Goal: Task Accomplishment & Management: Use online tool/utility

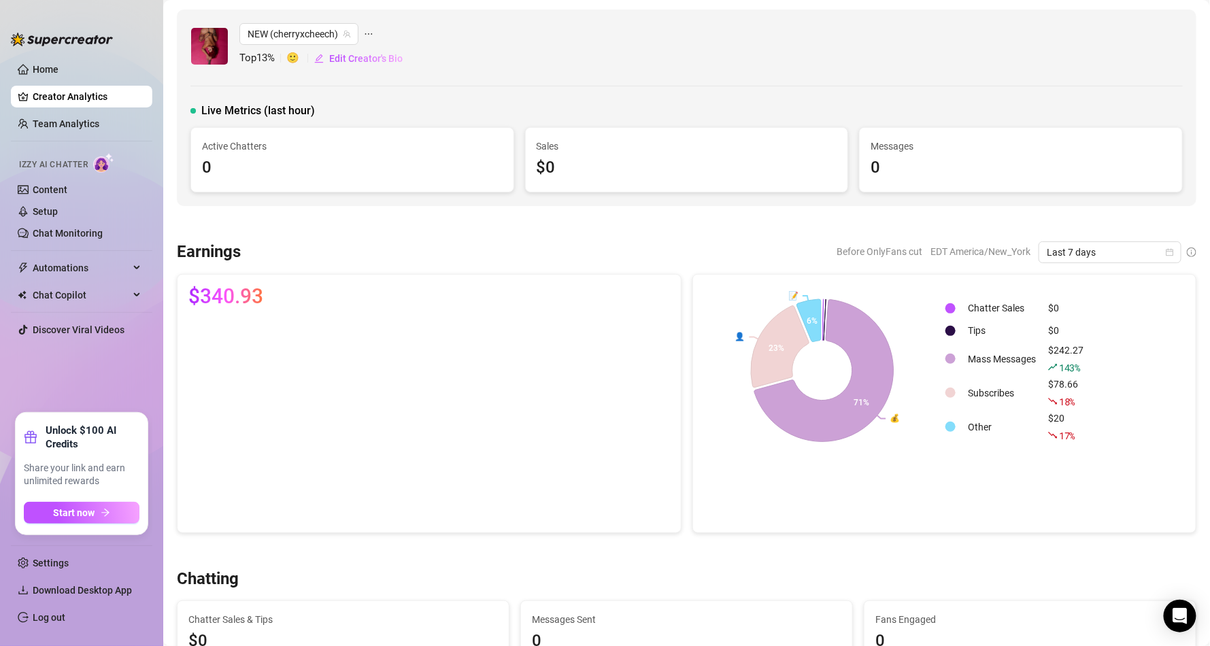
click at [655, 190] on div "Sales $0" at bounding box center [687, 160] width 322 height 64
click at [88, 296] on span "Chat Copilot" at bounding box center [81, 295] width 97 height 22
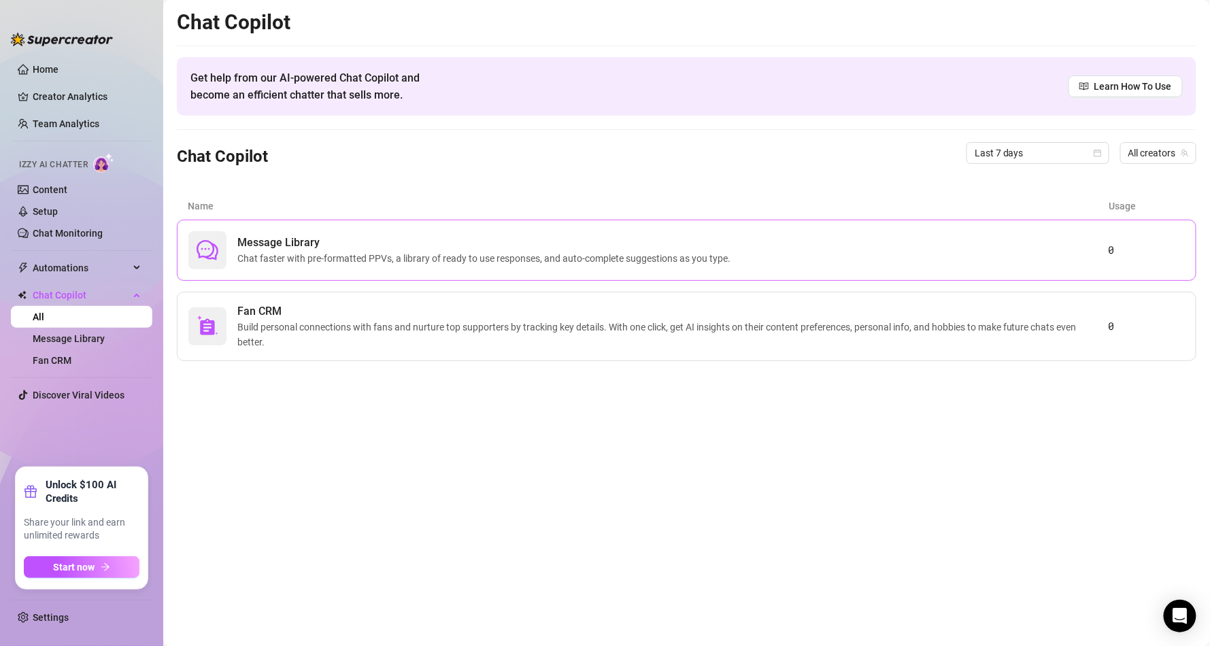
click at [416, 253] on span "Chat faster with pre-formatted PPVs, a library of ready to use responses, and a…" at bounding box center [486, 258] width 499 height 15
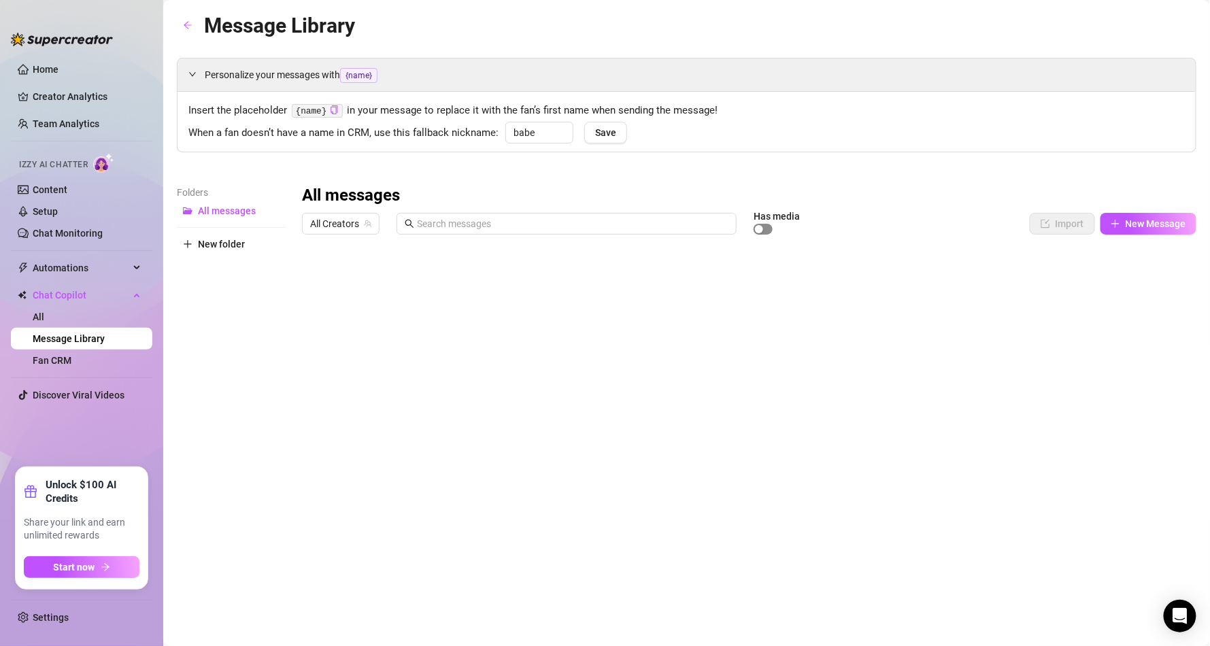
click at [765, 231] on span "button" at bounding box center [763, 229] width 19 height 11
click at [765, 231] on div "button" at bounding box center [767, 229] width 8 height 8
click at [1140, 229] on span "New Message" at bounding box center [1156, 223] width 61 height 11
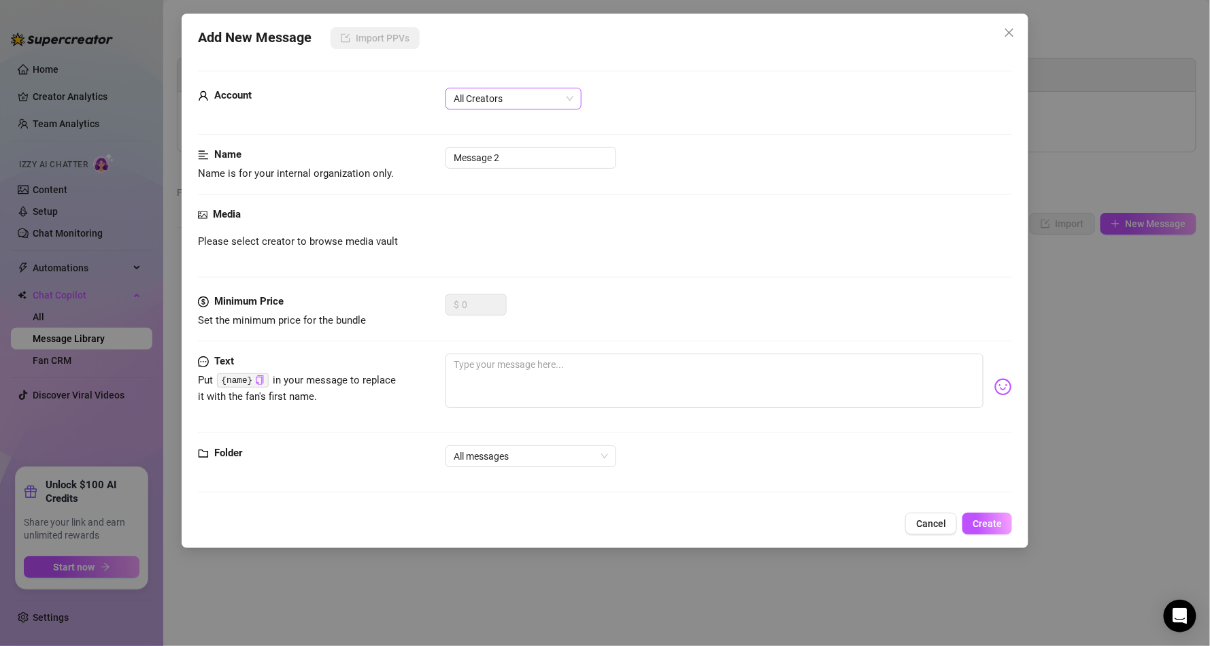
click at [502, 104] on span "All Creators" at bounding box center [514, 98] width 120 height 20
click at [492, 144] on div "NEW (@cherryxcheech)" at bounding box center [513, 147] width 114 height 15
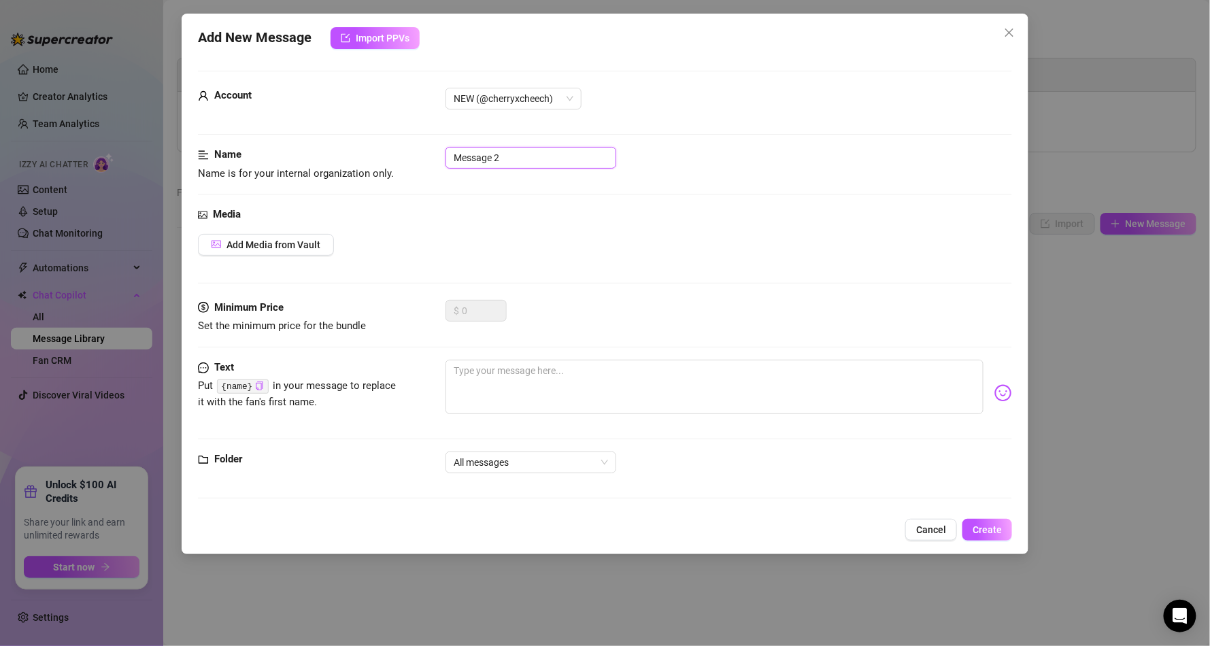
click at [495, 157] on input "Message 2" at bounding box center [531, 158] width 171 height 22
click at [301, 255] on button "Add Media from Vault" at bounding box center [266, 245] width 136 height 22
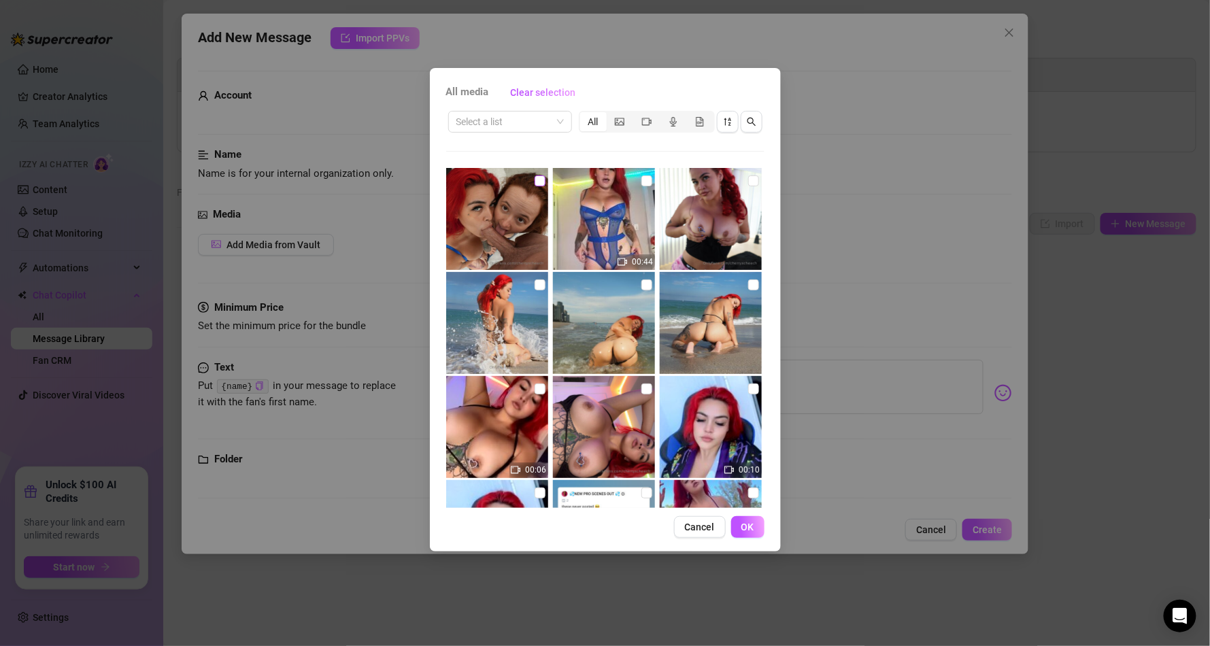
click at [542, 182] on input "checkbox" at bounding box center [540, 181] width 11 height 11
checkbox input "true"
click at [744, 533] on button "OK" at bounding box center [747, 527] width 33 height 22
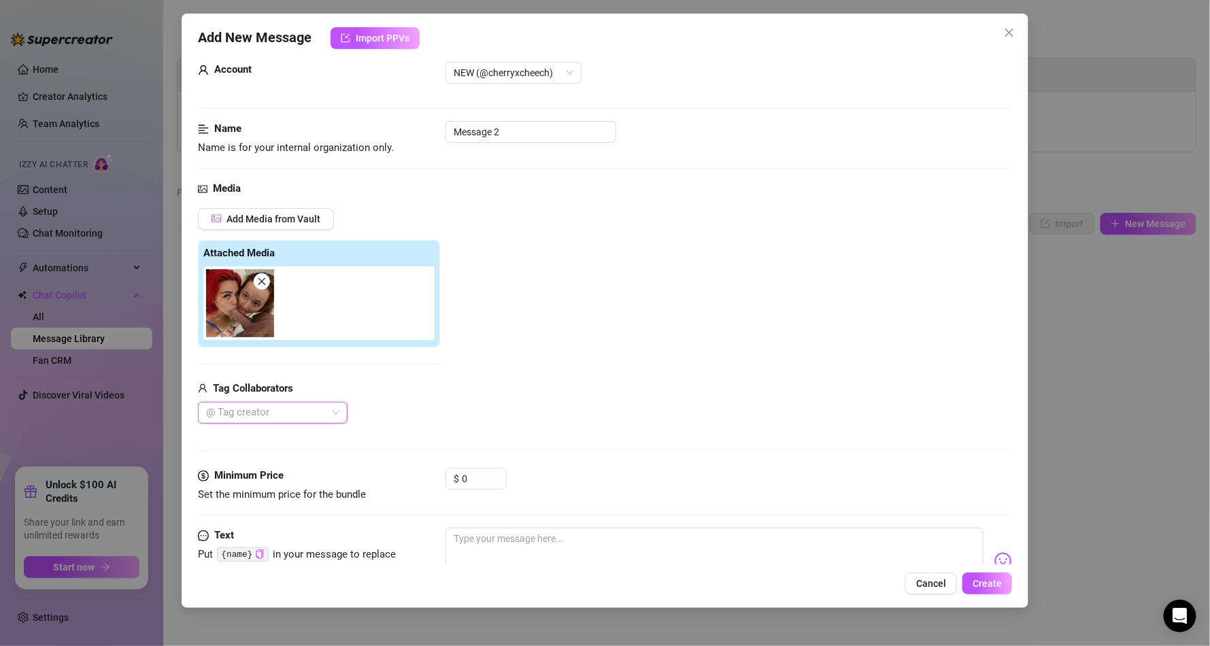
scroll to position [82, 0]
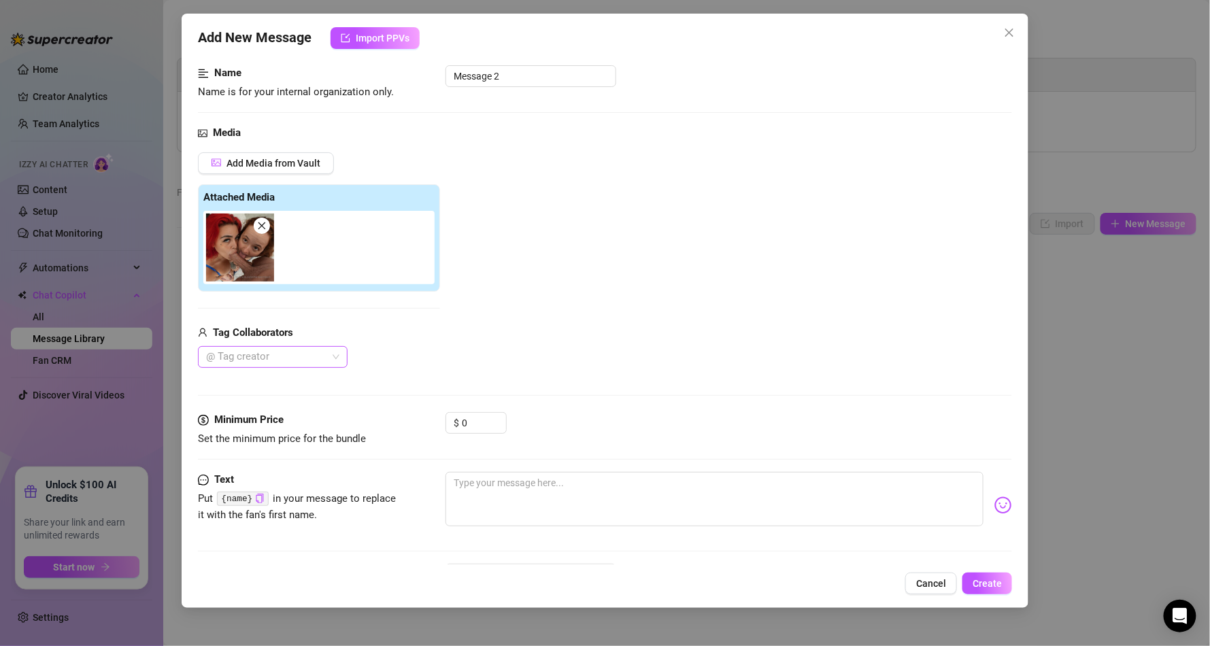
drag, startPoint x: 310, startPoint y: 371, endPoint x: 304, endPoint y: 366, distance: 8.2
click at [307, 371] on div "Media Add Media from Vault Attached Media Tag Collaborators @ Tag creator" at bounding box center [605, 268] width 814 height 287
click at [299, 352] on div at bounding box center [266, 357] width 130 height 19
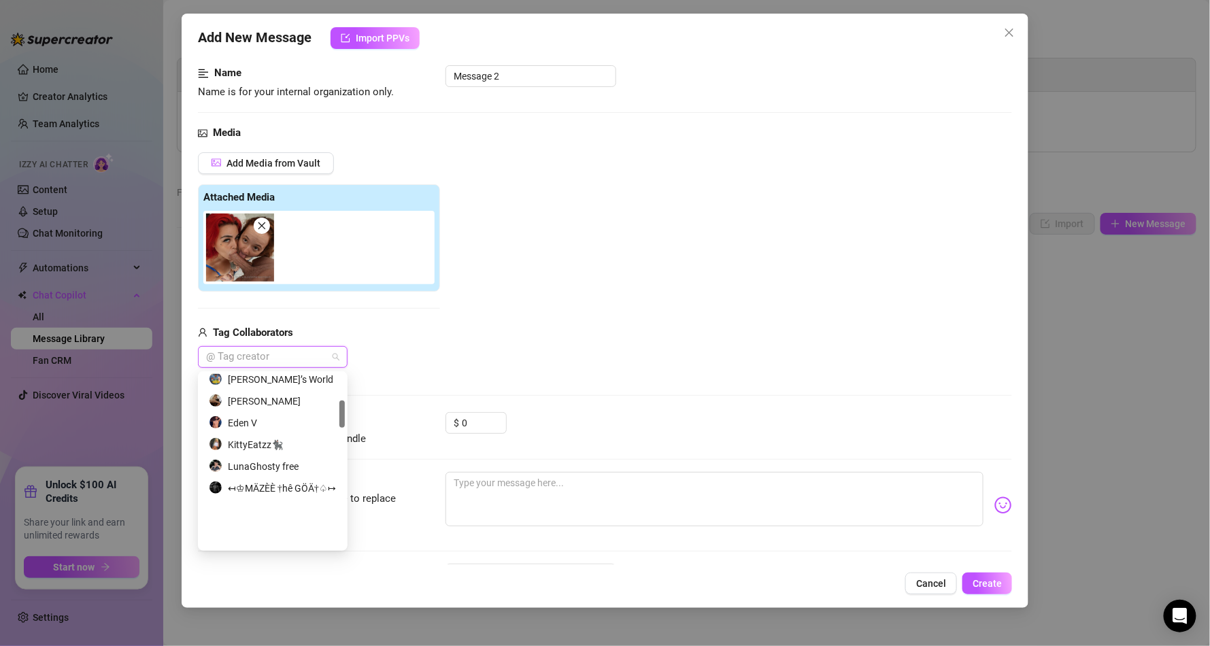
scroll to position [163, 0]
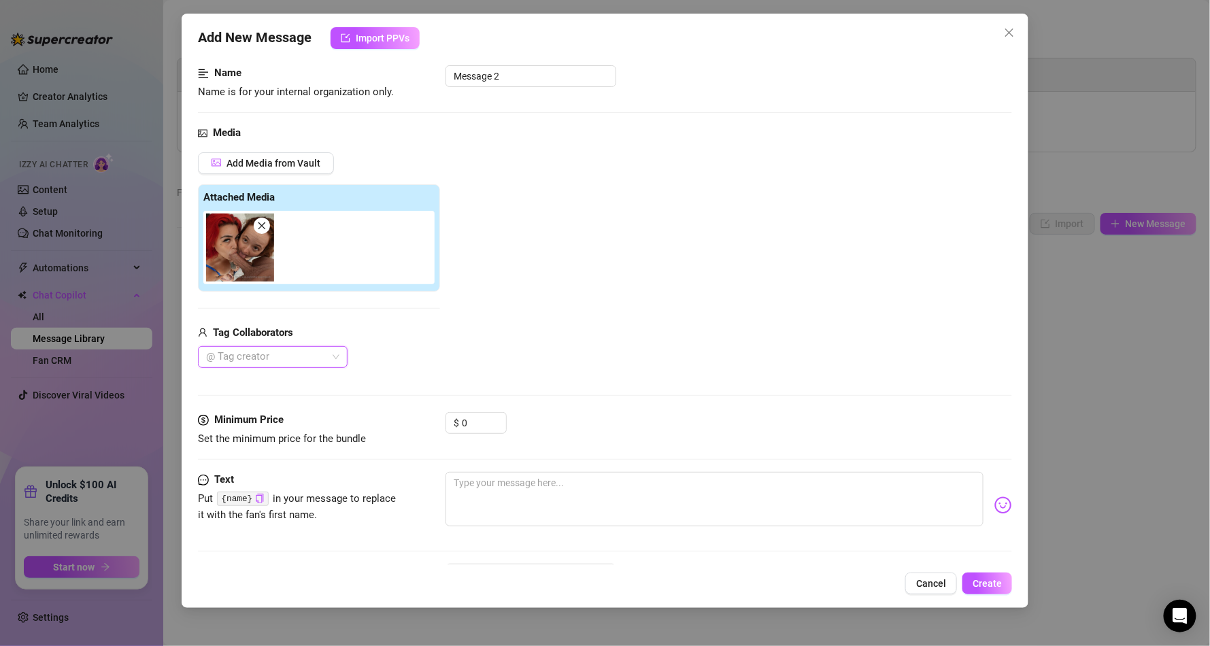
drag, startPoint x: 355, startPoint y: 267, endPoint x: 342, endPoint y: 262, distance: 14.4
click at [352, 266] on div at bounding box center [321, 247] width 237 height 73
click at [265, 224] on icon "close" at bounding box center [262, 226] width 10 height 10
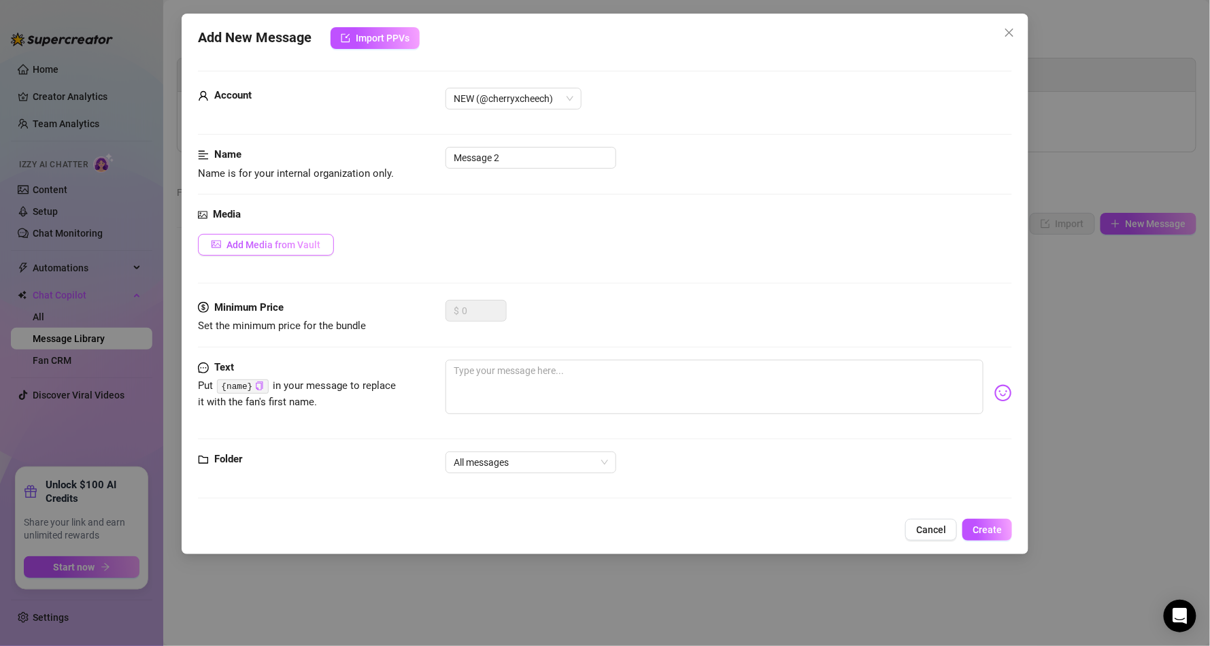
click at [276, 243] on span "Add Media from Vault" at bounding box center [274, 244] width 94 height 11
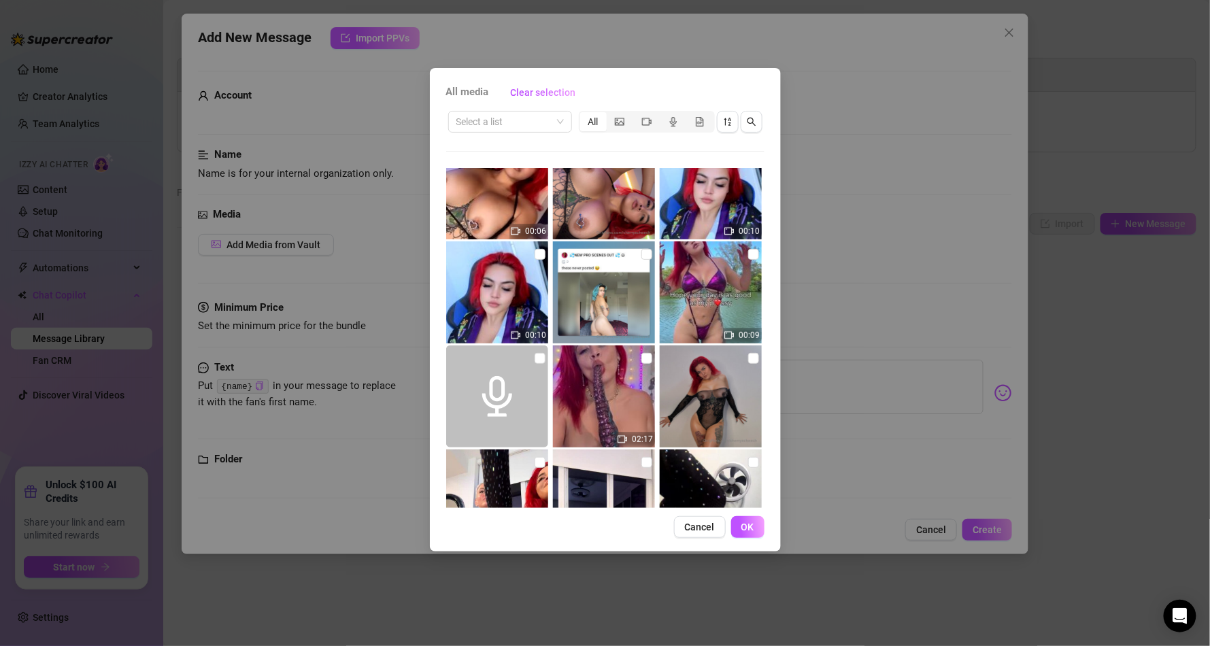
scroll to position [245, 0]
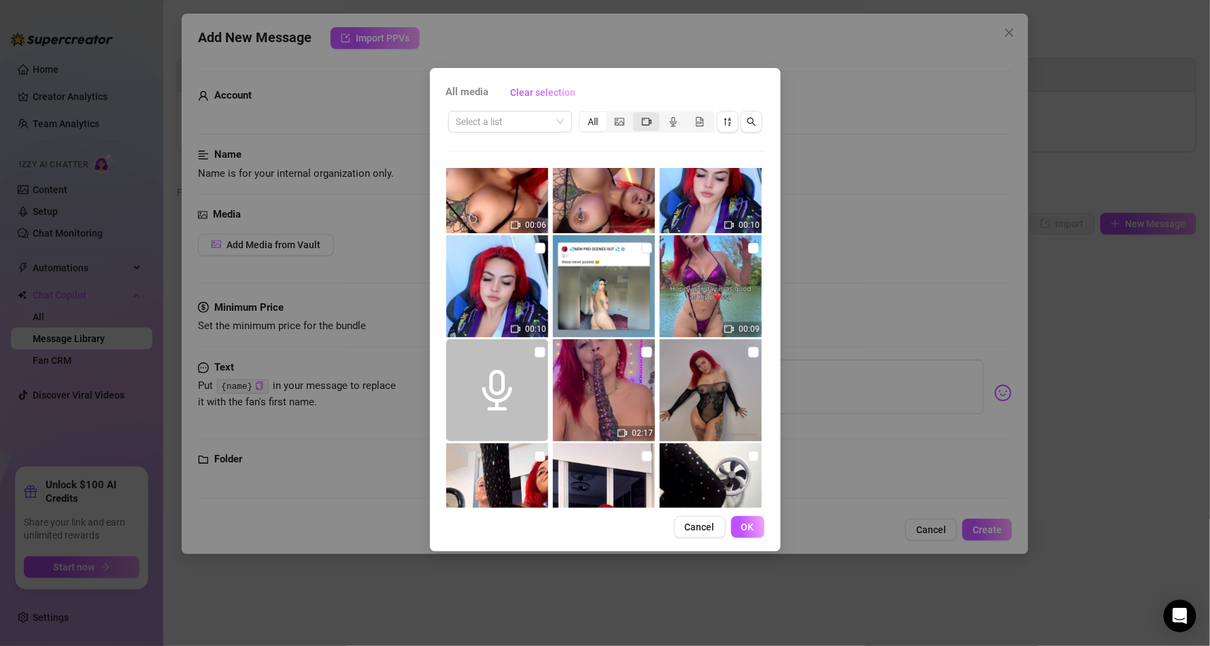
click at [642, 117] on icon "video-camera" at bounding box center [647, 122] width 10 height 10
click at [637, 114] on input "segmented control" at bounding box center [637, 114] width 0 height 0
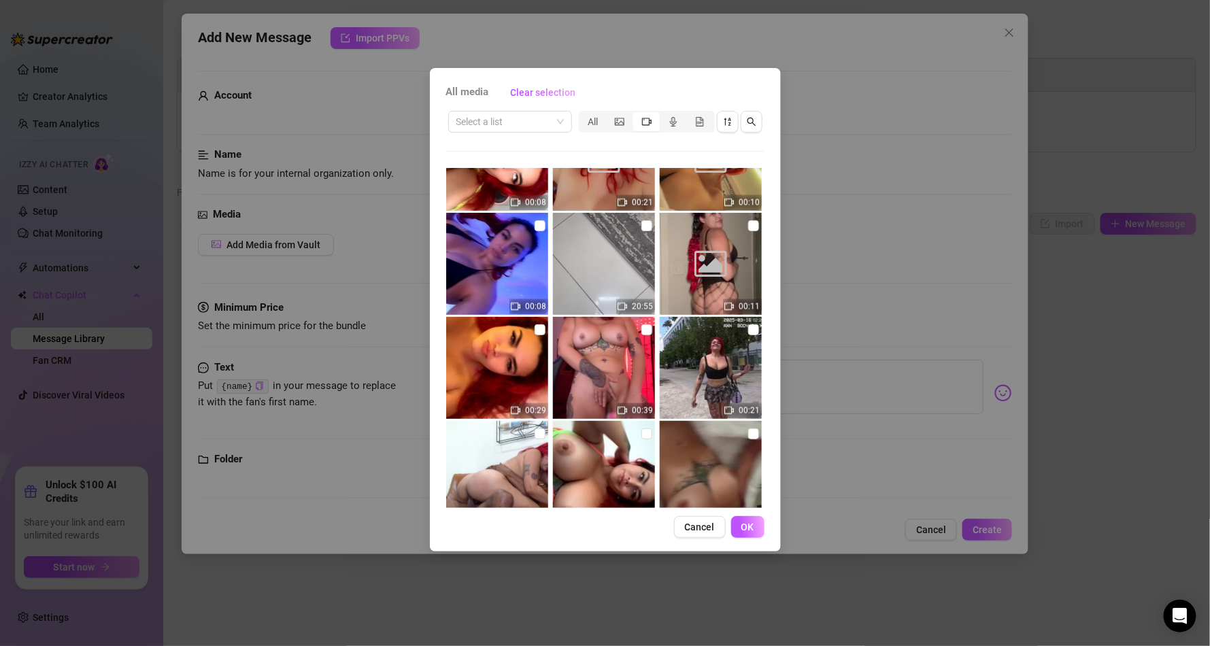
scroll to position [1002, 0]
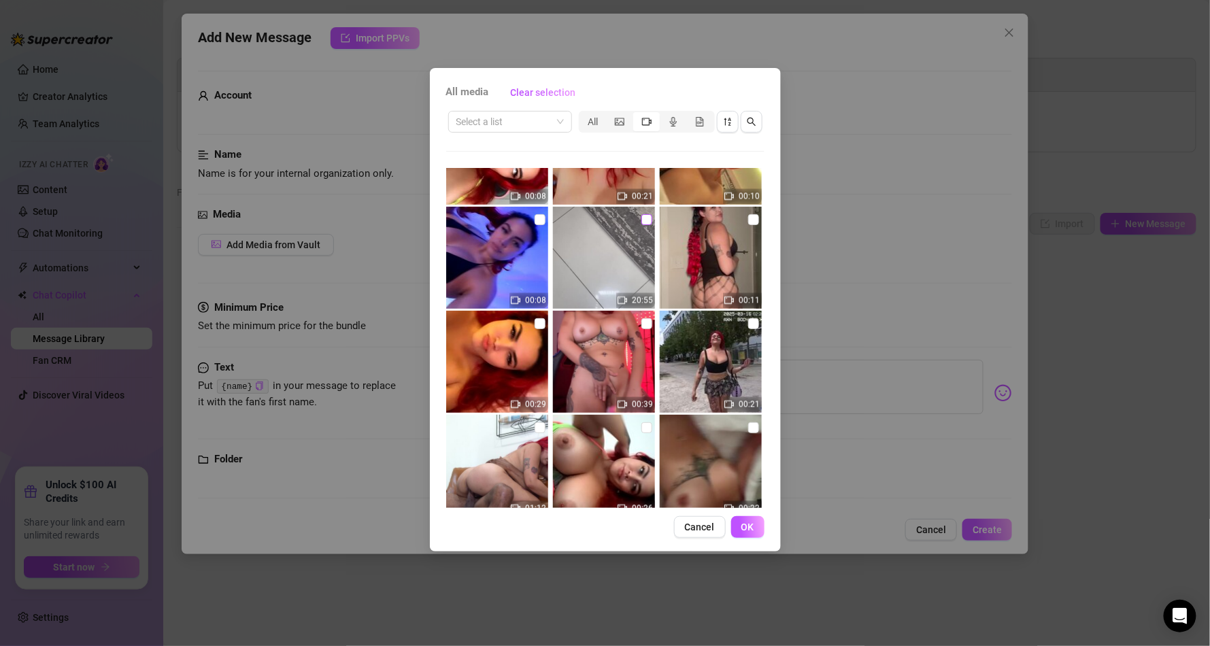
click at [642, 219] on input "checkbox" at bounding box center [647, 219] width 11 height 11
click at [642, 220] on input "checkbox" at bounding box center [647, 219] width 11 height 11
checkbox input "false"
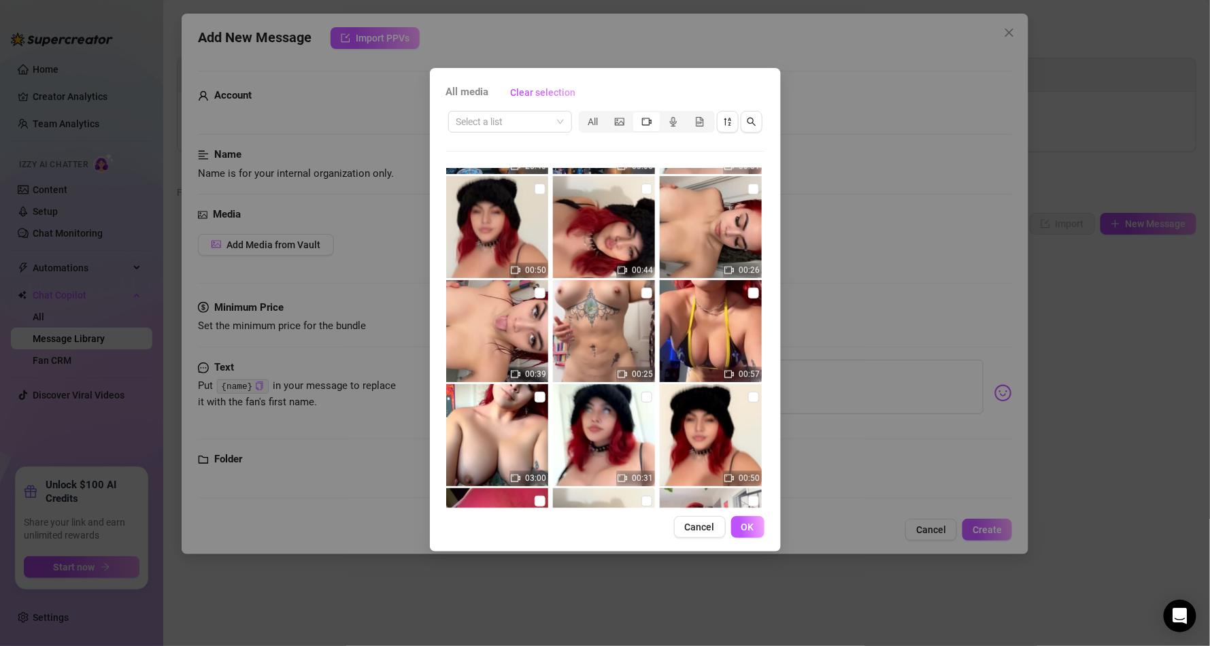
scroll to position [5590, 0]
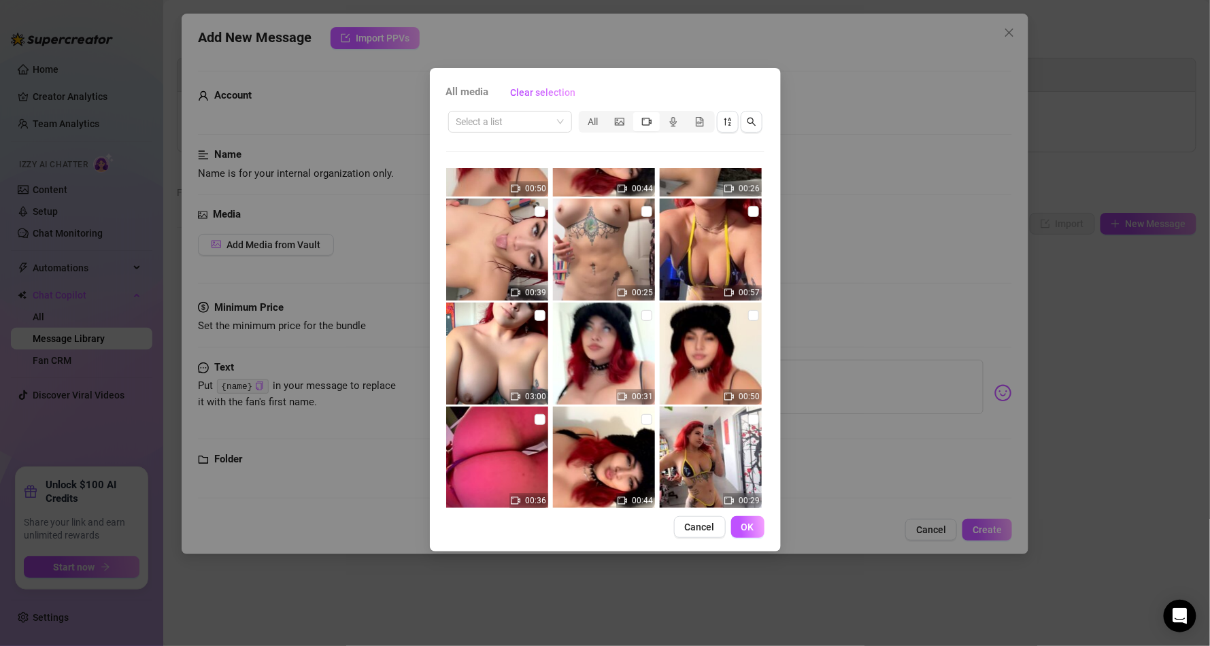
click at [529, 311] on img at bounding box center [497, 354] width 102 height 102
click at [547, 311] on img at bounding box center [497, 354] width 102 height 102
click at [535, 314] on input "checkbox" at bounding box center [540, 315] width 11 height 11
checkbox input "true"
click at [751, 532] on span "OK" at bounding box center [748, 527] width 13 height 11
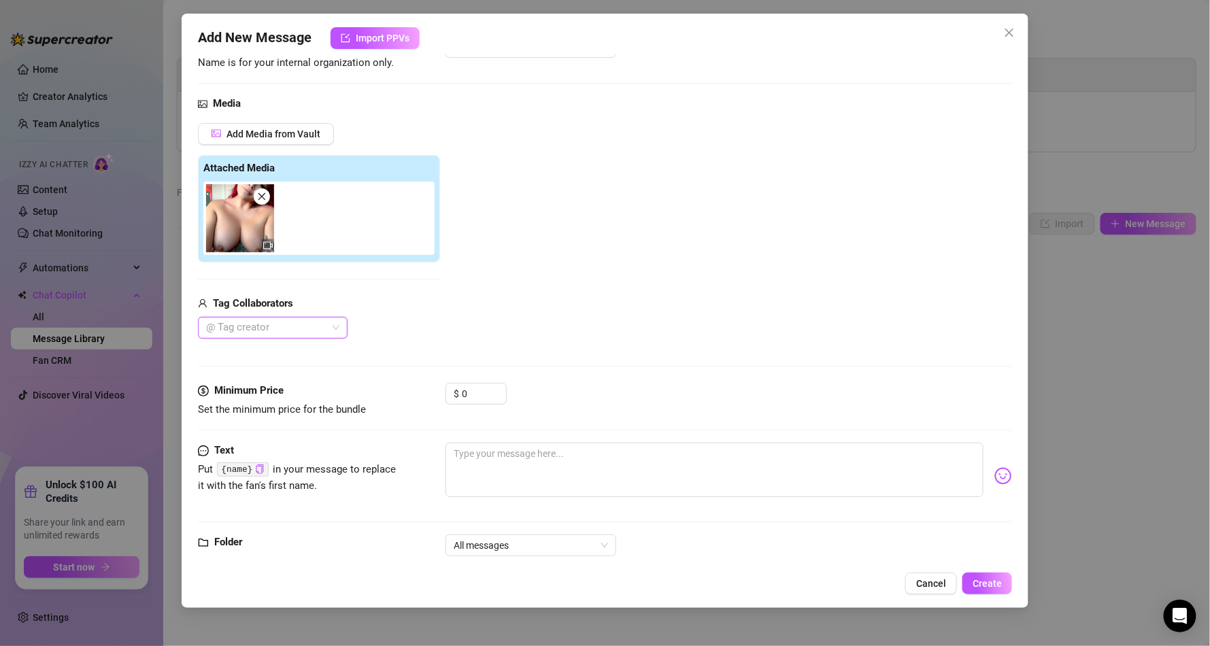
scroll to position [141, 0]
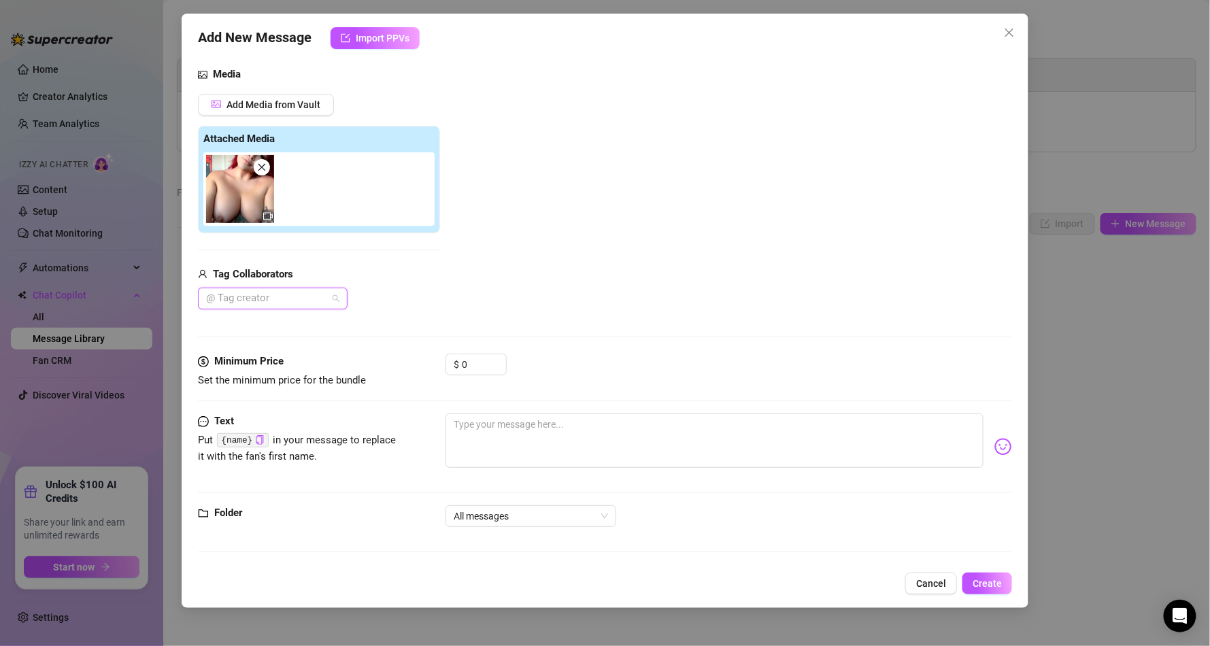
click at [314, 303] on div at bounding box center [266, 298] width 130 height 19
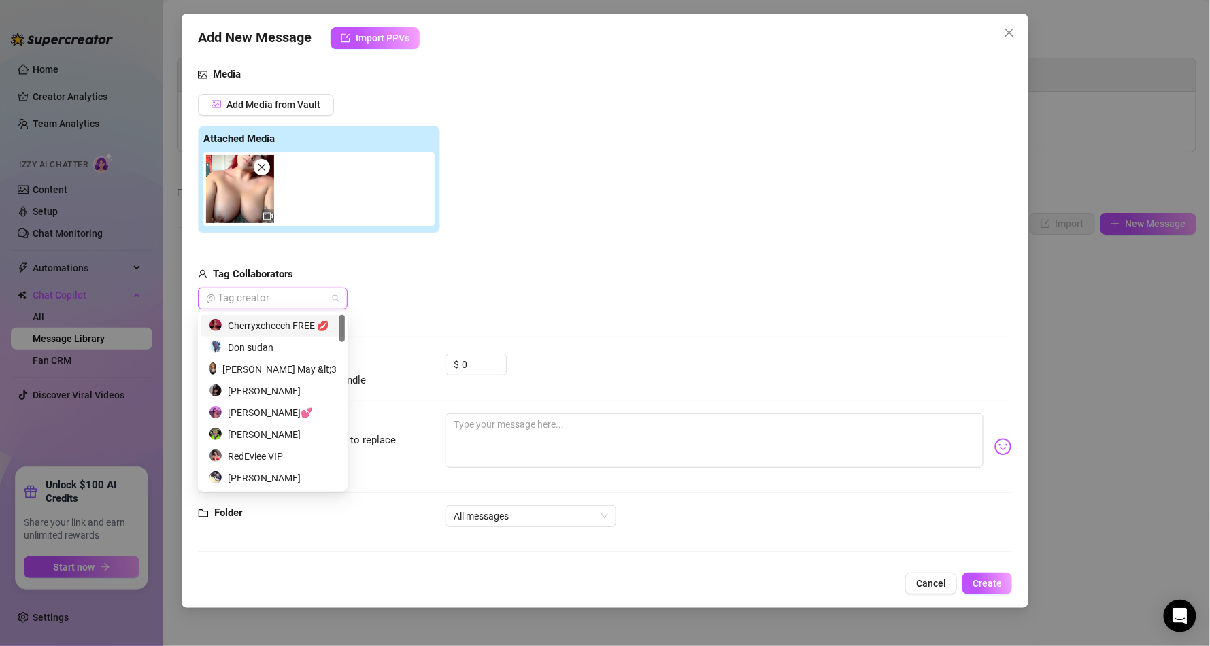
click at [299, 316] on div "Cherryxcheech FREE 💋" at bounding box center [273, 326] width 144 height 22
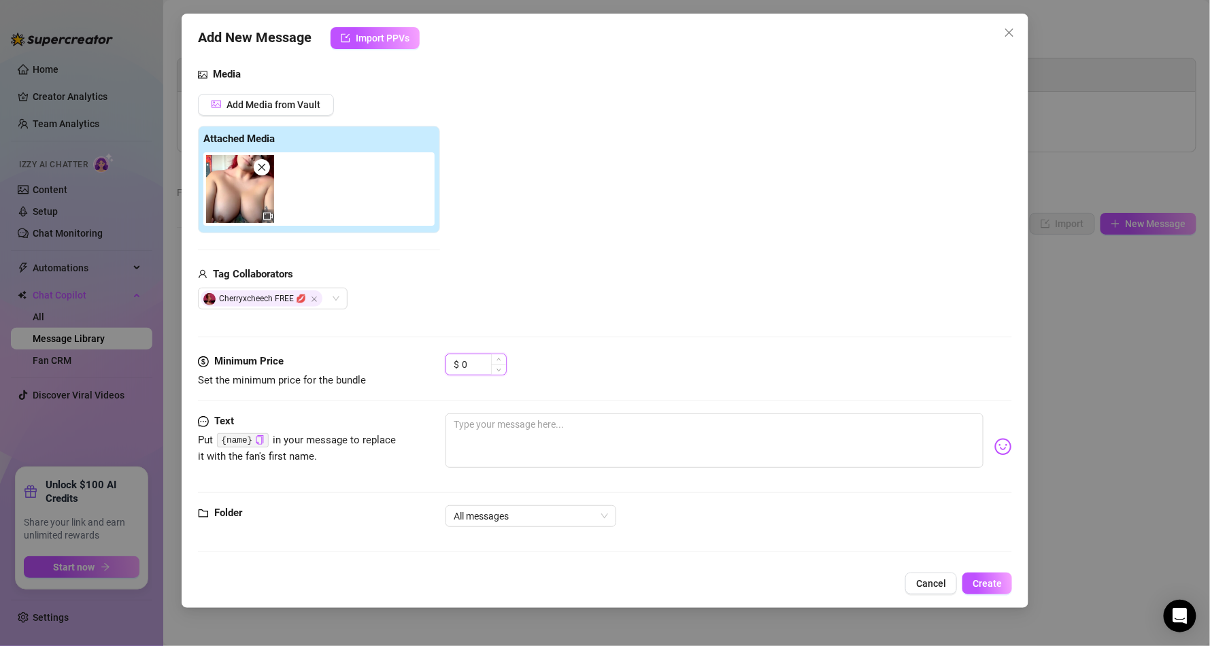
click at [488, 361] on input "0" at bounding box center [484, 364] width 44 height 20
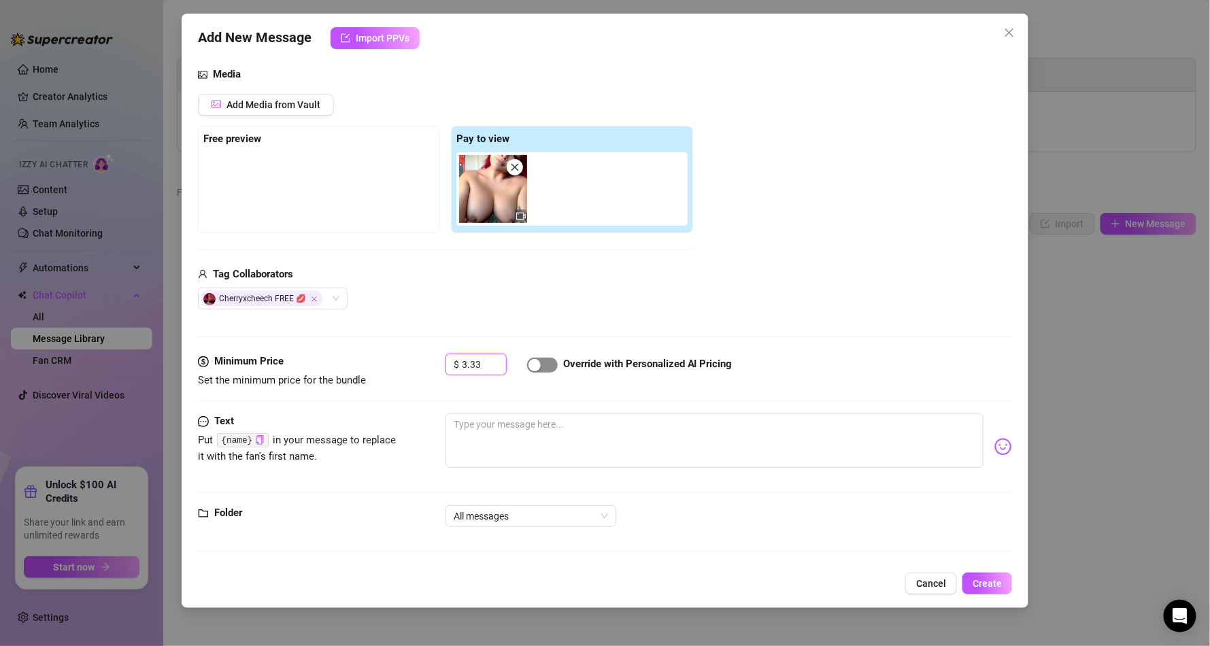
type input "3.33"
click at [544, 365] on span "button" at bounding box center [542, 365] width 31 height 15
click at [490, 431] on textarea at bounding box center [715, 441] width 538 height 54
click at [248, 442] on code "{name}" at bounding box center [242, 440] width 51 height 14
click at [261, 435] on button "Click to Copy" at bounding box center [259, 440] width 9 height 10
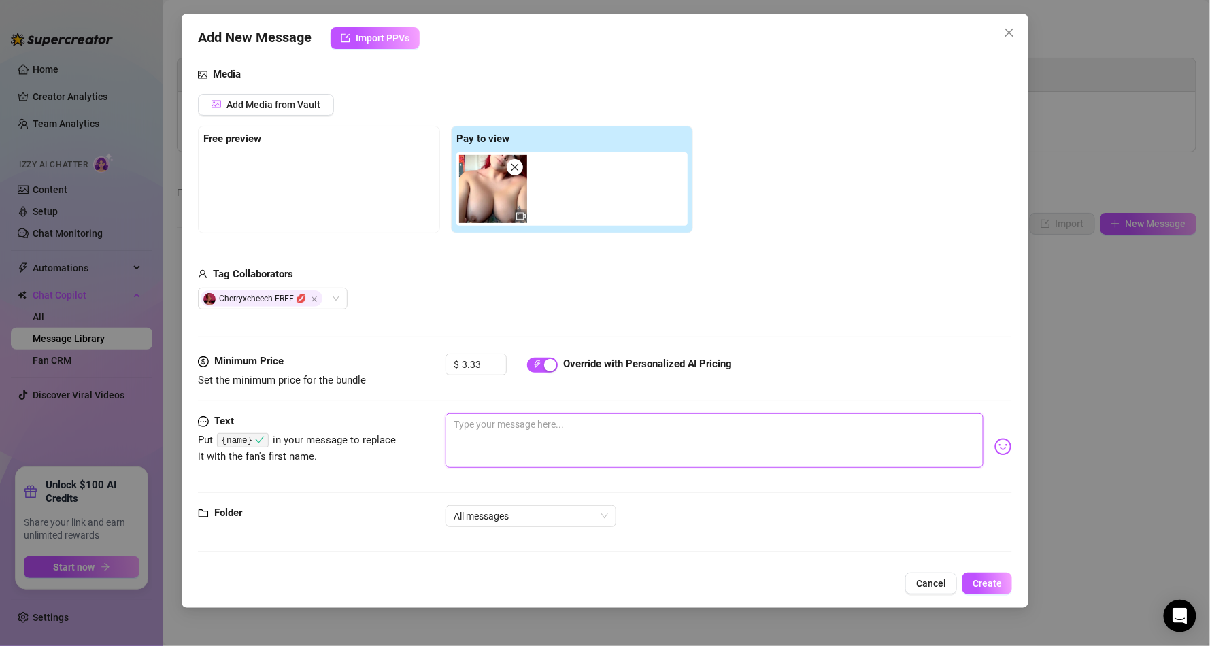
click at [473, 437] on textarea at bounding box center [715, 441] width 538 height 54
type textarea "S"
type textarea "SO"
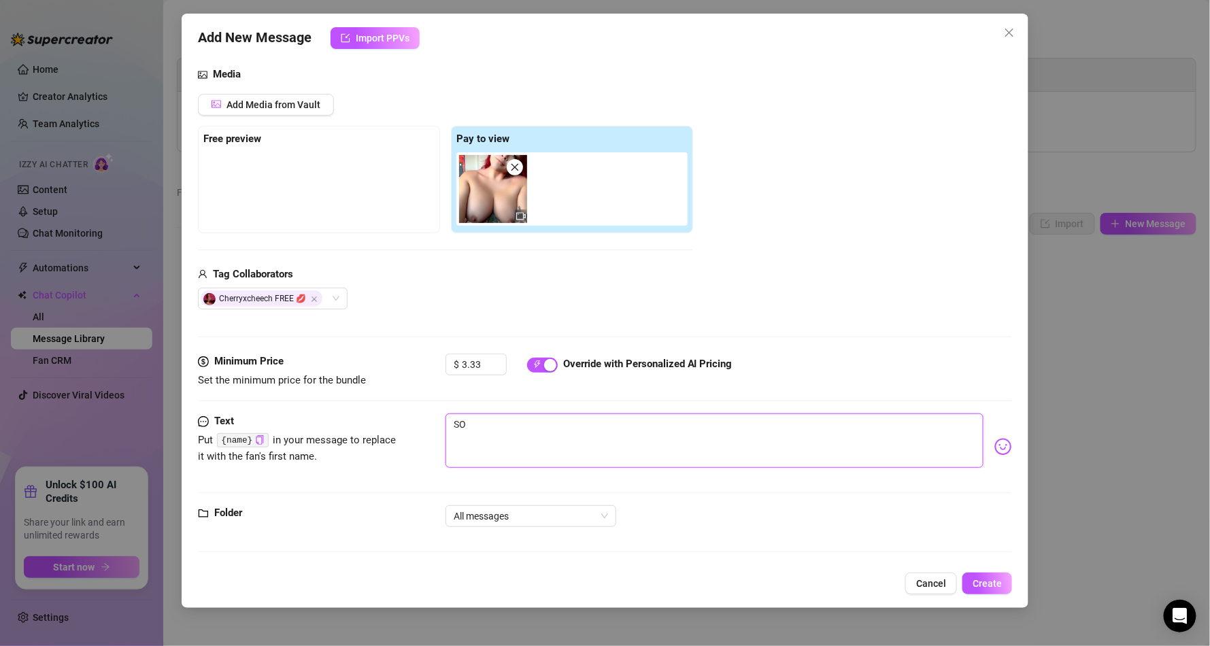
type textarea "SO"
type textarea "S"
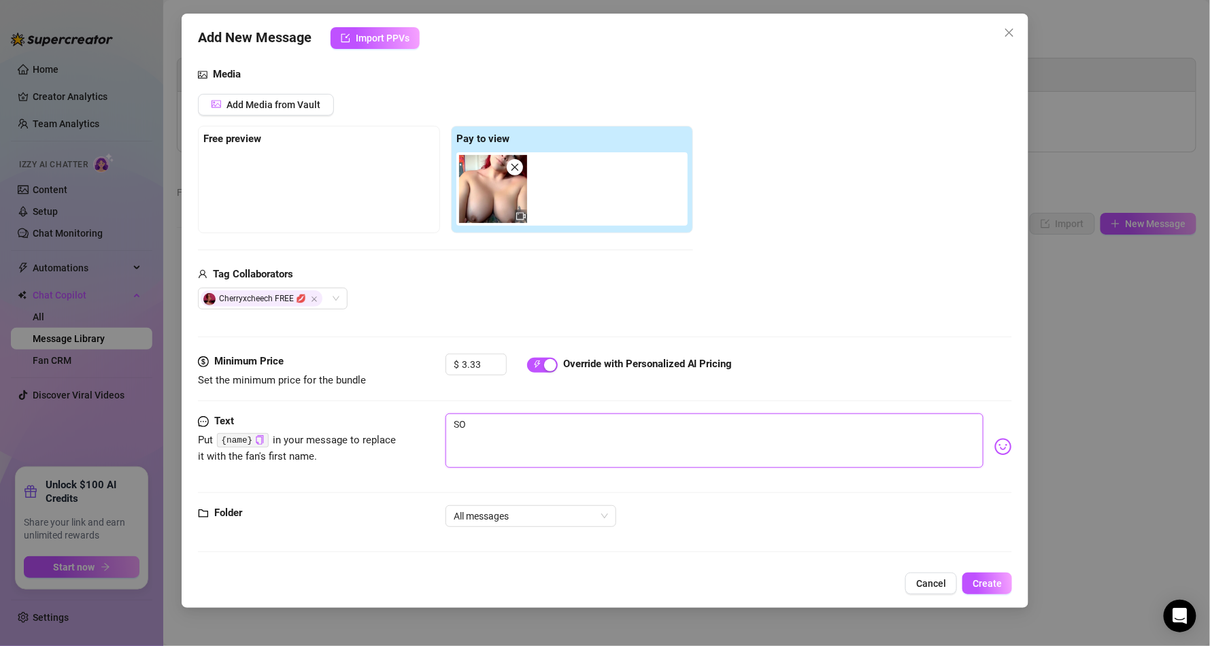
type textarea "S"
type textarea "So"
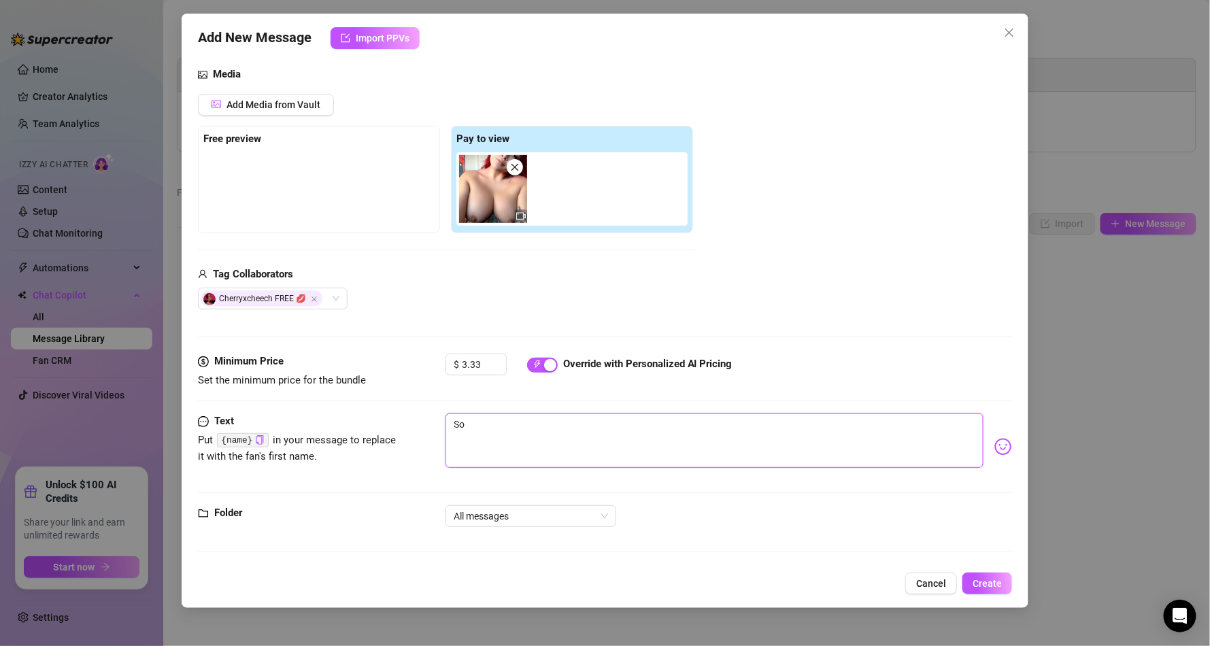
paste textarea "{name}"
type textarea "So {name}"
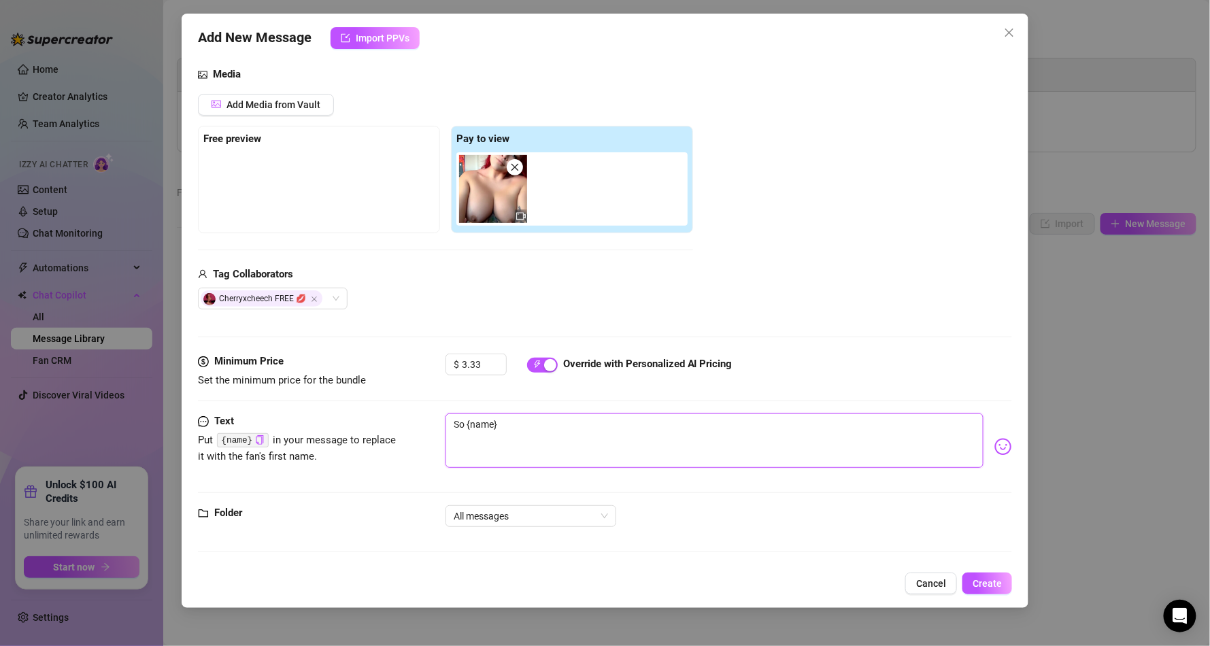
type textarea "So {name} ."
type textarea "So {name} .."
type textarea "So {name} ..."
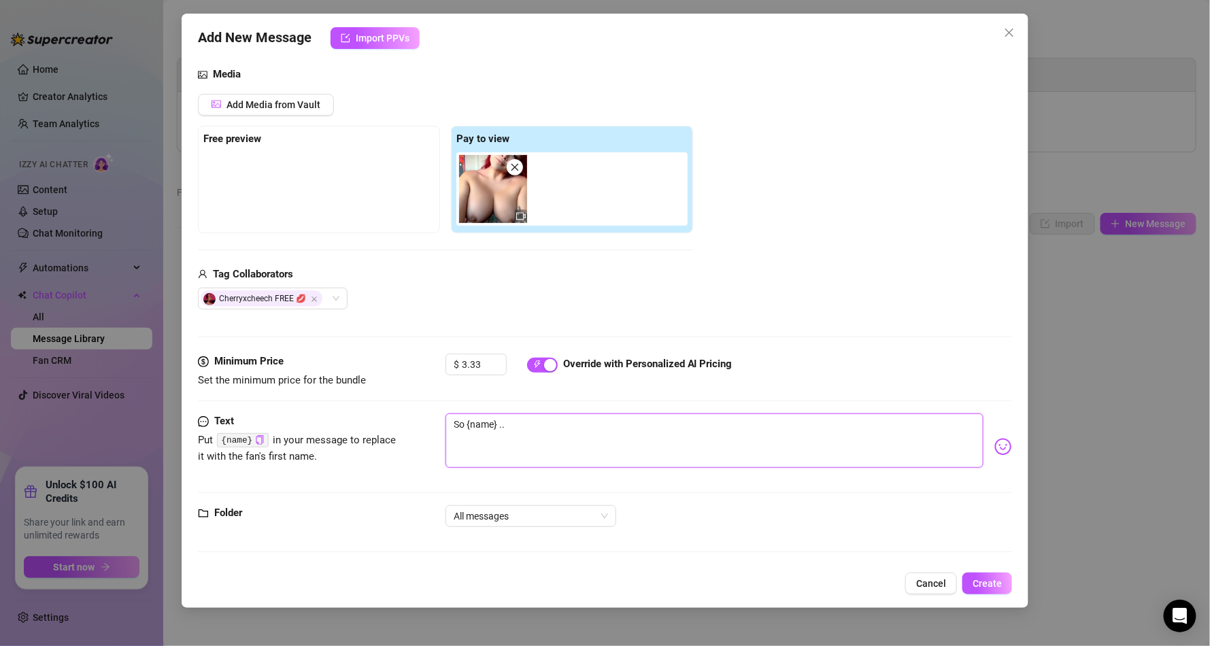
type textarea "So {name} ..."
type textarea "So {name} ...."
type textarea "So {name} ....l"
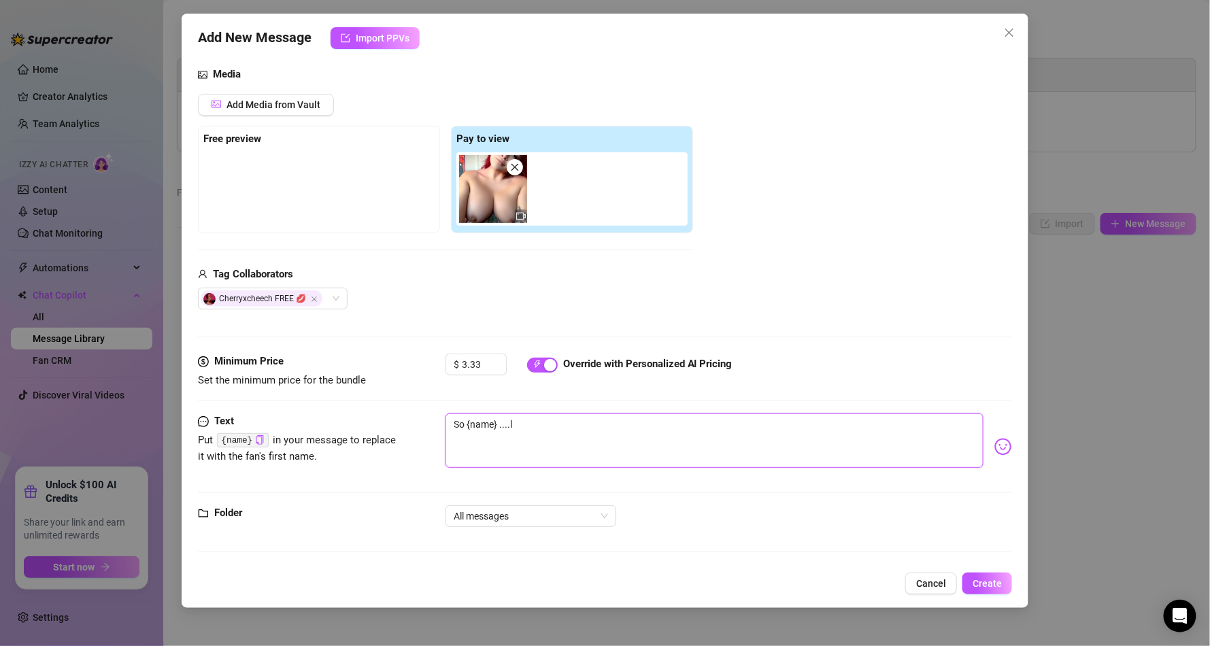
type textarea "So {name} ....le"
type textarea "So {name} ....let"
type textarea "So {name} ....lets"
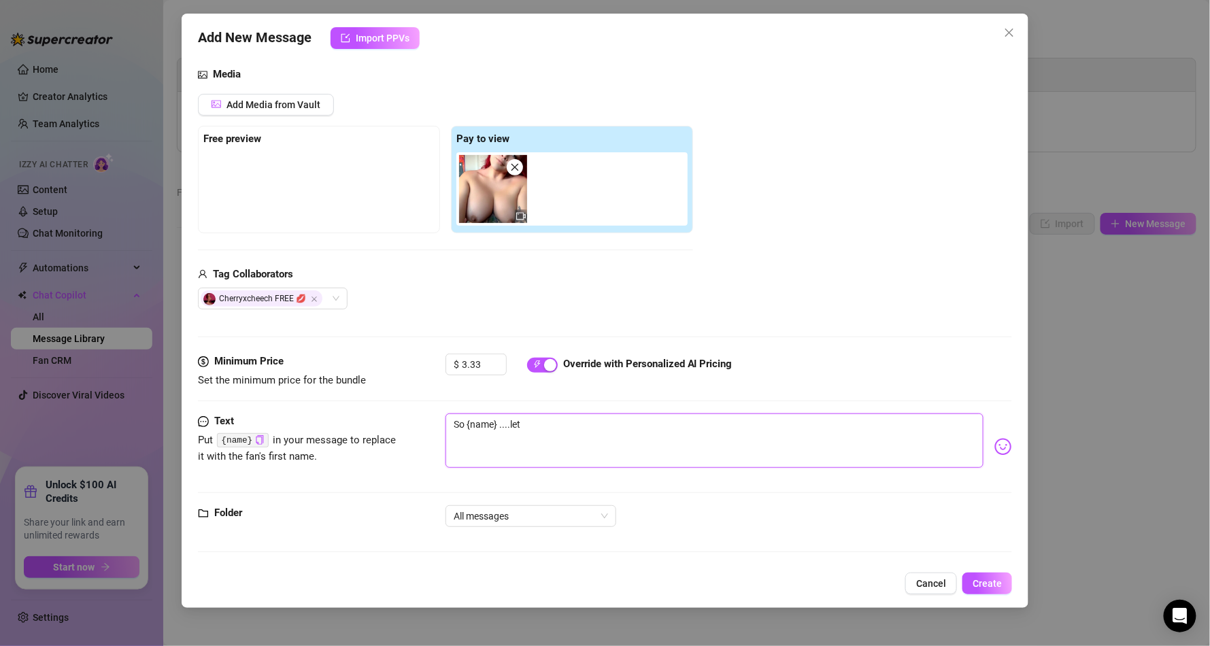
type textarea "So {name} ....lets"
type textarea "So {name} ....lets g"
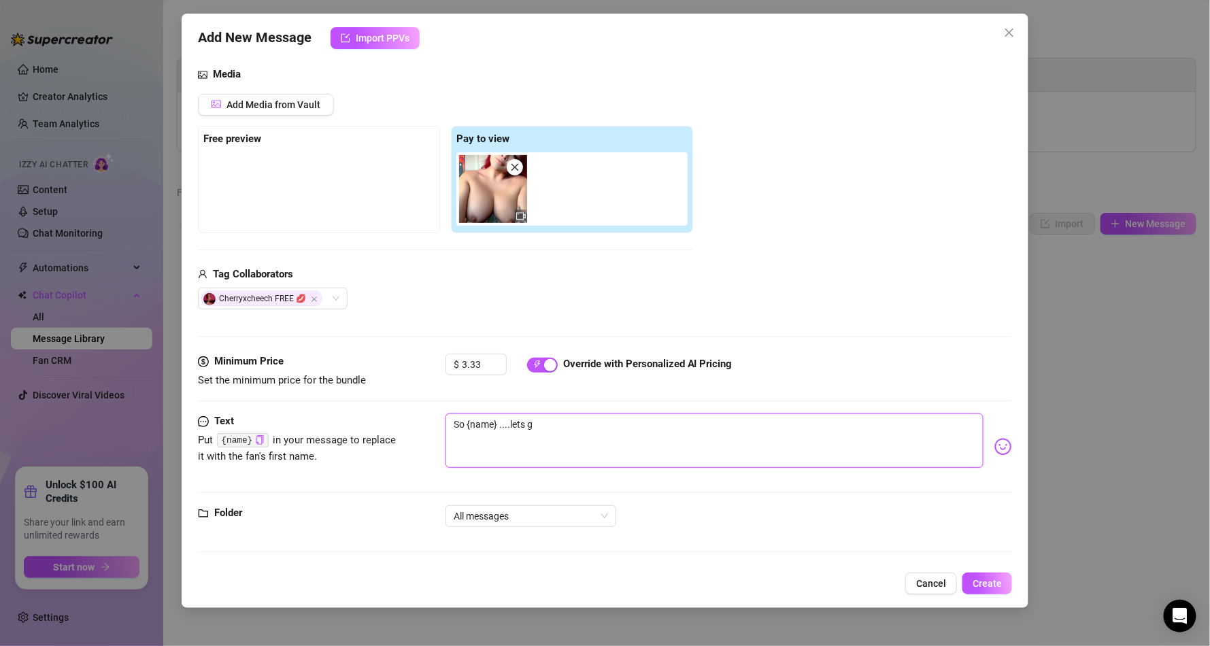
type textarea "So {name} ....lets ge"
type textarea "So {name} ....lets get"
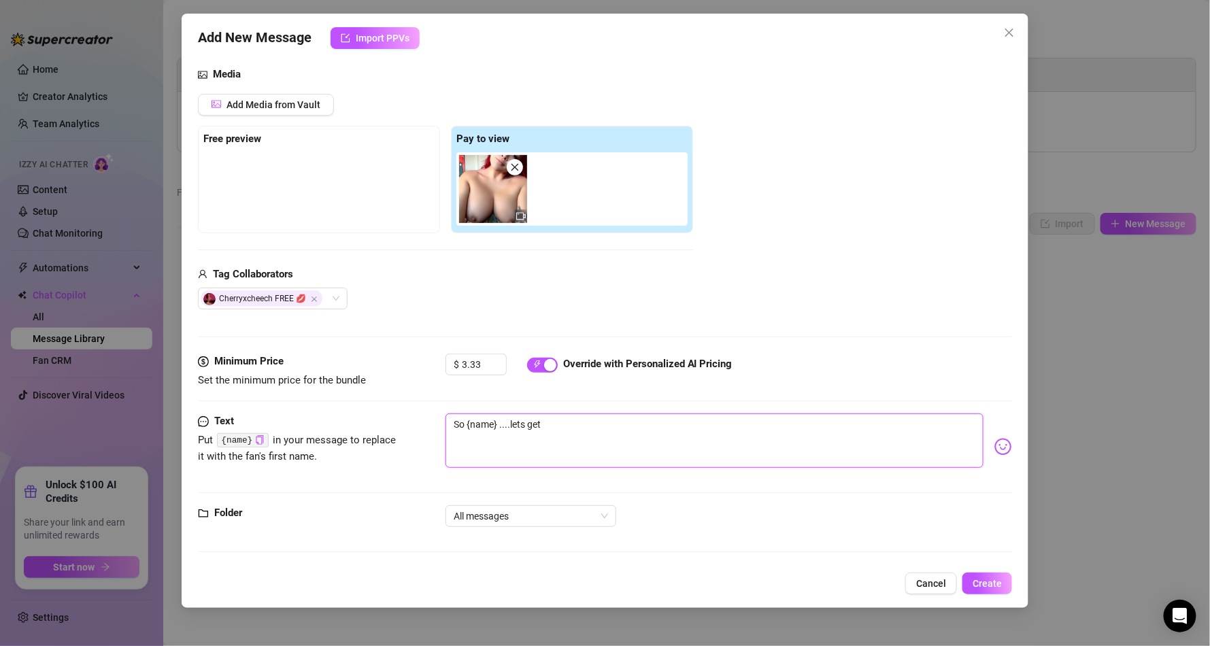
type textarea "So {name} ....lets get"
type textarea "So {name} ....lets get a"
type textarea "So {name} ....lets get al"
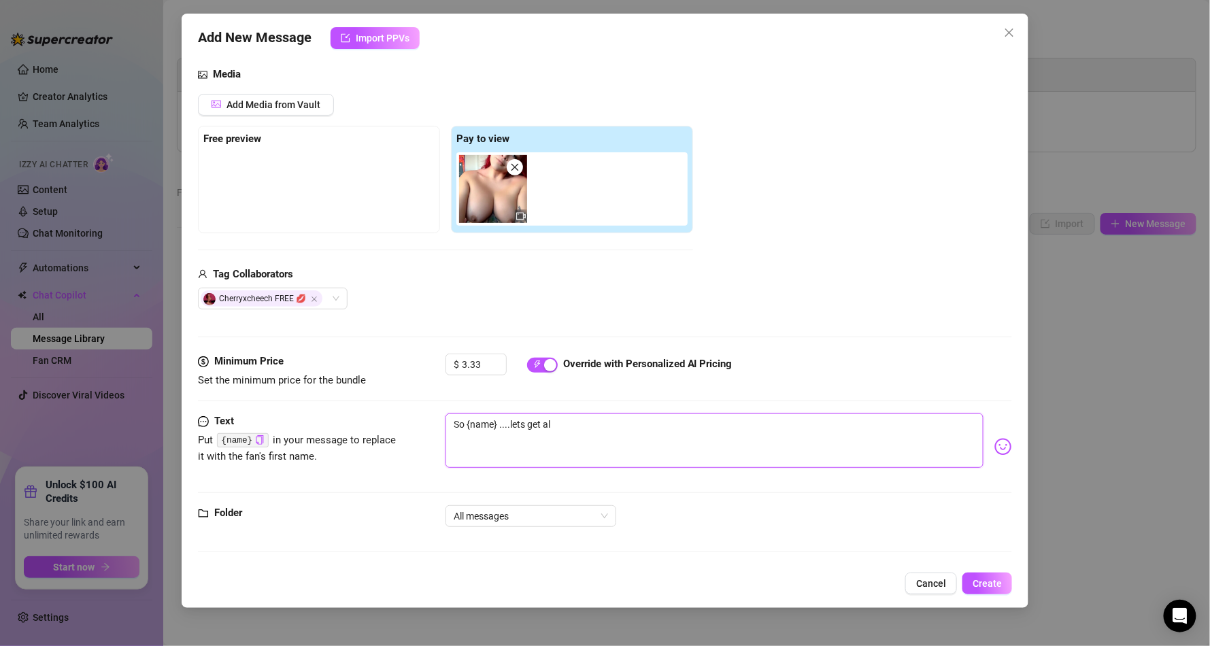
type textarea "So {name} ....lets get ali"
type textarea "So {name} ....lets get alit"
type textarea "So {name} ....lets get alitt"
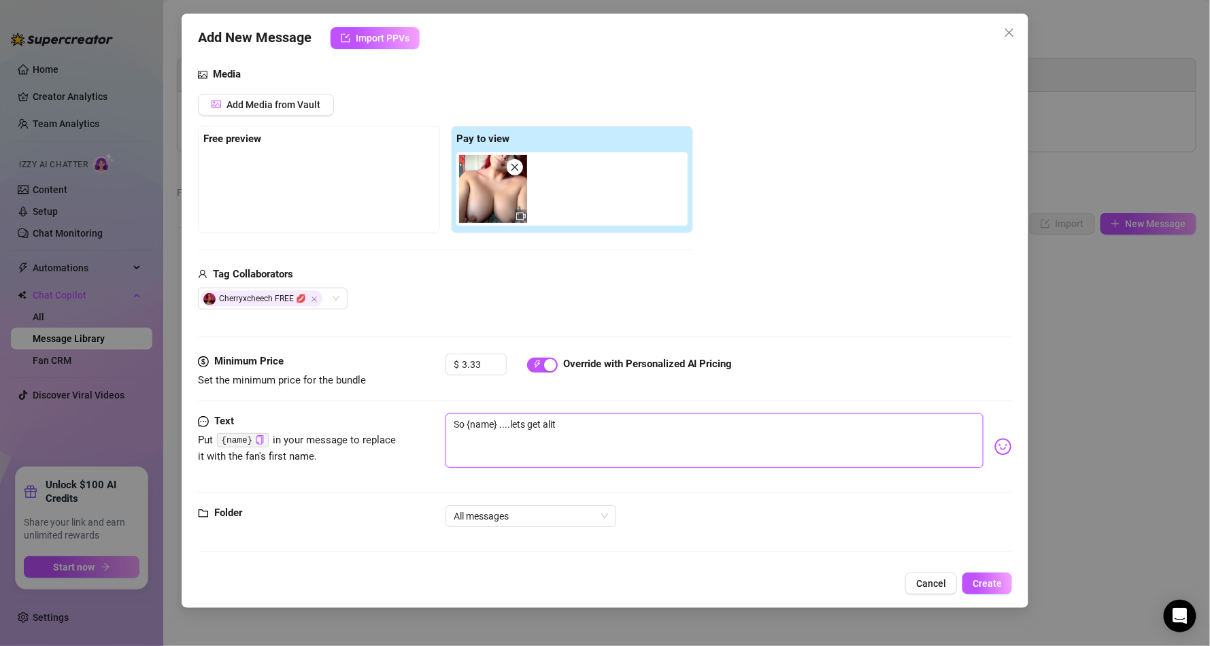
type textarea "So {name} ....lets get alitt"
type textarea "So {name} ....lets get alittl"
type textarea "So {name} ....lets get alittle"
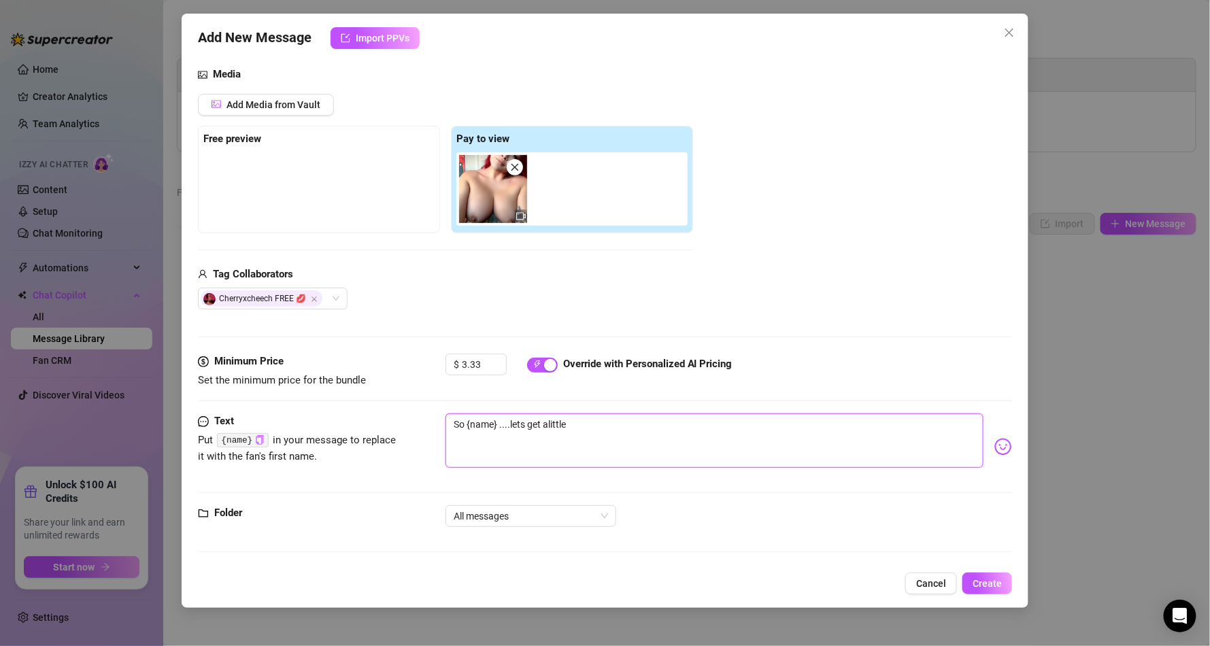
type textarea "So {name} ....lets get alittle"
type textarea "So {name} ....lets get alittle m"
type textarea "So {name} ....lets get alittle mo"
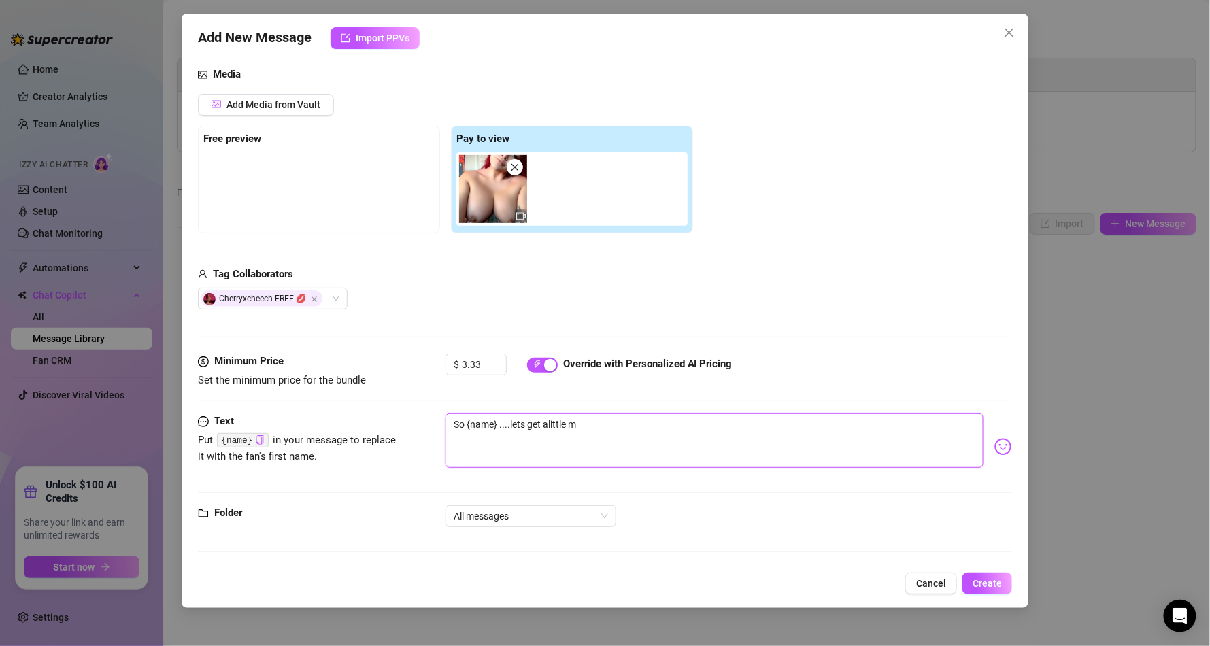
type textarea "So {name} ....lets get alittle mo"
type textarea "So {name} ....lets get alittle mor"
type textarea "So {name} ....lets get alittle more"
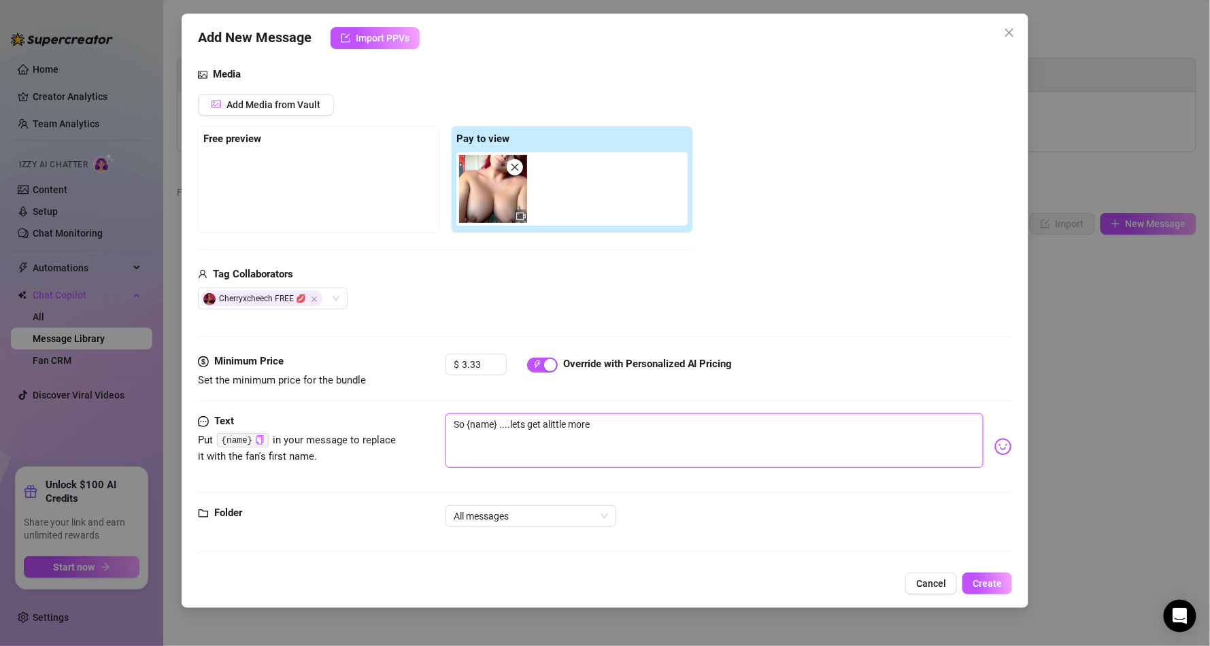
type textarea "So {name} ....lets get alittle more"
type textarea "So {name} ....lets get alittle more p"
type textarea "So {name} ....lets get alittle more pe"
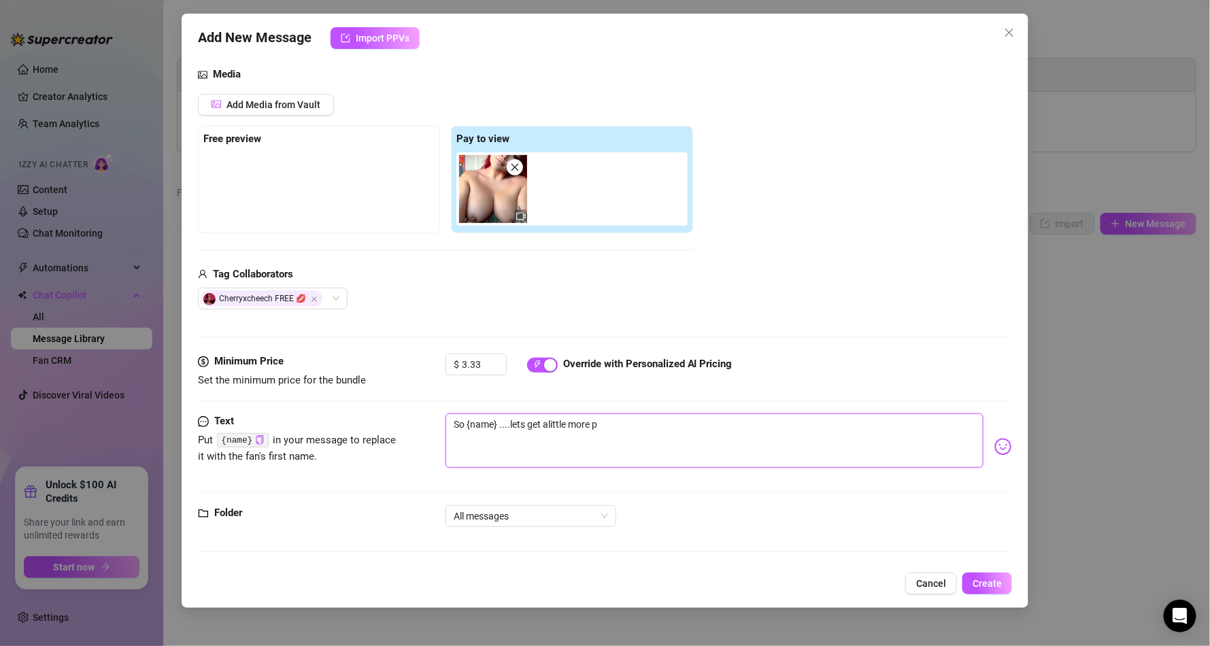
type textarea "So {name} ....lets get alittle more pe"
type textarea "So {name} ....lets get alittle more per"
type textarea "So {name} ....lets get alittle more pers"
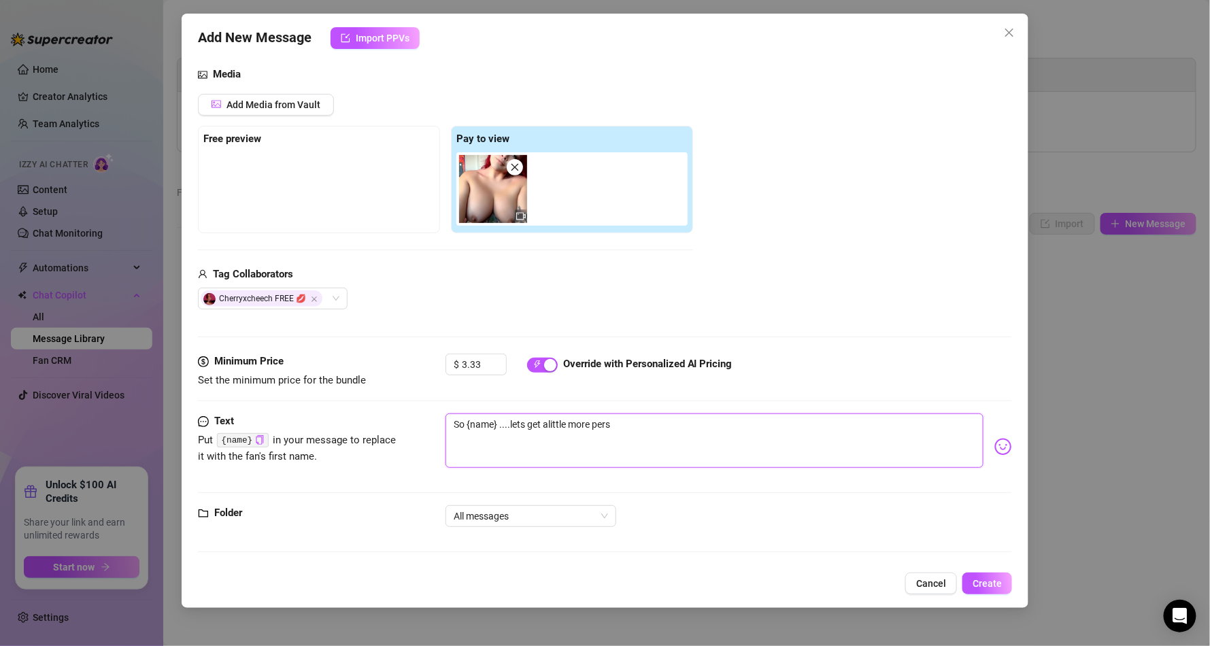
type textarea "So {name} ....lets get alittle more perso"
type textarea "So {name} ....lets get alittle more person"
type textarea "So {name} ....lets get alittle more persona"
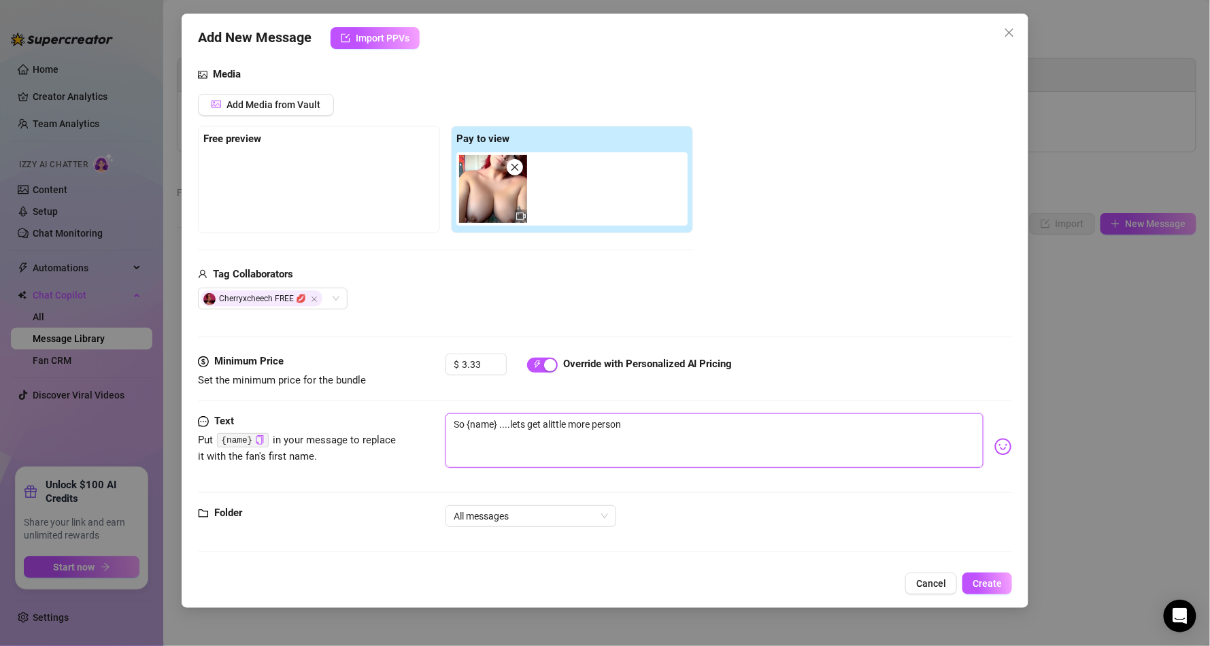
type textarea "So {name} ....lets get alittle more persona"
type textarea "So {name} ....lets get alittle more personal"
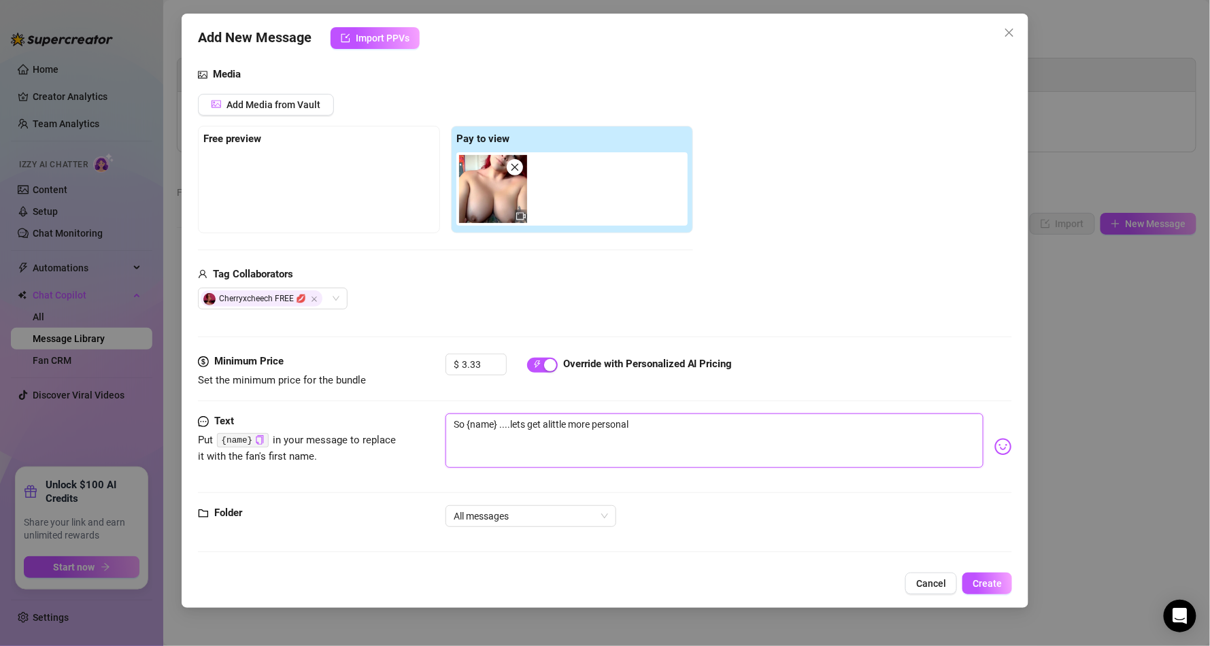
type textarea "So {name} ....lets get alittle more personal w"
type textarea "So {name} ....lets get alittle more personal wi"
type textarea "So {name} ....lets get alittle more personal wit"
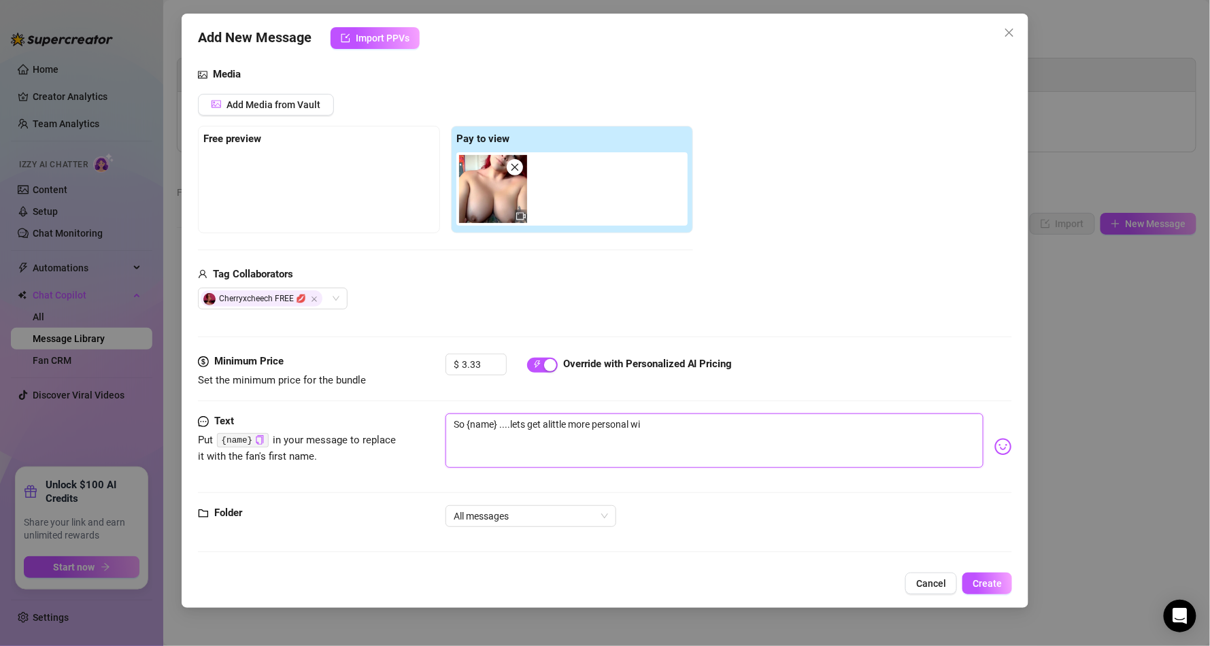
type textarea "So {name} ....lets get alittle more personal wit"
type textarea "So {name} ....lets get alittle more personal with"
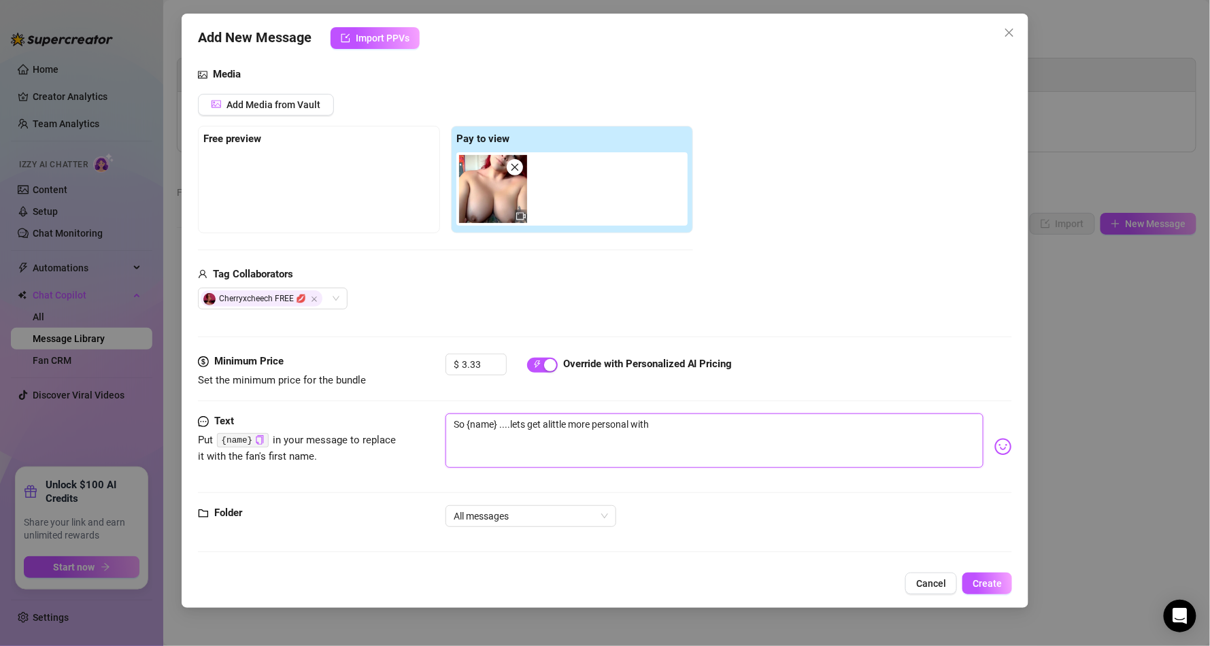
type textarea "So {name} ....lets get alittle more personal with e"
type textarea "So {name} ....lets get alittle more personal with ea"
type textarea "So {name} ....lets get alittle more personal with eac"
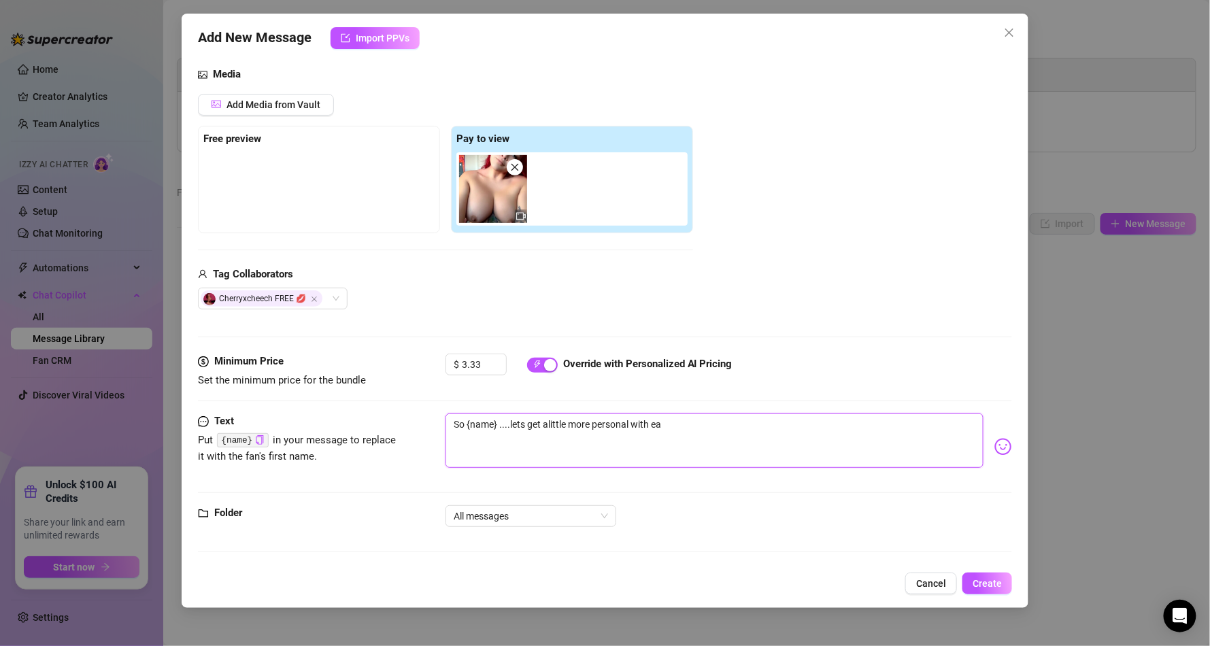
type textarea "So {name} ....lets get alittle more personal with eac"
type textarea "So {name} ....lets get alittle more personal with each"
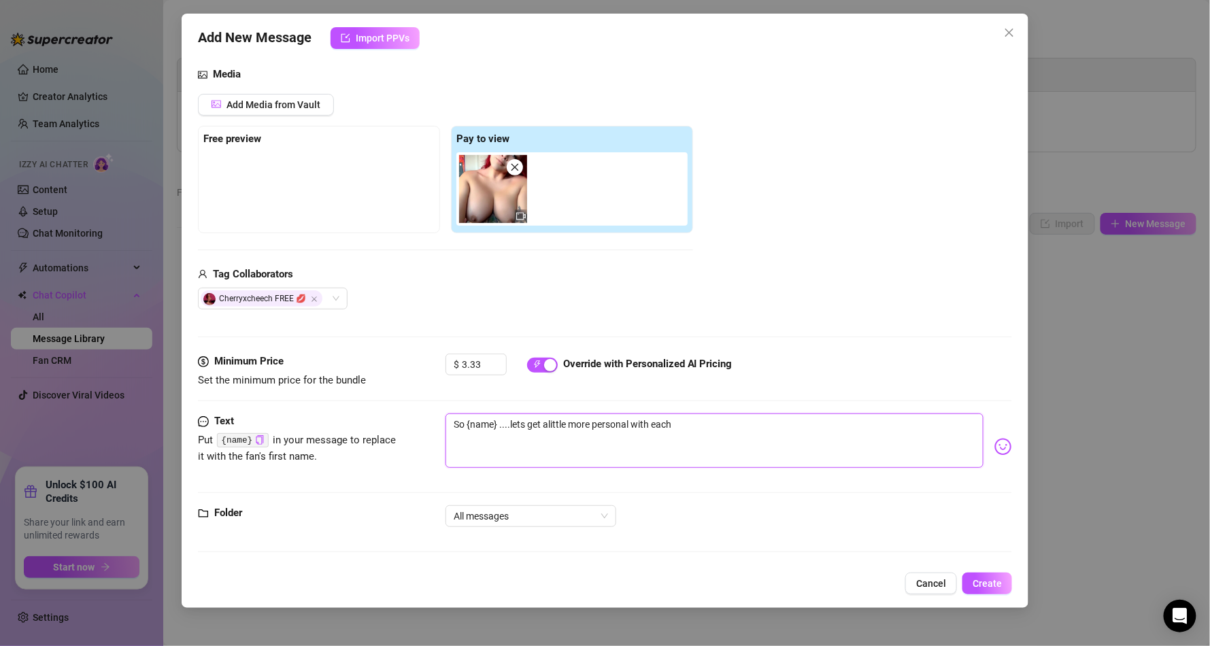
type textarea "So {name} ....lets get alittle more personal with each o"
type textarea "So {name} ....lets get alittle more personal with each ot"
type textarea "So {name} ....lets get alittle more personal with each oth"
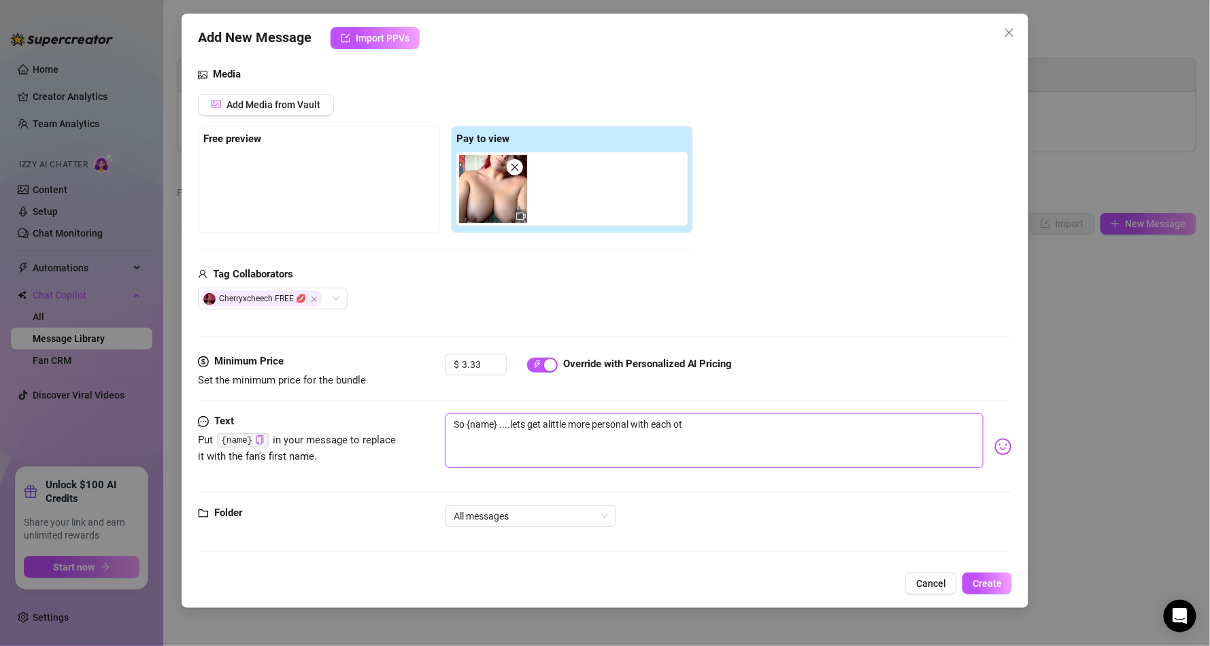
type textarea "So {name} ....lets get alittle more personal with each oth"
type textarea "So {name} ....lets get alittle more personal with each othe"
type textarea "So {name} ....lets get alittle more personal with each other"
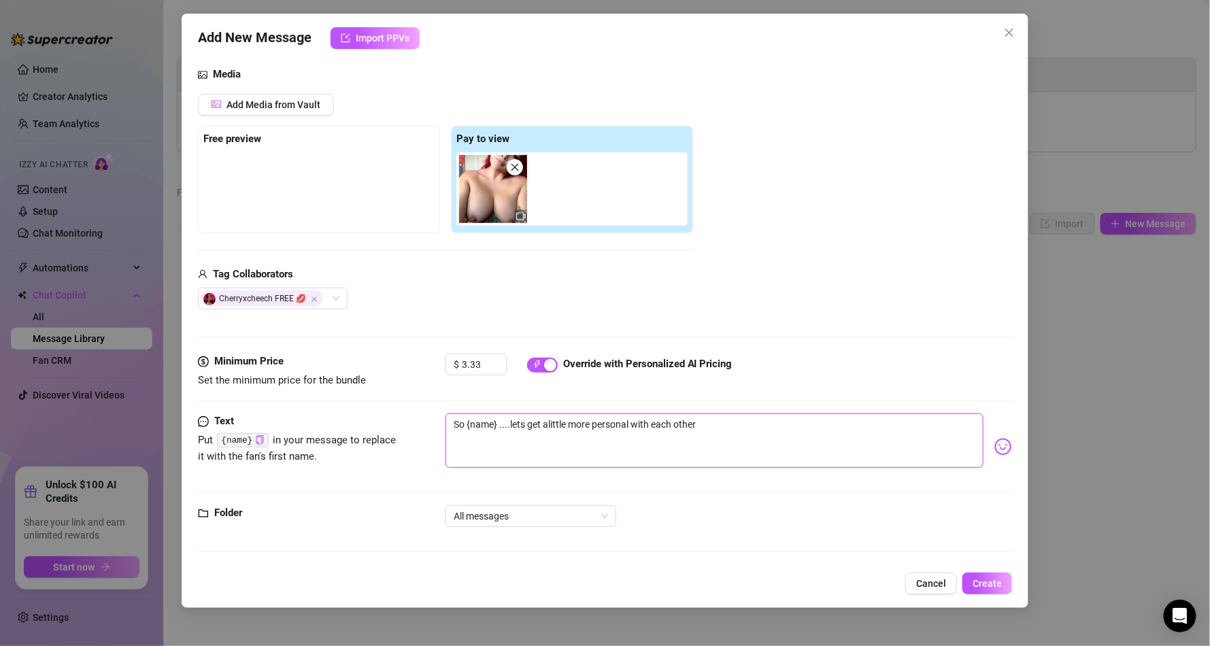
type textarea "So {name} ....lets get alittle more personal with each other"
type textarea "So {name} ....lets get alittle more personal with each other :"
type textarea "So {name} ....lets get alittle more personal with each other :)"
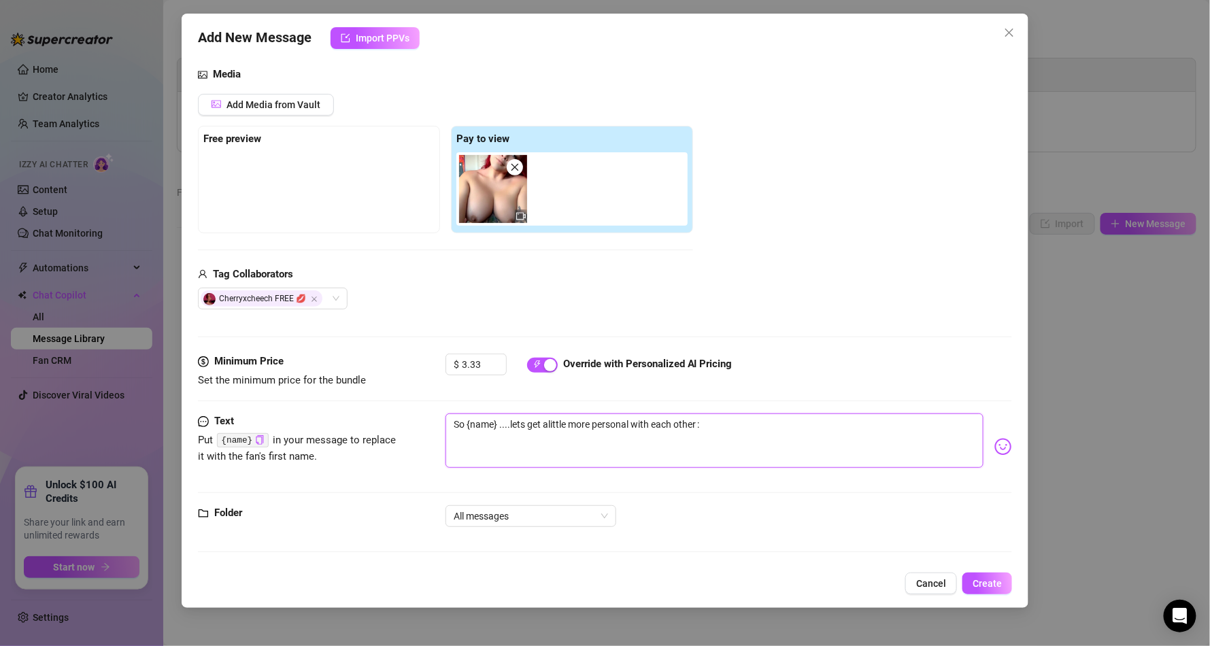
type textarea "So {name} ....lets get alittle more personal with each other :)"
click at [548, 422] on textarea "So {name} ....lets get alittle more personal with each other :)" at bounding box center [715, 441] width 538 height 54
type textarea "So {name} ....lets get a little more personal with each other :)"
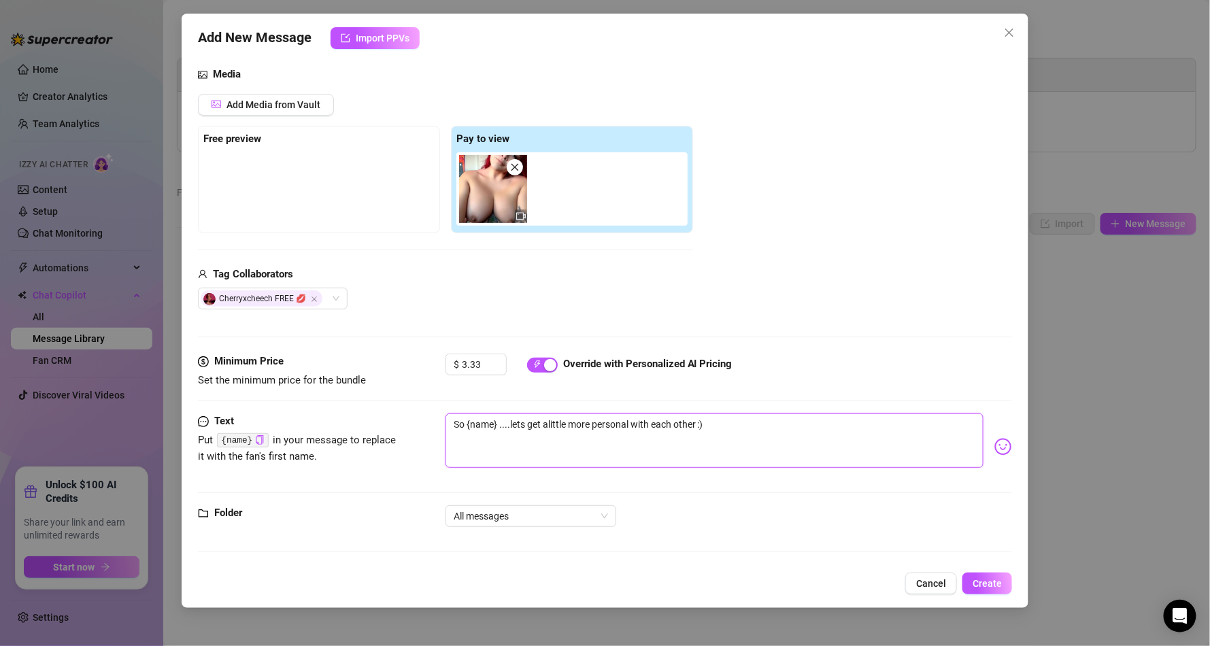
type textarea "So {name} ....lets get a little more personal with each other :)"
click at [732, 431] on textarea "So {name} ....lets get a little more personal with each other :)" at bounding box center [715, 441] width 538 height 54
type textarea "So {name} ....lets get a little more personal with each other :) I"
type textarea "So {name} ....lets get a little more personal with each other :) Im"
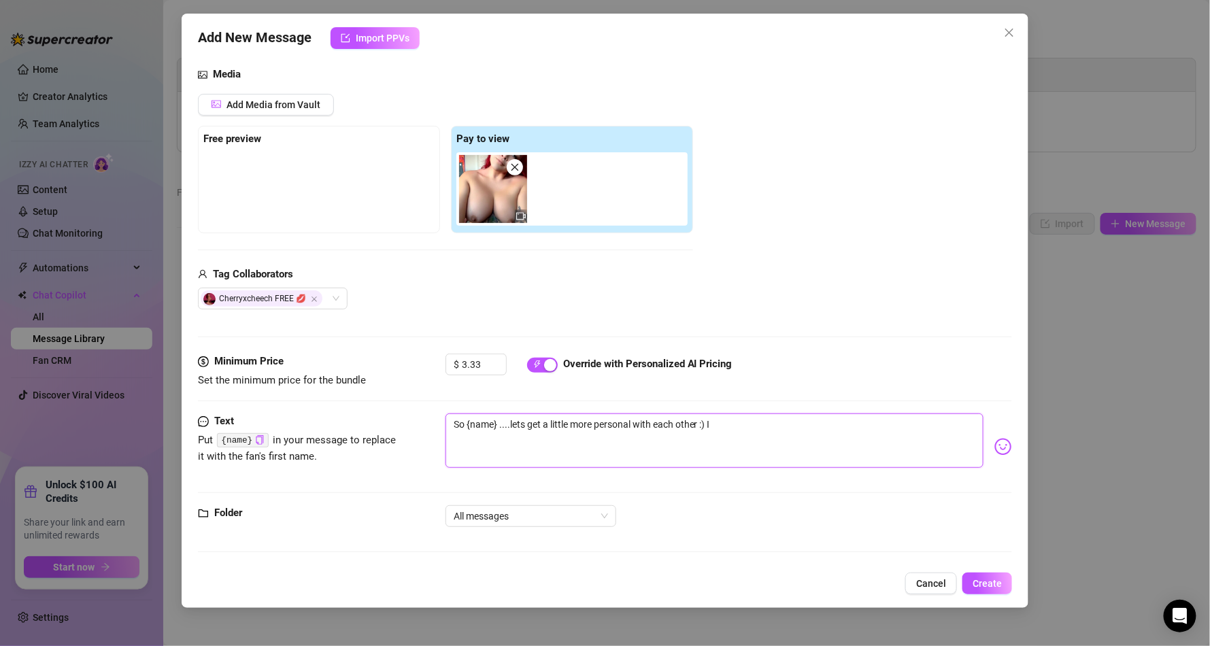
type textarea "So {name} ....lets get a little more personal with each other :) Im"
type textarea "So {name} ....lets get a little more personal with each other :) Im d"
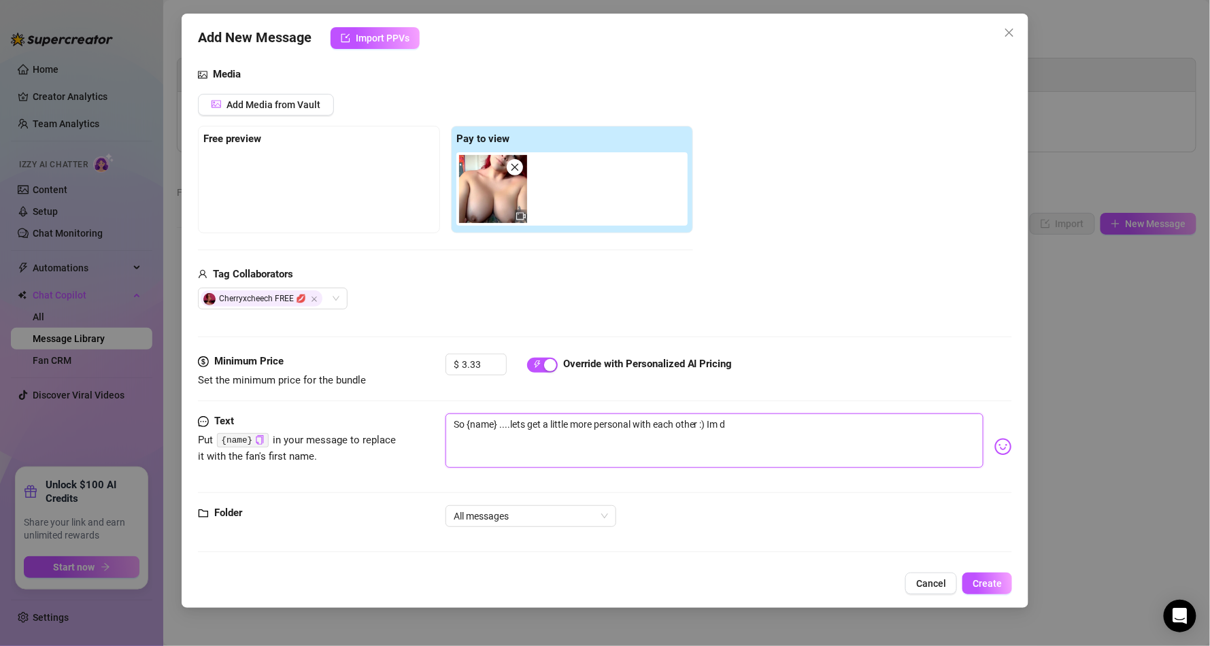
type textarea "So {name} ....lets get a little more personal with each other :) Im do"
type textarea "So {name} ....lets get a little more personal with each other :) Im doi"
type textarea "So {name} ....lets get a little more personal with each other :) Im doin"
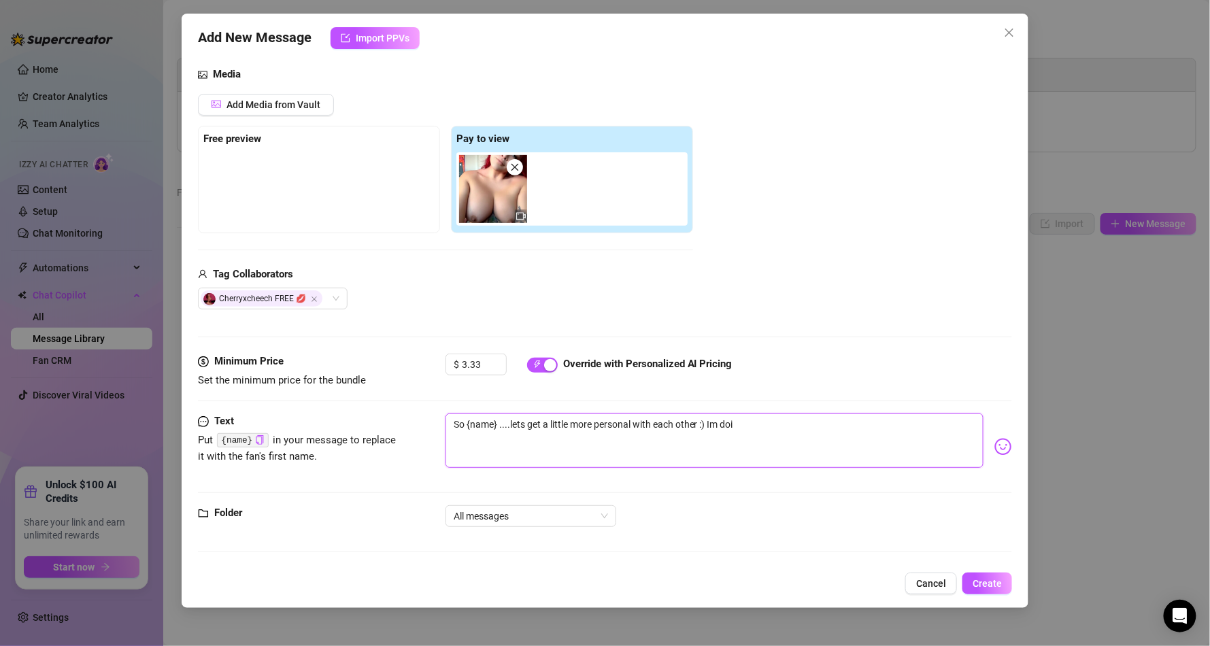
type textarea "So {name} ....lets get a little more personal with each other :) Im doin"
type textarea "So {name} ....lets get a little more personal with each other :) Im doing"
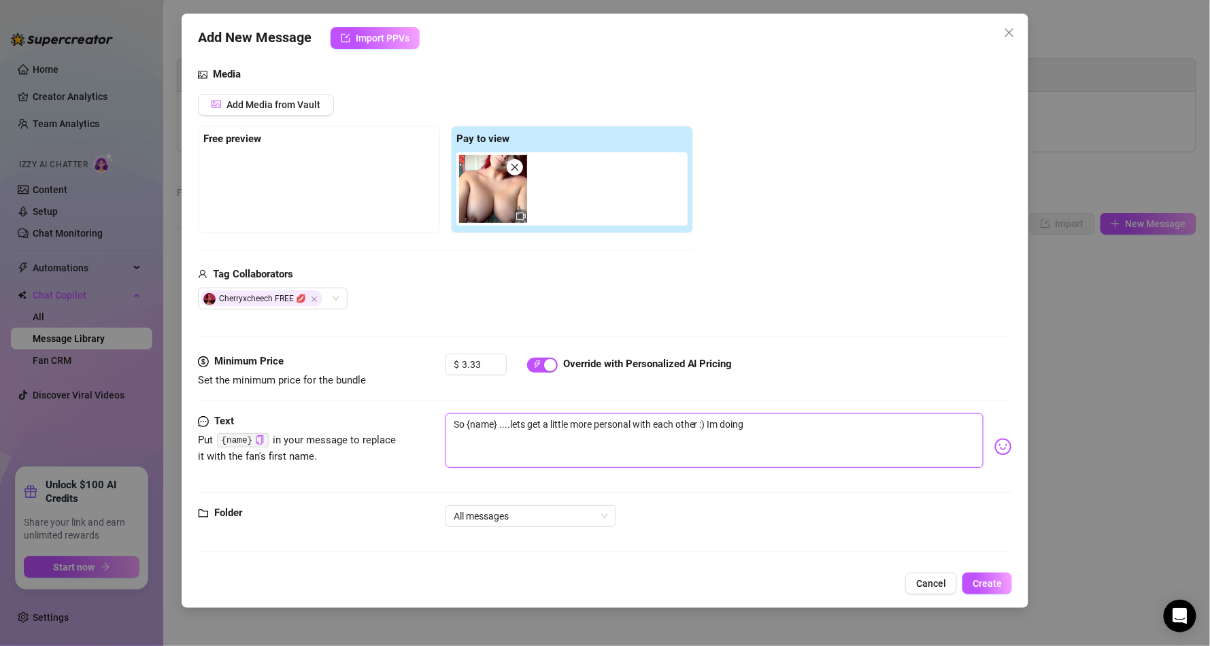
type textarea "So {name} ....lets get a little more personal with each other :) Im doing c"
type textarea "So {name} ....lets get a little more personal with each other :) Im doing cu"
type textarea "So {name} ....lets get a little more personal with each other :) Im doing cus"
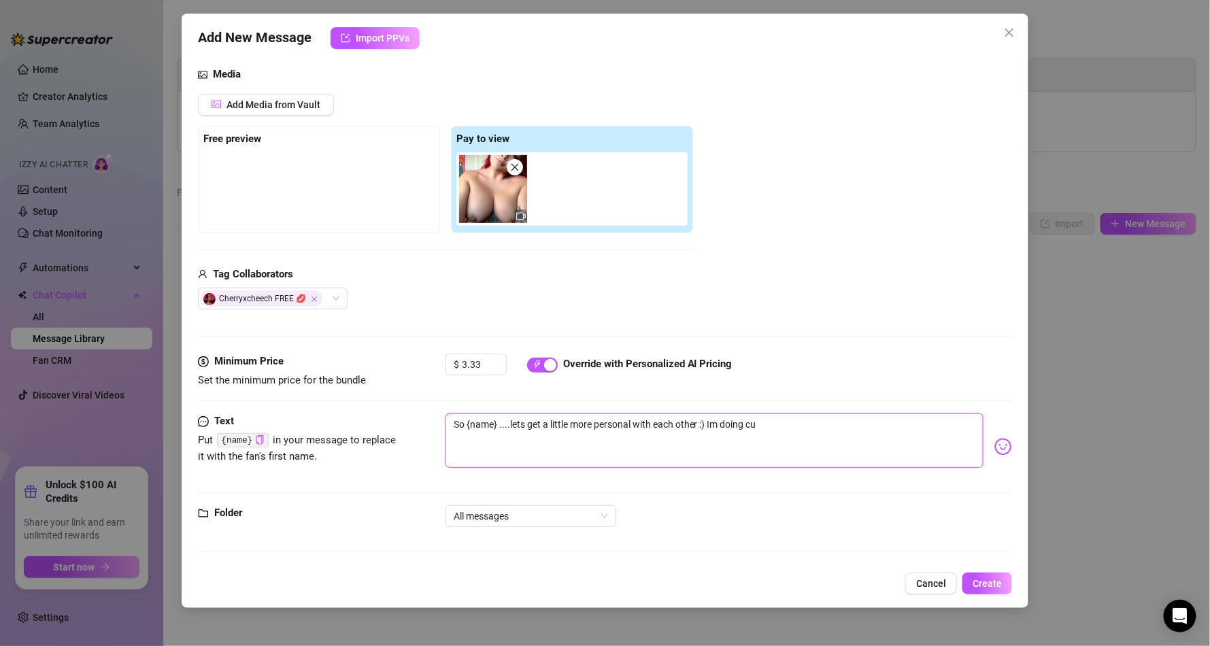
type textarea "So {name} ....lets get a little more personal with each other :) Im doing cus"
type textarea "So {name} ....lets get a little more personal with each other :) Im doing cuso"
type textarea "So {name} ....lets get a little more personal with each other :) Im doing cusot"
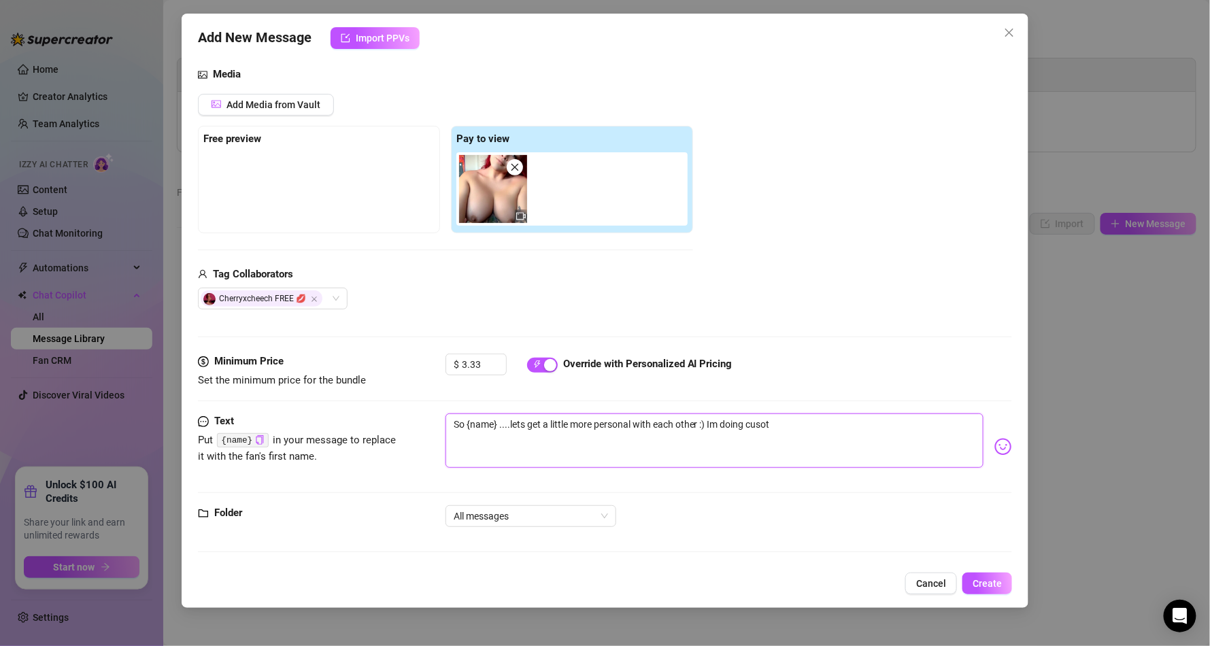
type textarea "So {name} ....lets get a little more personal with each other :) Im doing cusotm"
type textarea "So {name} ....lets get a little more personal with each other :) Im doing cusot…"
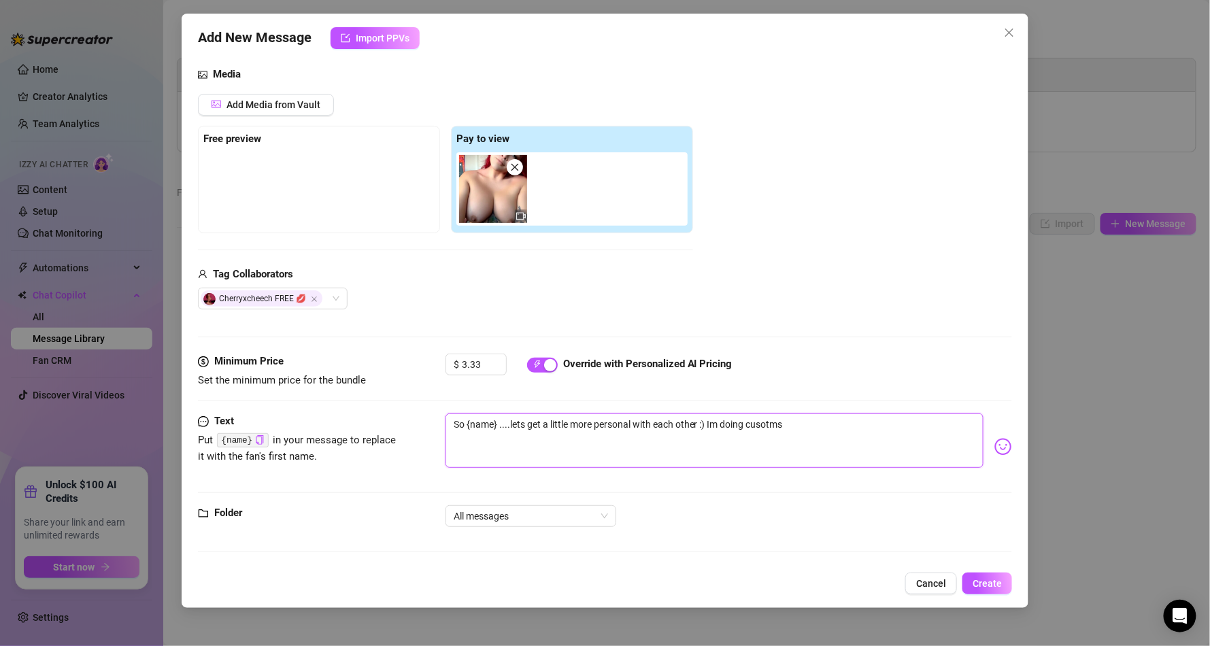
type textarea "So {name} ....lets get a little more personal with each other :) Im doing cusot…"
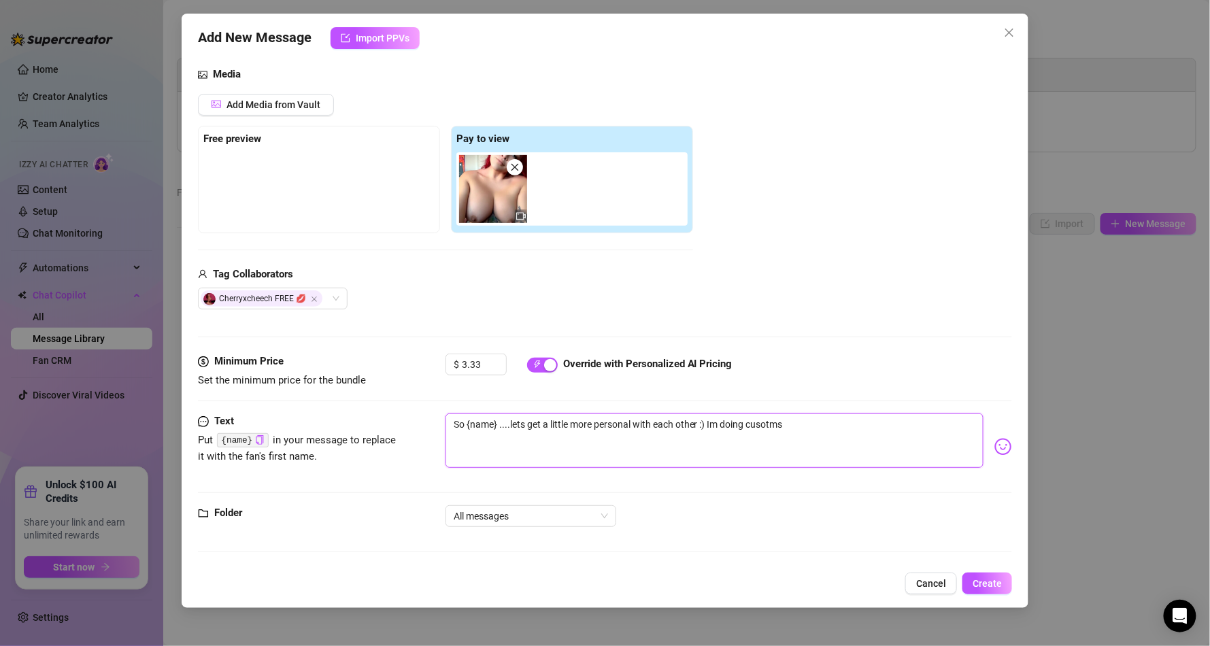
type textarea "So {name} ....lets get a little more personal with each other :) Im doing cusot…"
type textarea "So {name} ....lets get a little more personal with each other :) Im doing cusotm"
type textarea "So {name} ....lets get a little more personal with each other :) Im doing cusot"
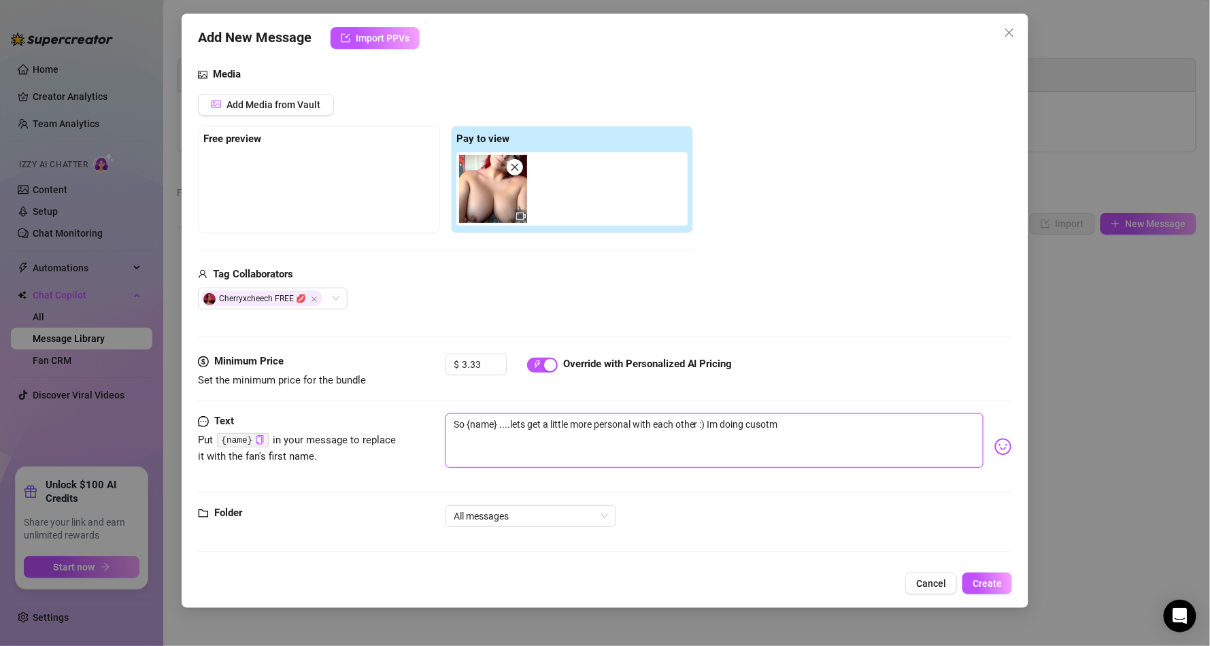
type textarea "So {name} ....lets get a little more personal with each other :) Im doing cusot"
type textarea "So {name} ....lets get a little more personal with each other :) Im doing cuso"
type textarea "So {name} ....lets get a little more personal with each other :) Im doing cus"
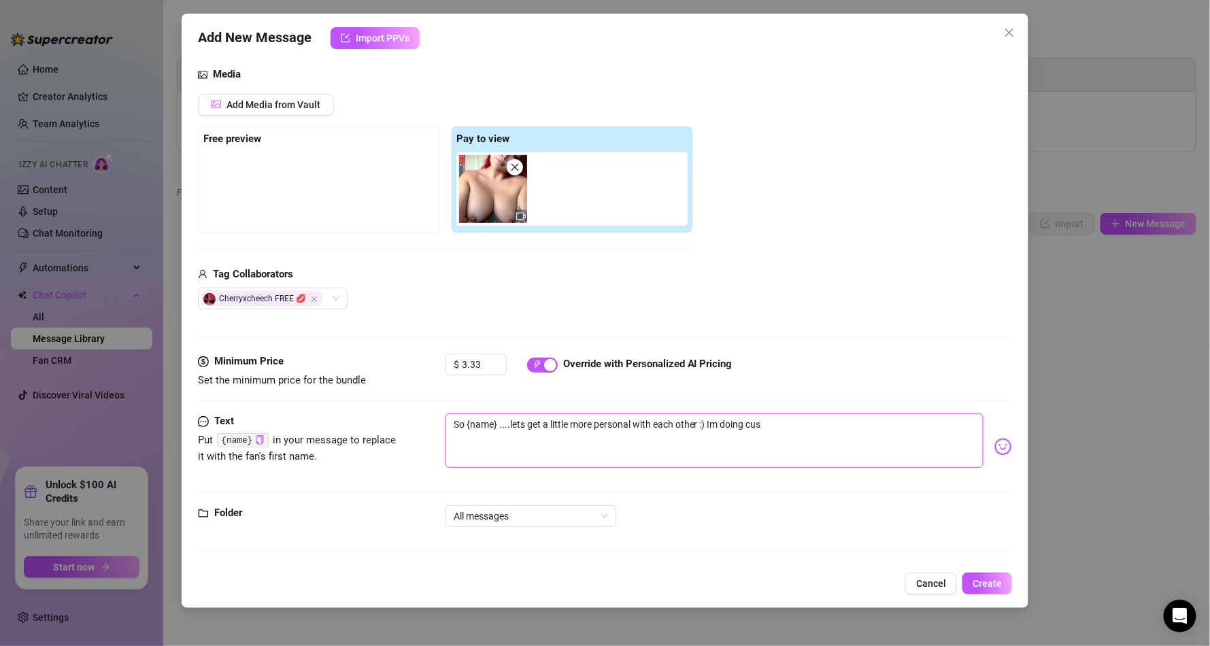
type textarea "So {name} ....lets get a little more personal with each other :) Im doing cu"
type textarea "So {name} ....lets get a little more personal with each other :) Im doing cua"
type textarea "So {name} ....lets get a little more personal with each other :) Im doing cu"
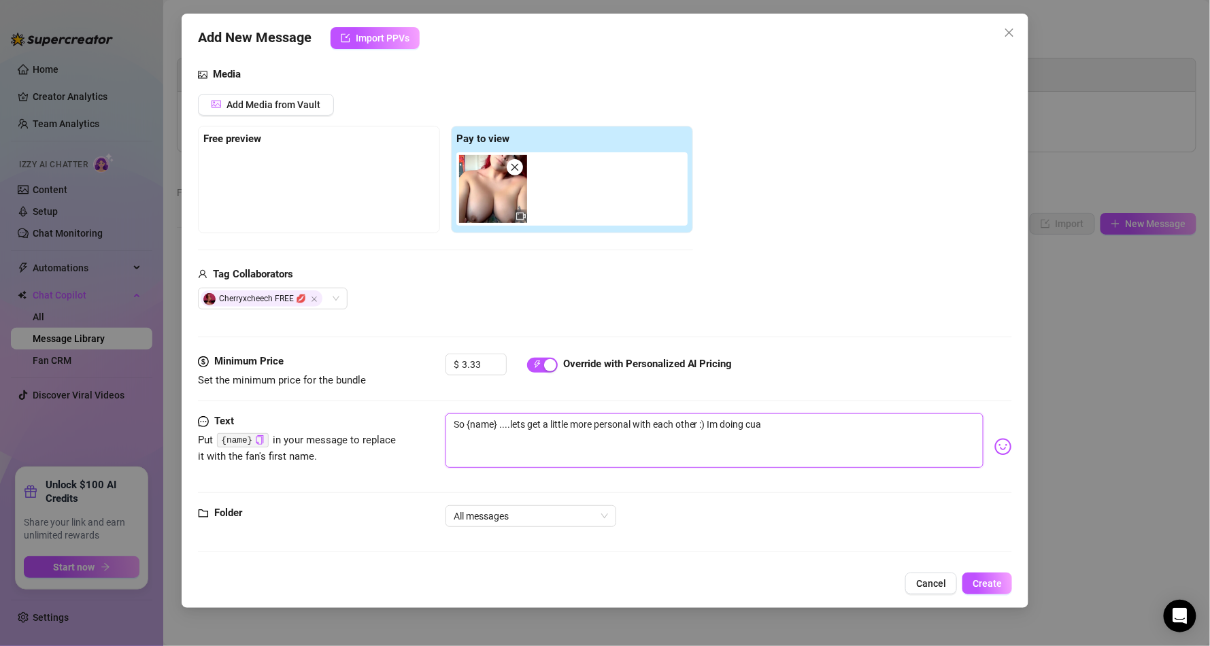
type textarea "So {name} ....lets get a little more personal with each other :) Im doing cu"
type textarea "So {name} ....lets get a little more personal with each other :) Im doing cus"
type textarea "So {name} ....lets get a little more personal with each other :) Im doing cust"
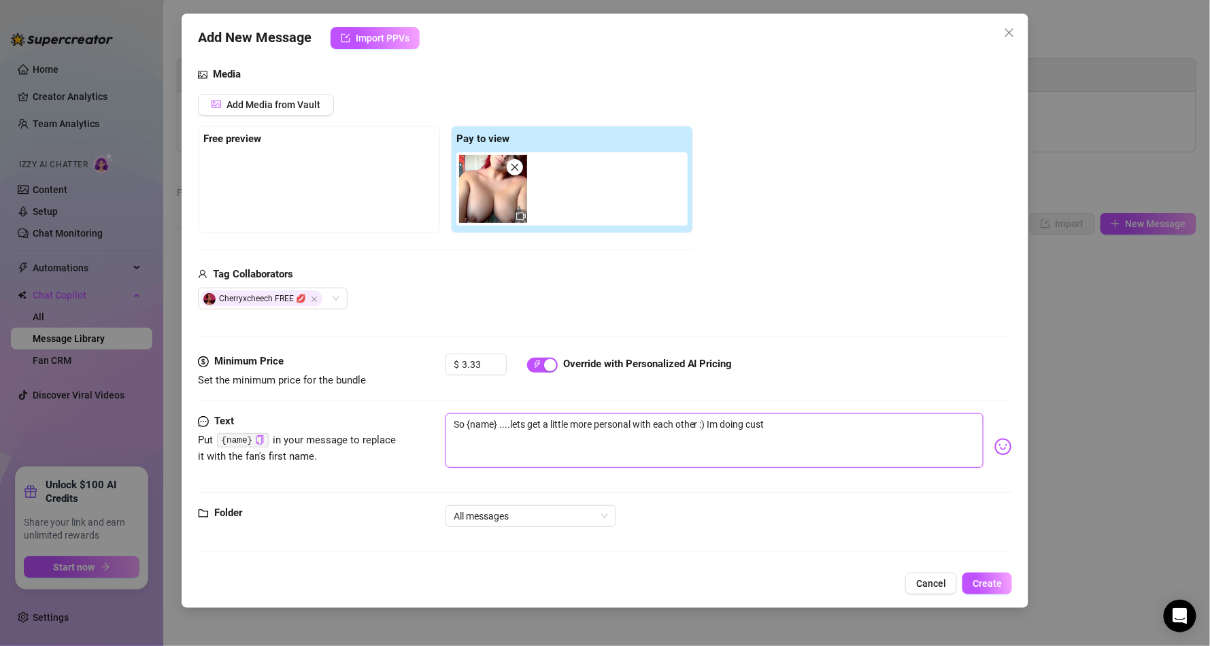
type textarea "So {name} ....lets get a little more personal with each other :) Im doing custo"
type textarea "So {name} ....lets get a little more personal with each other :) Im doing custom"
type textarea "So {name} ....lets get a little more personal with each other :) Im doing custo…"
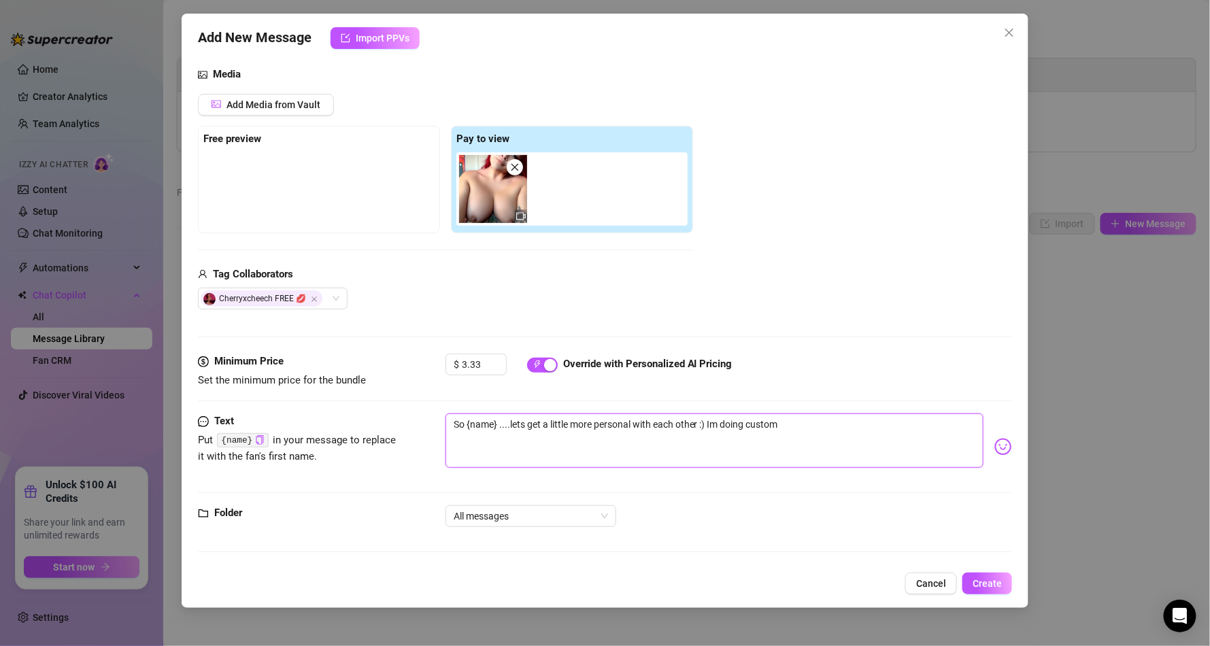
type textarea "So {name} ....lets get a little more personal with each other :) Im doing custo…"
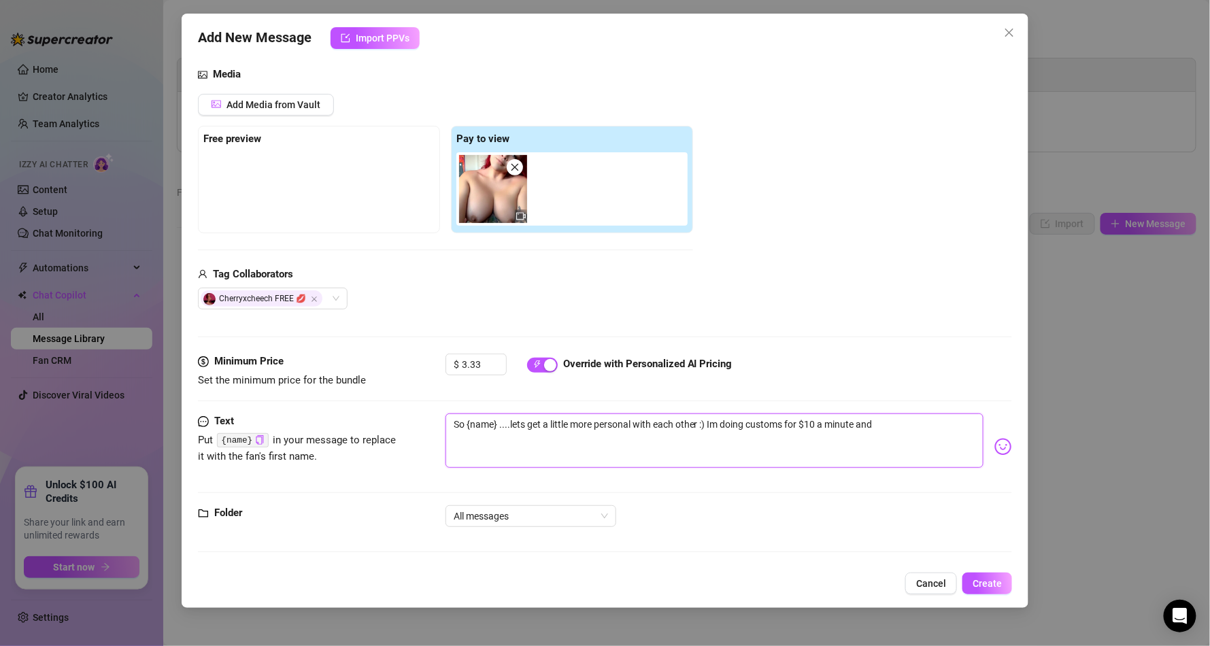
click at [716, 416] on textarea "So {name} ....lets get a little more personal with each other :) Im doing custo…" at bounding box center [715, 441] width 538 height 54
click at [702, 425] on textarea "So {name} ....lets get a little more personal with each other :) Im doing custo…" at bounding box center [715, 441] width 538 height 54
drag, startPoint x: 712, startPoint y: 426, endPoint x: 884, endPoint y: 427, distance: 171.4
click at [884, 427] on textarea "So {name} ....lets get a little more personal with each other :) Im doing custo…" at bounding box center [715, 441] width 538 height 54
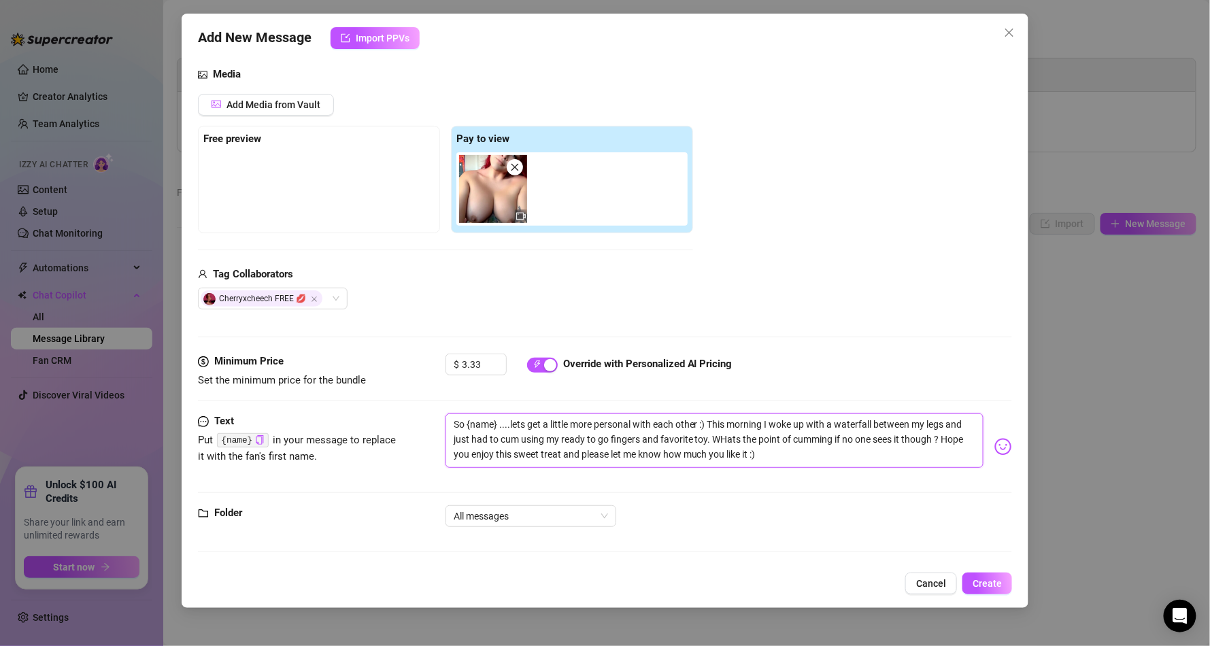
click at [743, 437] on textarea "So {name} ....lets get a little more personal with each other :) This morning I…" at bounding box center [715, 441] width 538 height 54
click at [837, 451] on textarea "So {name} ....lets get a little more personal with each other :) This morning I…" at bounding box center [715, 441] width 538 height 54
click at [838, 441] on textarea "So {name} ....lets get a little more personal with each other :) This morning I…" at bounding box center [715, 441] width 538 height 54
click at [993, 576] on button "Create" at bounding box center [988, 584] width 50 height 22
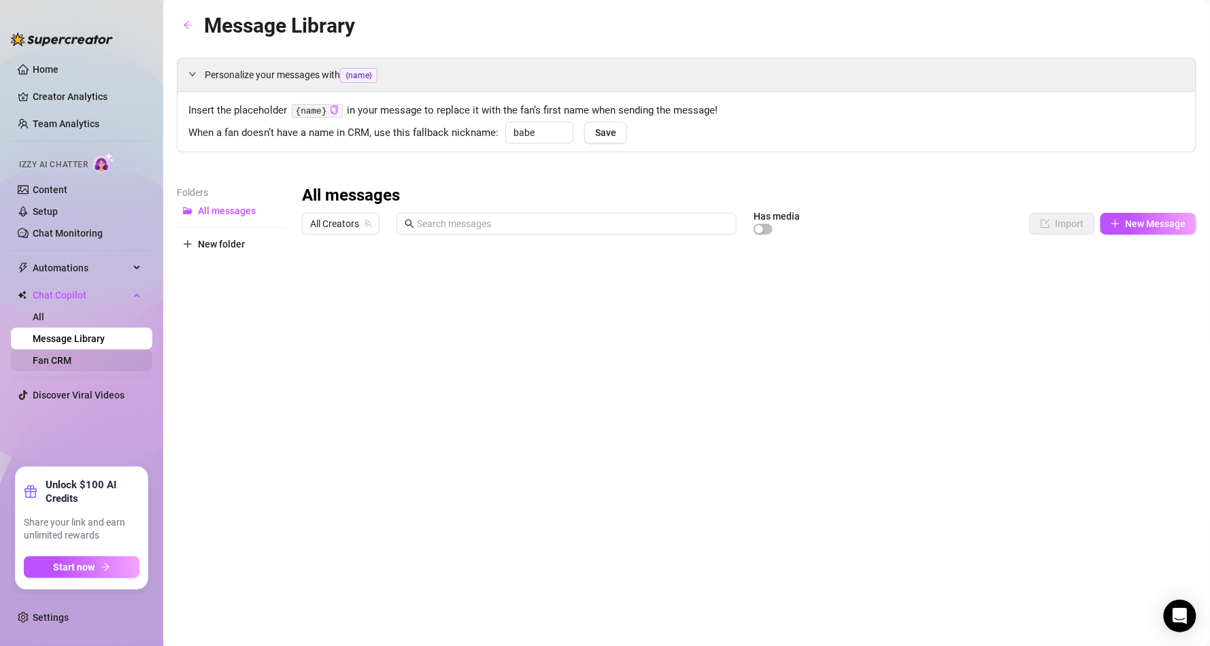
click at [57, 356] on link "Fan CRM" at bounding box center [52, 360] width 39 height 11
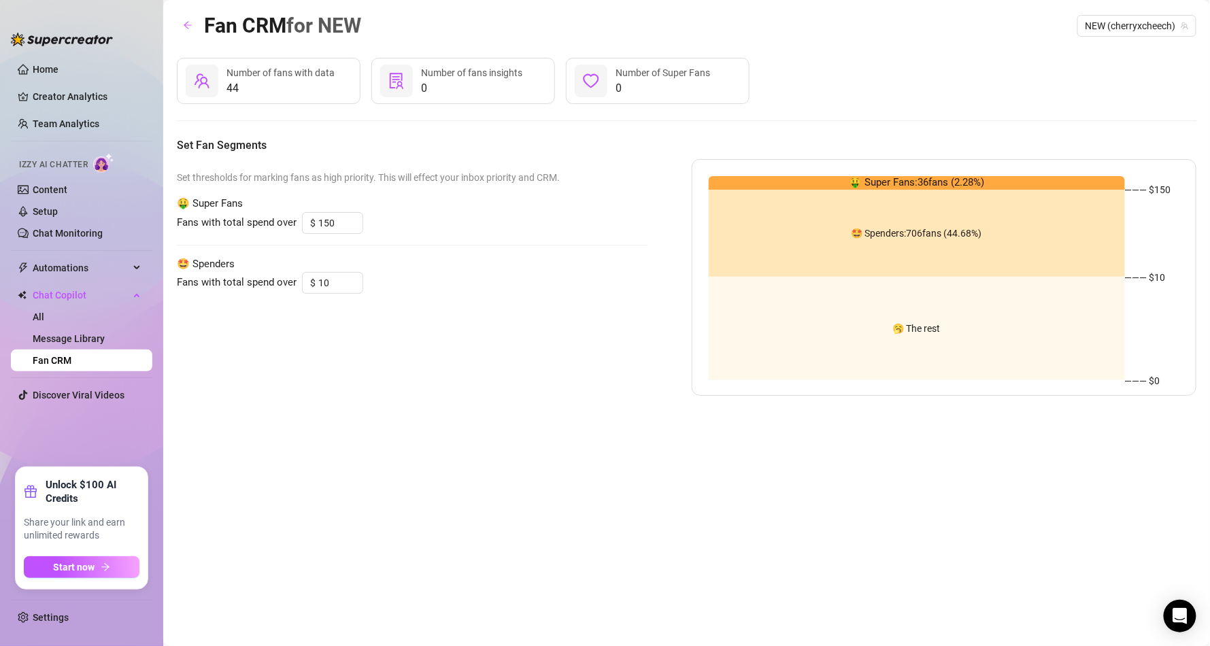
click at [300, 84] on span "44" at bounding box center [281, 88] width 108 height 16
click at [78, 261] on span "Automations" at bounding box center [81, 268] width 97 height 22
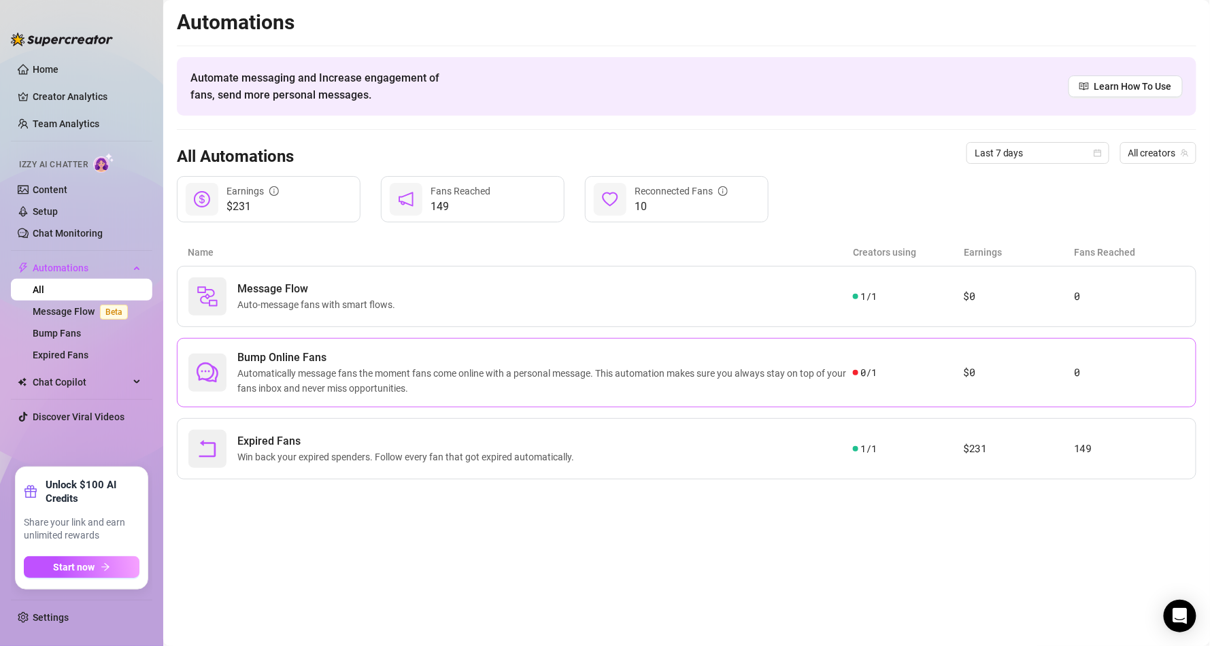
click at [870, 376] on span "0 / 1" at bounding box center [869, 372] width 16 height 15
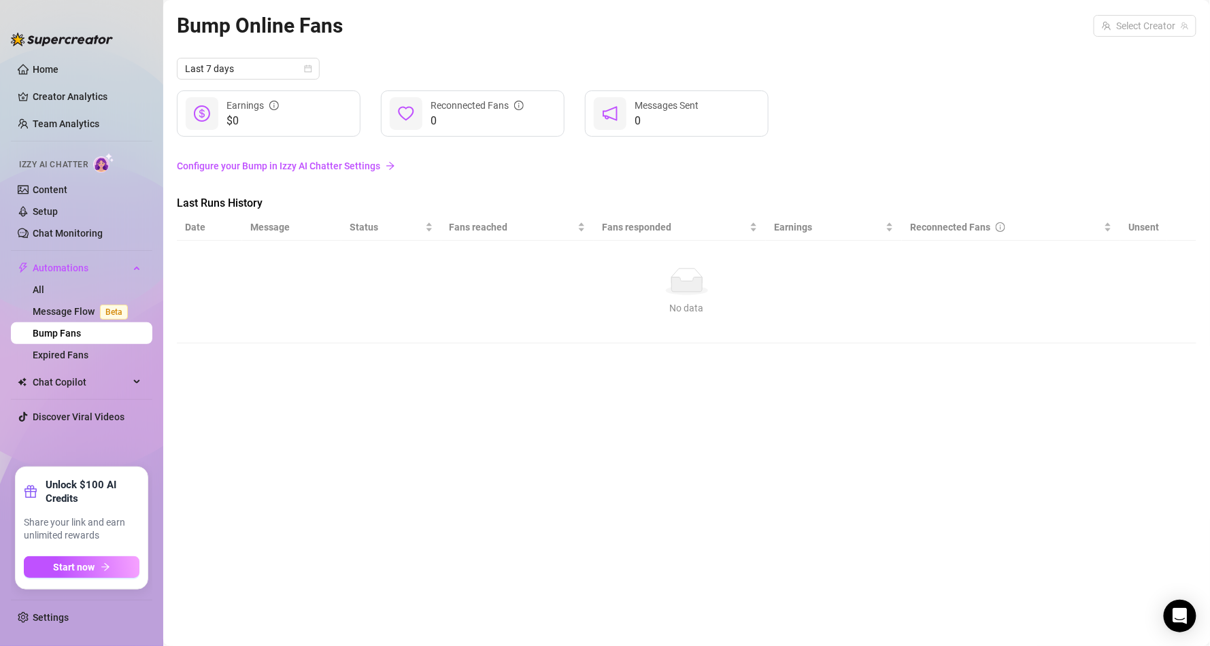
drag, startPoint x: 361, startPoint y: 124, endPoint x: 269, endPoint y: 88, distance: 98.0
click at [353, 123] on div "$0 Earnings 0 Reconnected Fans 0 Messages Sent" at bounding box center [687, 113] width 1020 height 46
click at [1149, 22] on input "search" at bounding box center [1139, 26] width 74 height 20
click at [1114, 51] on div "NEW ( cherryxcheech )" at bounding box center [1128, 54] width 116 height 16
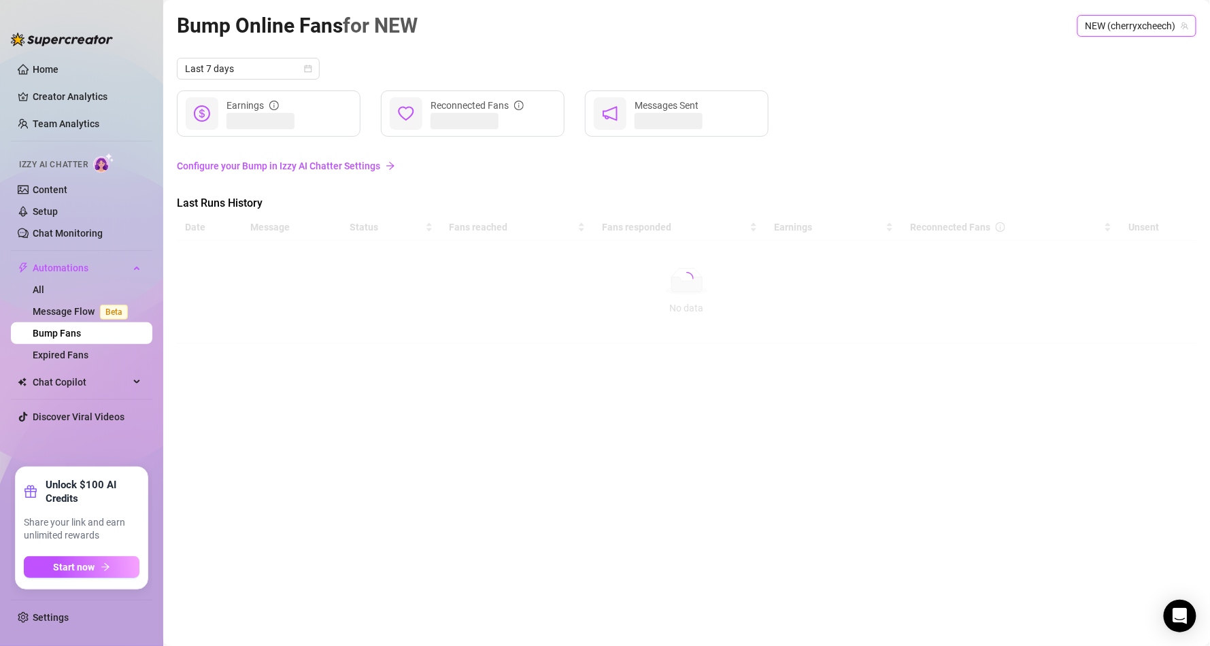
click at [365, 164] on link "Configure your Bump in Izzy AI Chatter Settings" at bounding box center [687, 166] width 1020 height 15
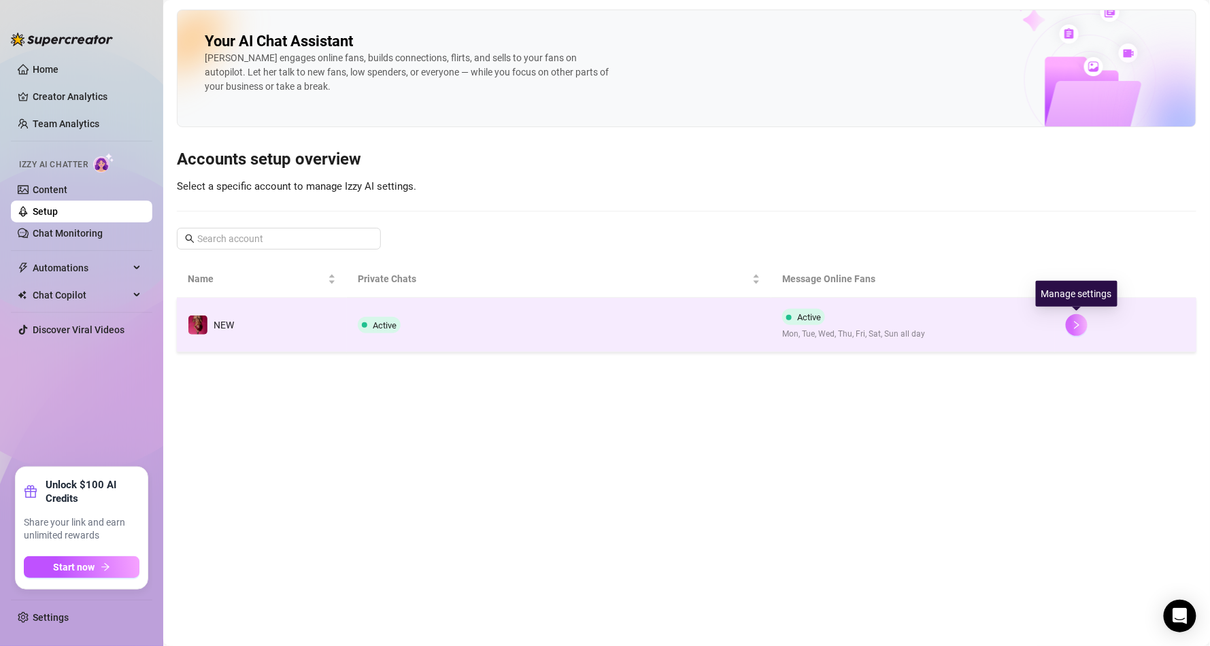
click at [1084, 323] on button "button" at bounding box center [1077, 325] width 22 height 22
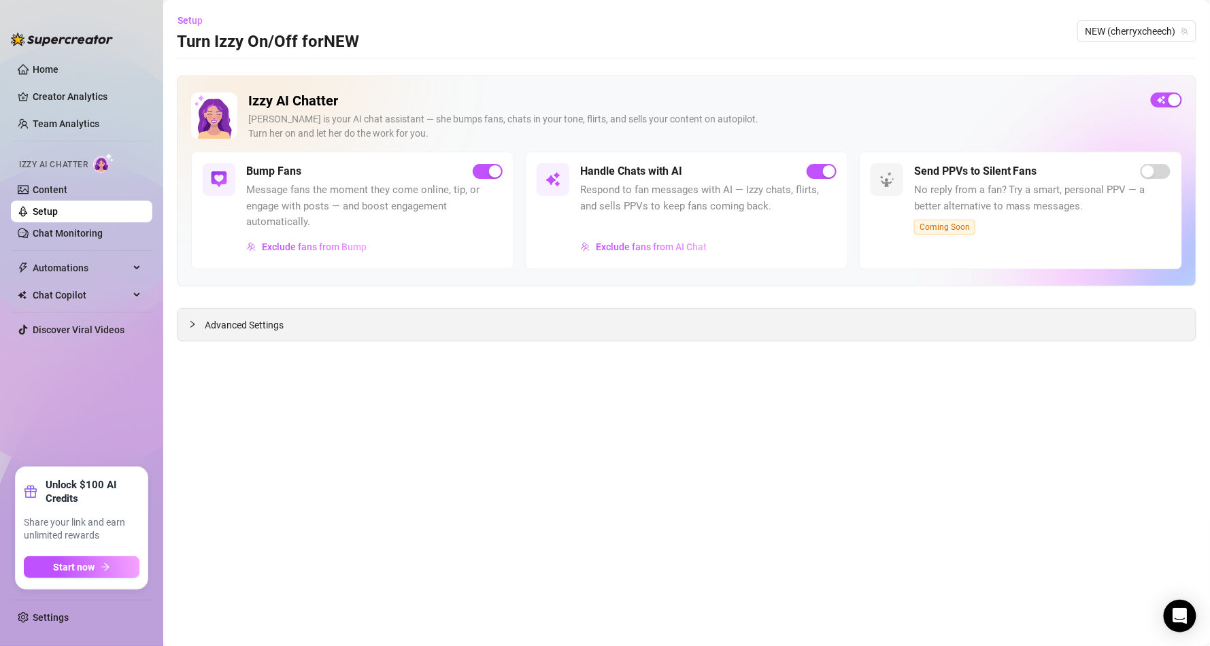
click at [267, 313] on div "Advanced Settings" at bounding box center [687, 325] width 1018 height 32
click at [270, 318] on span "Advanced Settings" at bounding box center [244, 325] width 79 height 15
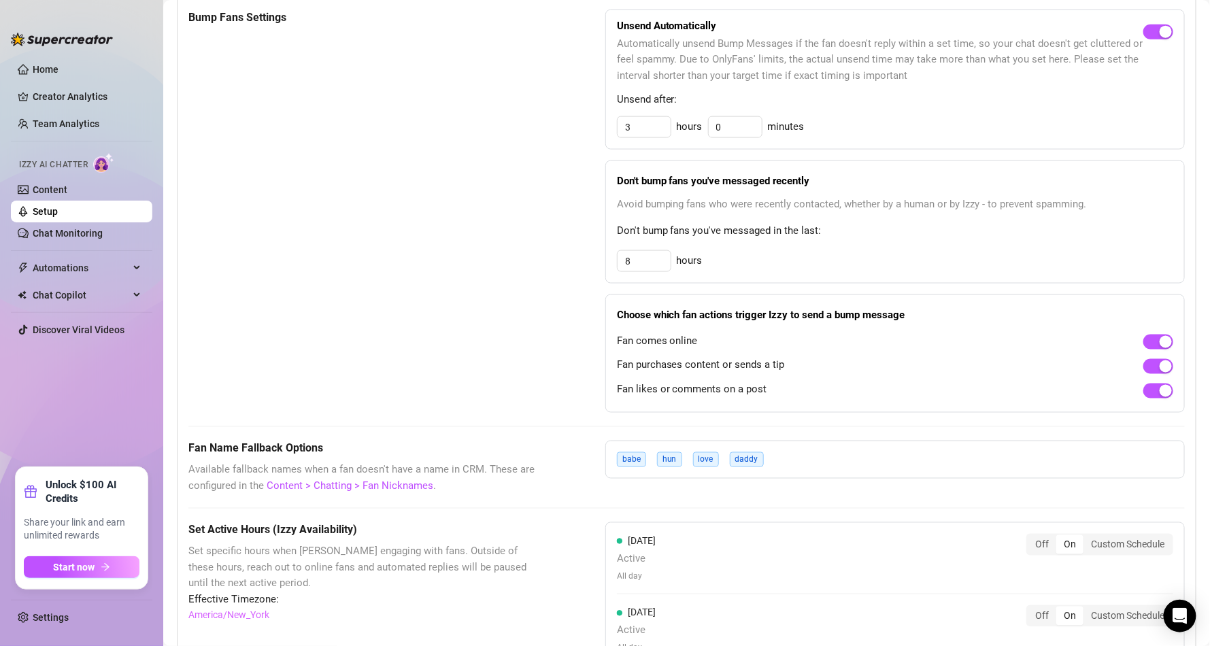
scroll to position [653, 0]
drag, startPoint x: 648, startPoint y: 124, endPoint x: 600, endPoint y: 123, distance: 47.6
click at [605, 123] on div "Unsend Automatically Automatically unsend Bump Messages if the fan doesn't repl…" at bounding box center [895, 77] width 580 height 140
click at [271, 199] on div "Bump Fans Settings" at bounding box center [362, 208] width 349 height 403
click at [454, 246] on div "Bump Fans Settings" at bounding box center [362, 208] width 349 height 403
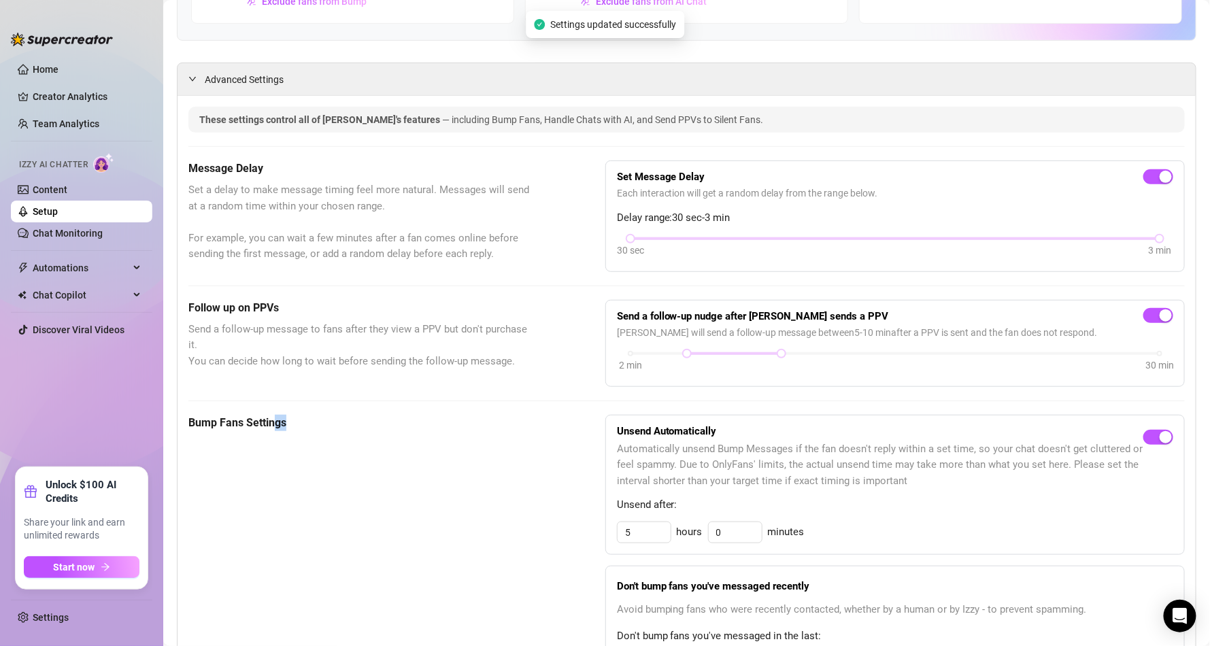
scroll to position [245, 0]
click at [66, 186] on link "Content" at bounding box center [50, 189] width 35 height 11
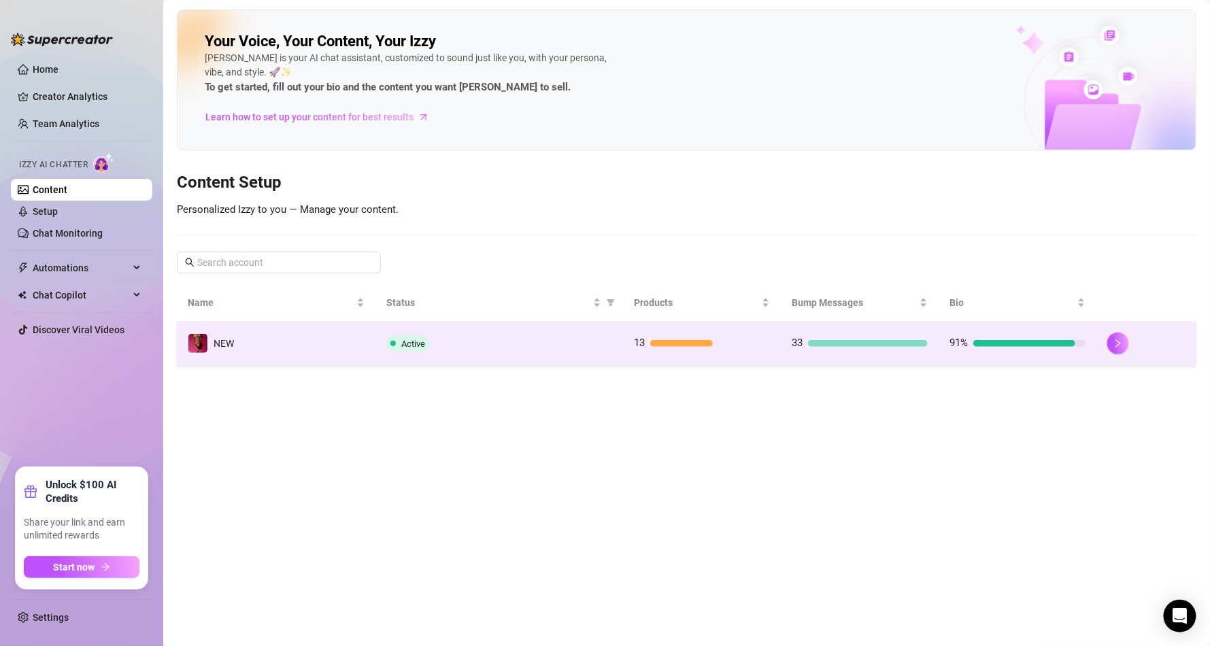
click at [1131, 348] on div at bounding box center [1146, 344] width 78 height 22
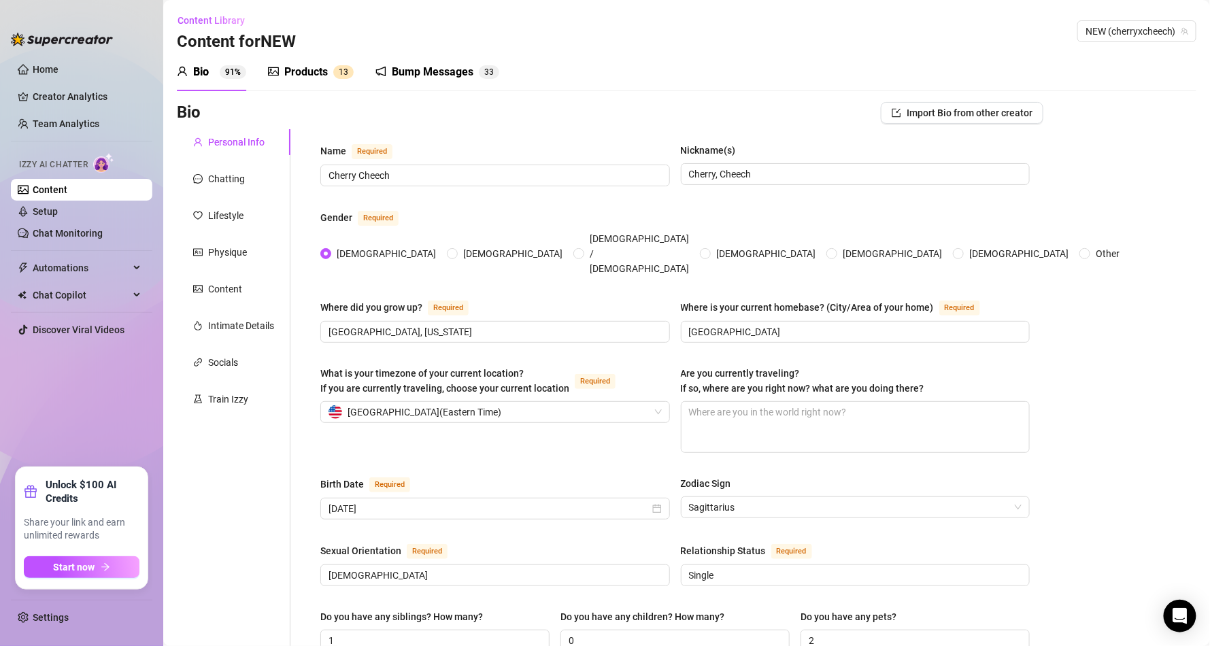
click at [333, 67] on span "1 3" at bounding box center [343, 72] width 20 height 14
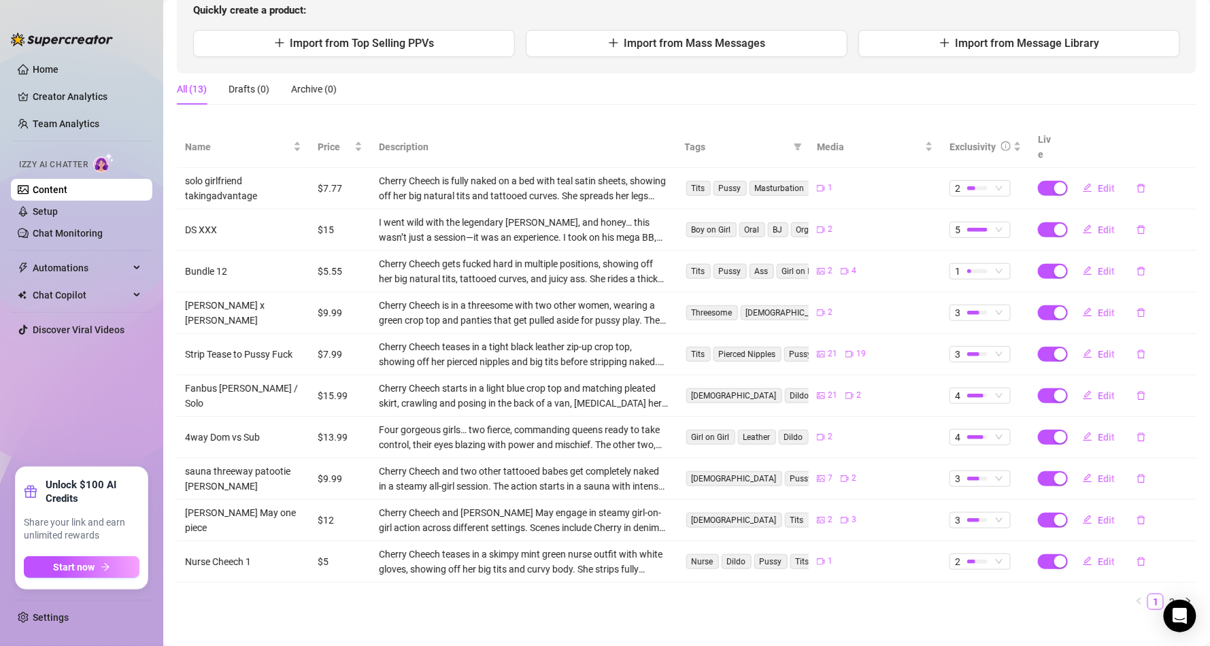
scroll to position [155, 0]
click at [970, 268] on div at bounding box center [977, 270] width 20 height 4
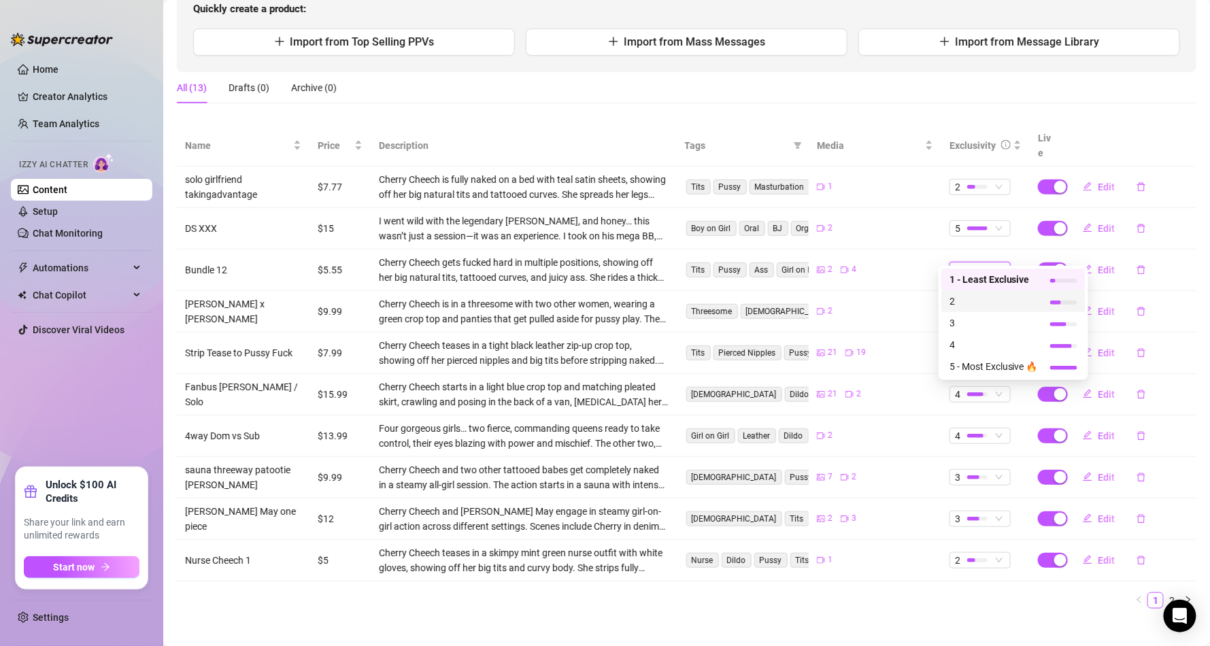
click at [952, 306] on span "2" at bounding box center [994, 301] width 88 height 15
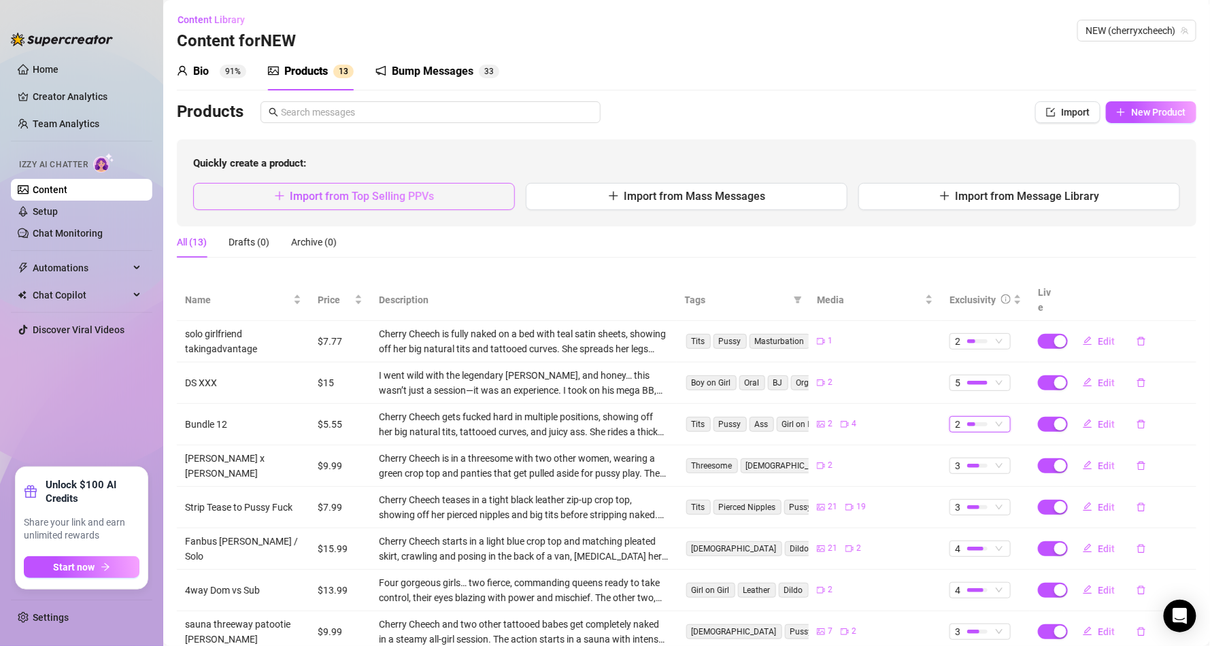
scroll to position [0, 0]
click at [221, 71] on sup "91%" at bounding box center [233, 72] width 27 height 14
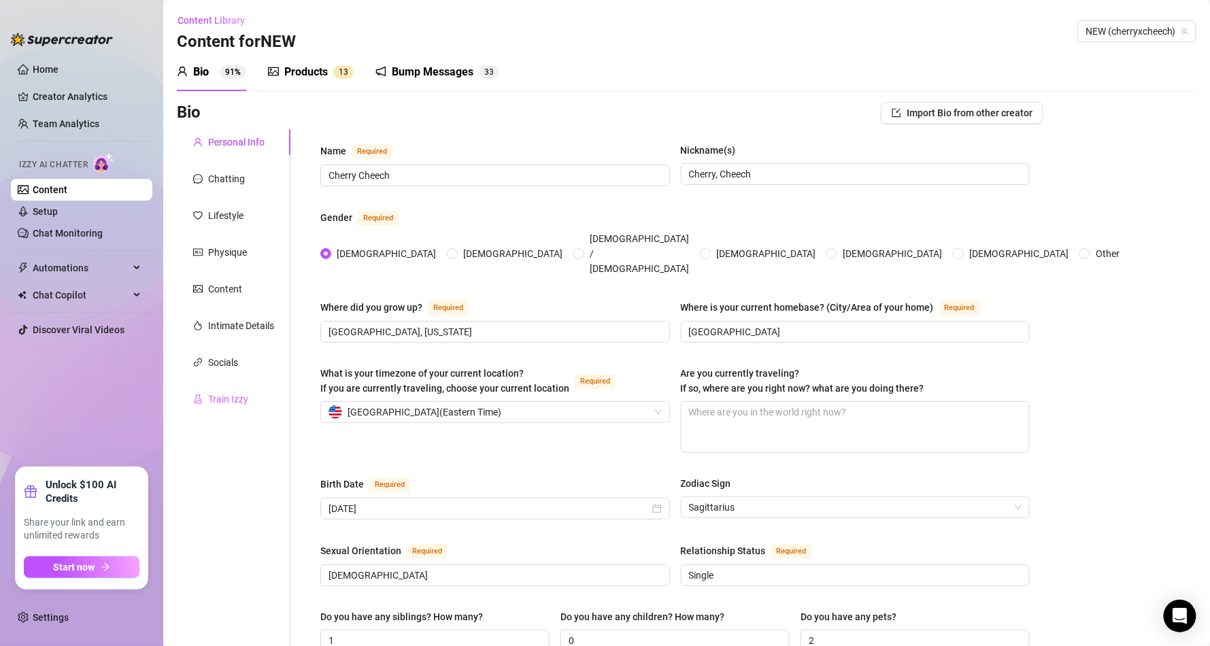
click at [250, 402] on div "Train Izzy" at bounding box center [234, 399] width 114 height 26
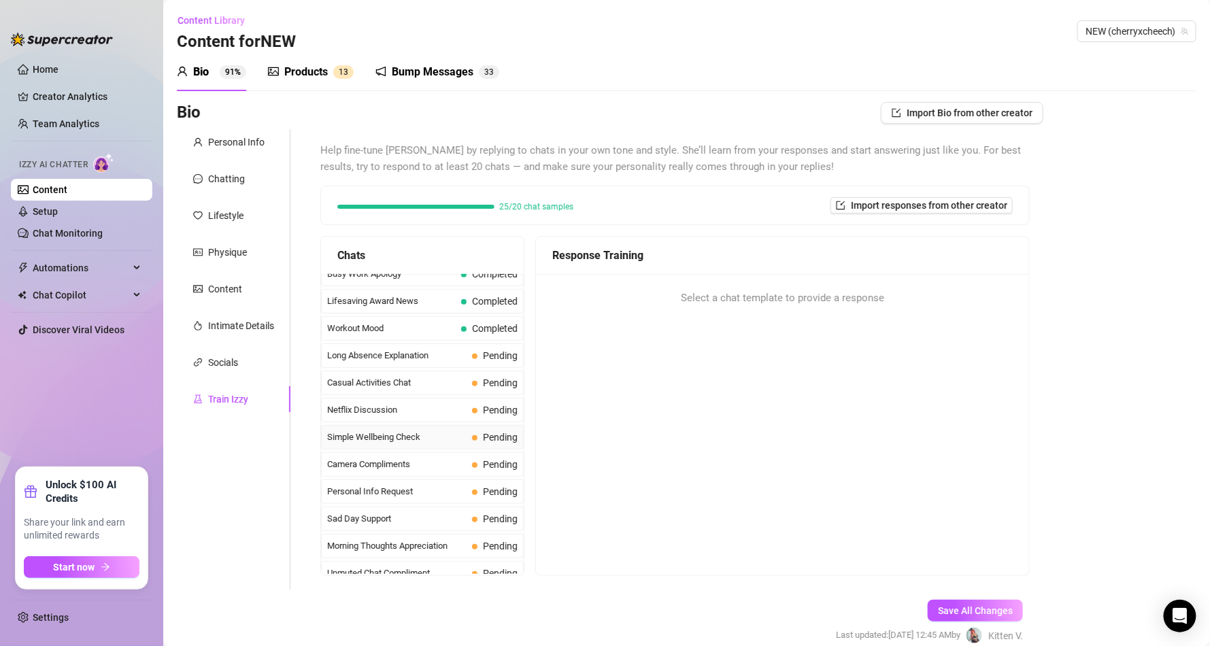
scroll to position [1235, 0]
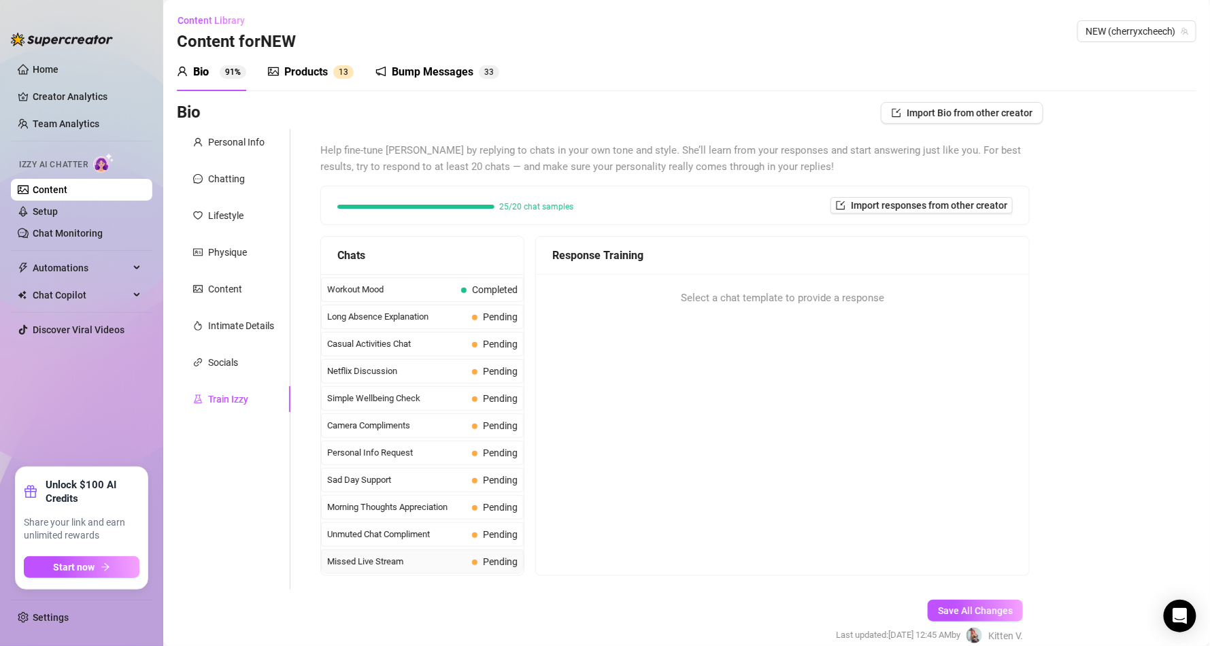
click at [435, 558] on span "Missed Live Stream" at bounding box center [396, 562] width 139 height 14
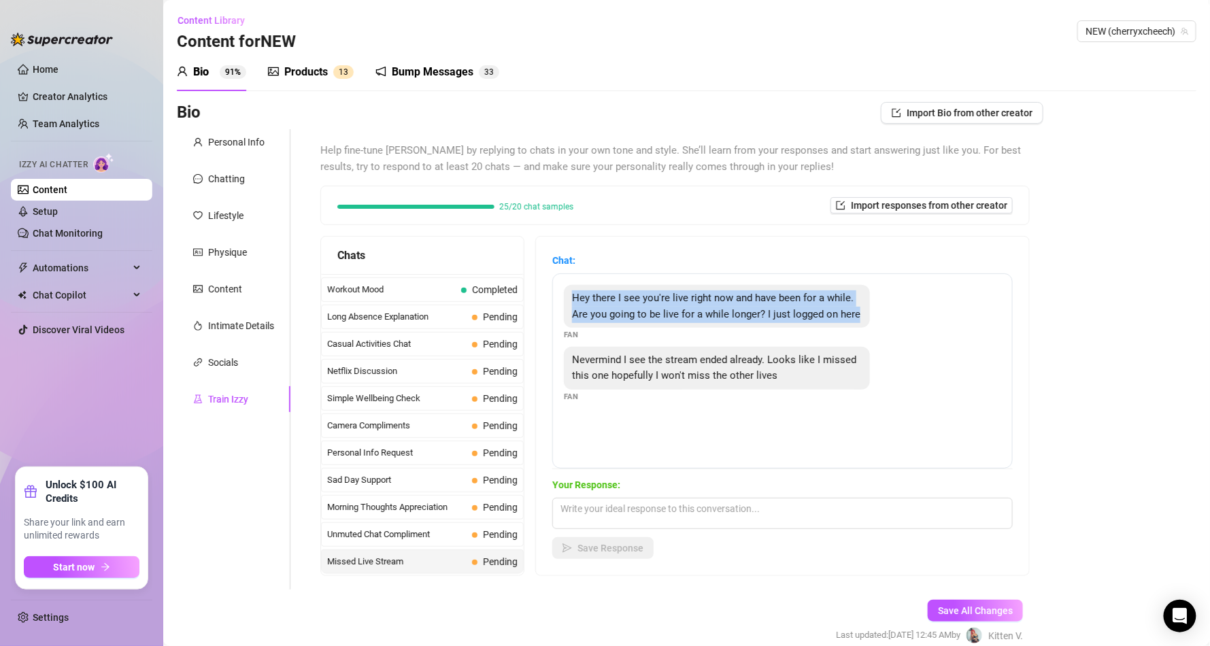
drag, startPoint x: 593, startPoint y: 298, endPoint x: 661, endPoint y: 341, distance: 81.0
click at [661, 328] on div "Hey there I see you're live right now and have been for a while. Are you going …" at bounding box center [717, 306] width 306 height 43
copy span "Hey there I see you're live right now and have been for a while. Are you going …"
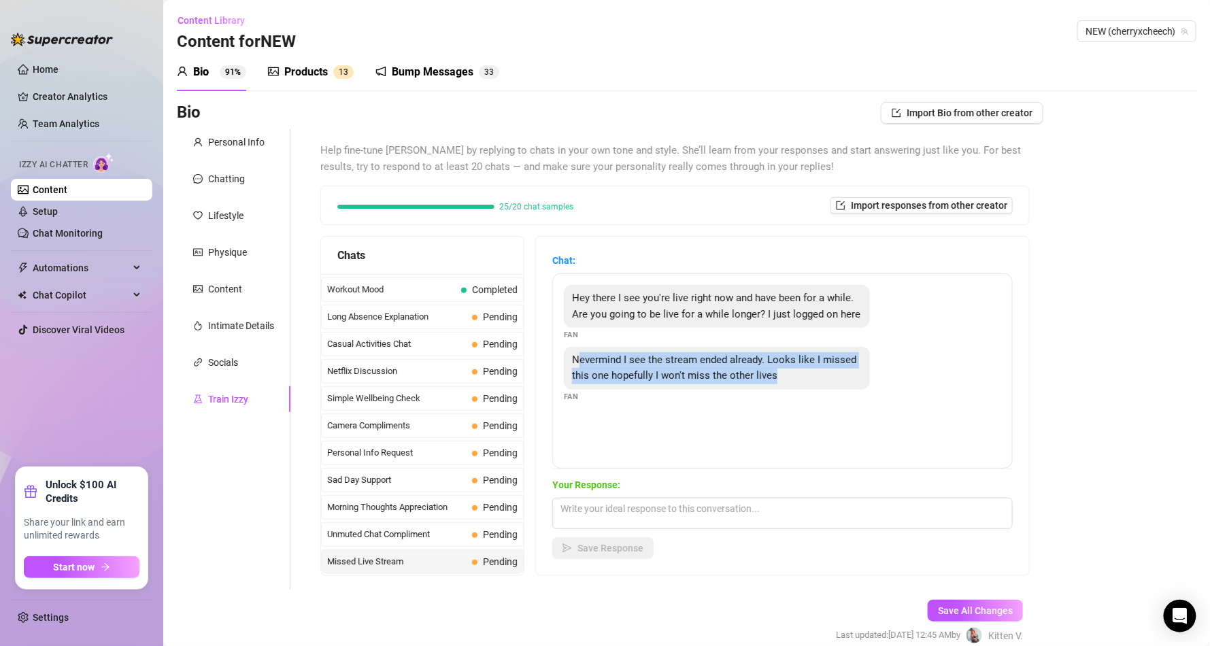
drag, startPoint x: 590, startPoint y: 378, endPoint x: 823, endPoint y: 395, distance: 234.0
click at [835, 390] on div "Nevermind I see the stream ended already. Looks like I missed this one hopefull…" at bounding box center [717, 368] width 306 height 43
click at [822, 382] on span "Nevermind I see the stream ended already. Looks like I missed this one hopefull…" at bounding box center [714, 368] width 284 height 29
click at [829, 390] on div "Nevermind I see the stream ended already. Looks like I missed this one hopefull…" at bounding box center [717, 368] width 306 height 43
drag, startPoint x: 827, startPoint y: 389, endPoint x: 570, endPoint y: 372, distance: 257.0
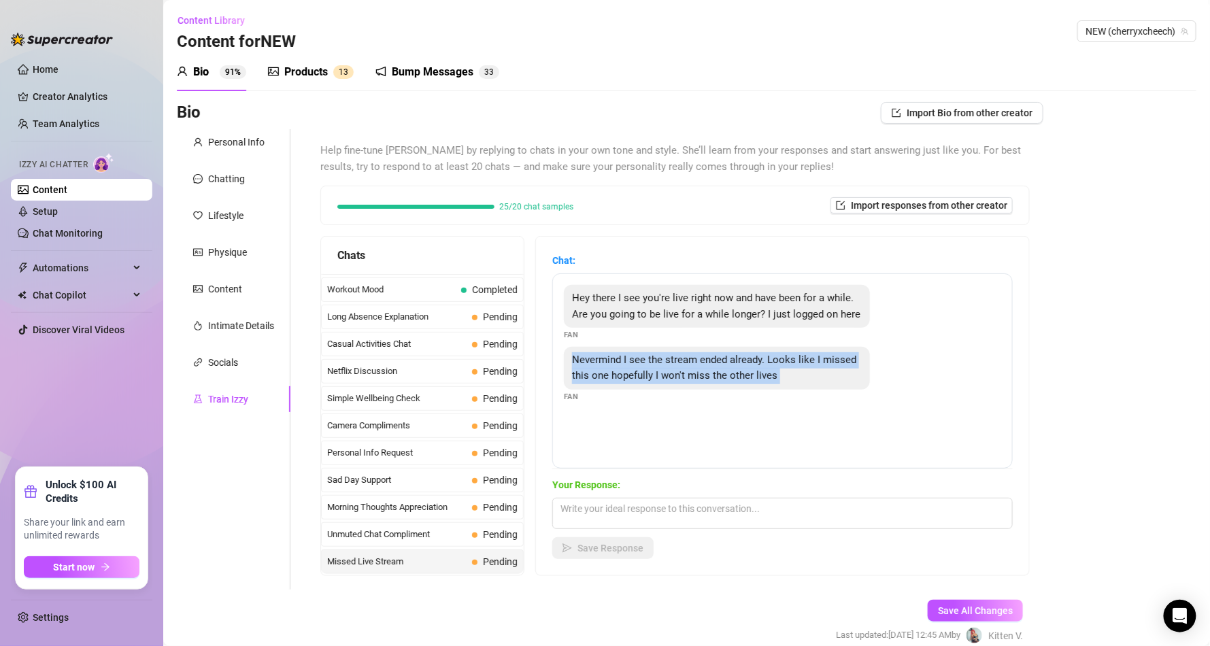
click at [570, 372] on div "Hey there I see you're live right now and have been for a while. Are you going …" at bounding box center [782, 370] width 461 height 195
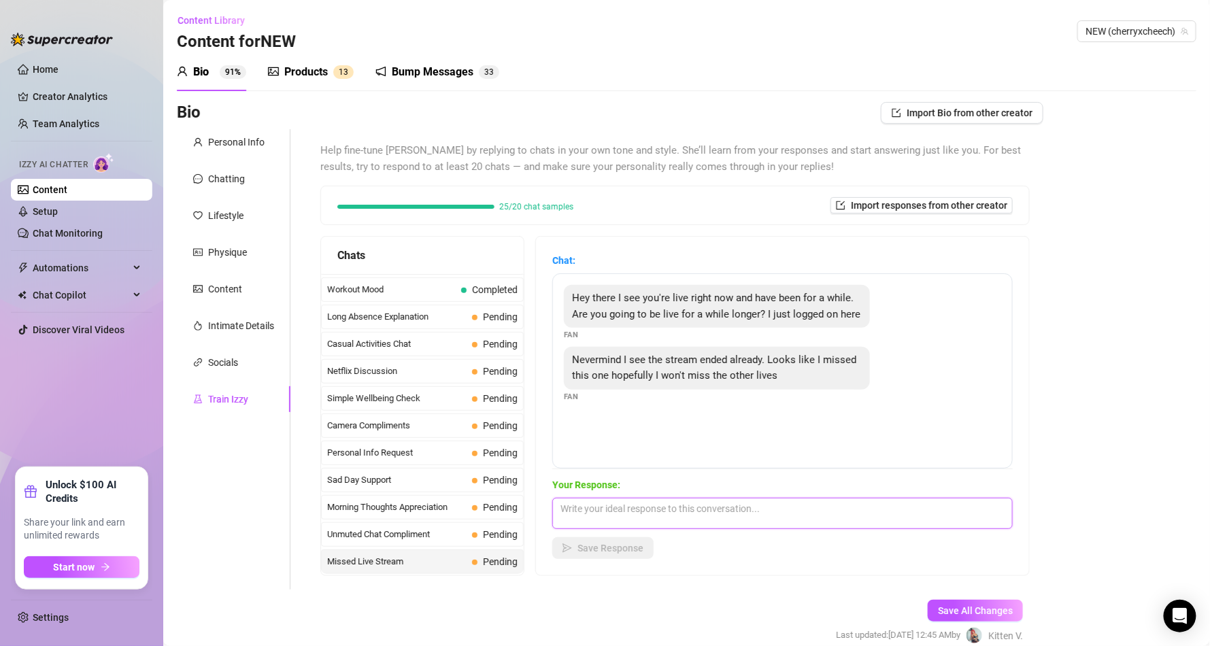
click at [609, 503] on textarea at bounding box center [782, 513] width 461 height 31
paste textarea "“Aww you just missed me, babe 🖤 I was being such a naughty tease on cam and thi…"
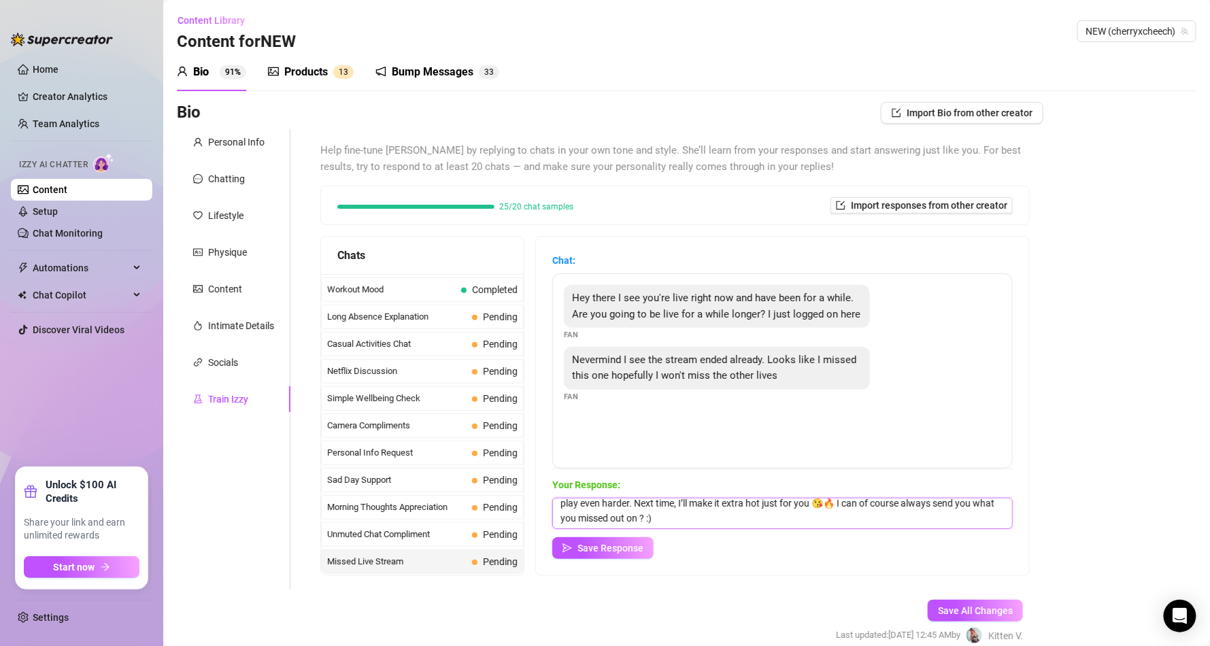
scroll to position [35, 0]
click at [644, 540] on button "Save Response" at bounding box center [602, 548] width 101 height 22
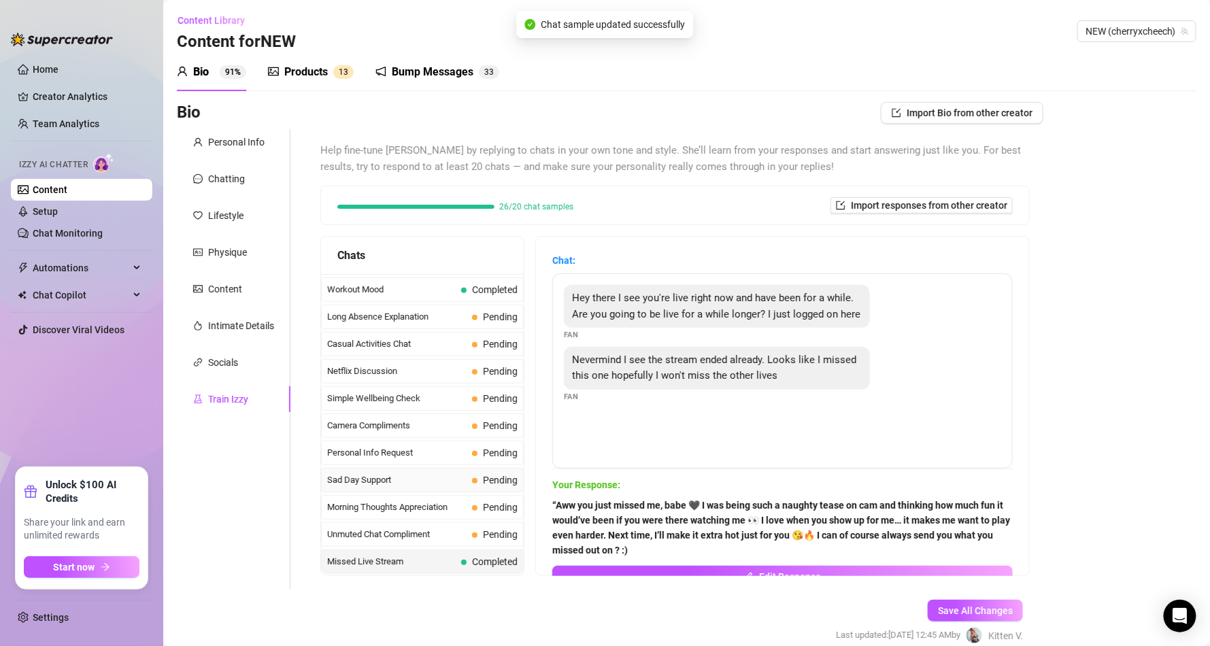
click at [408, 473] on span "Sad Day Support" at bounding box center [396, 480] width 139 height 14
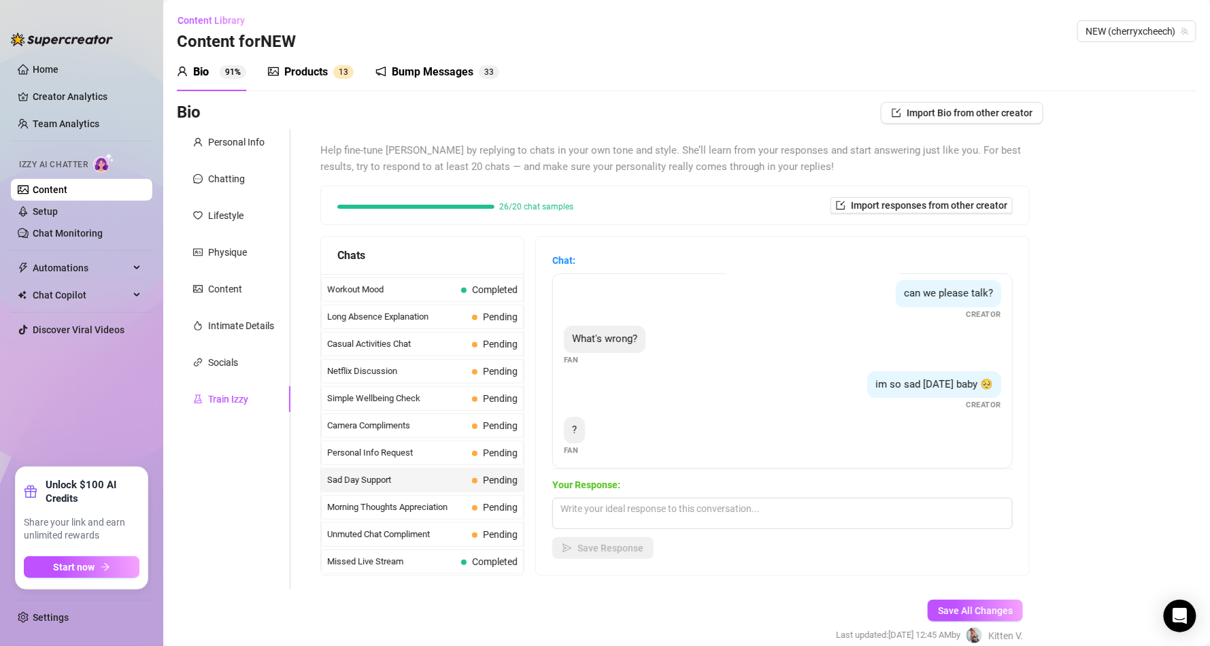
scroll to position [10, 0]
click at [369, 501] on span "Morning Thoughts Appreciation" at bounding box center [396, 508] width 139 height 14
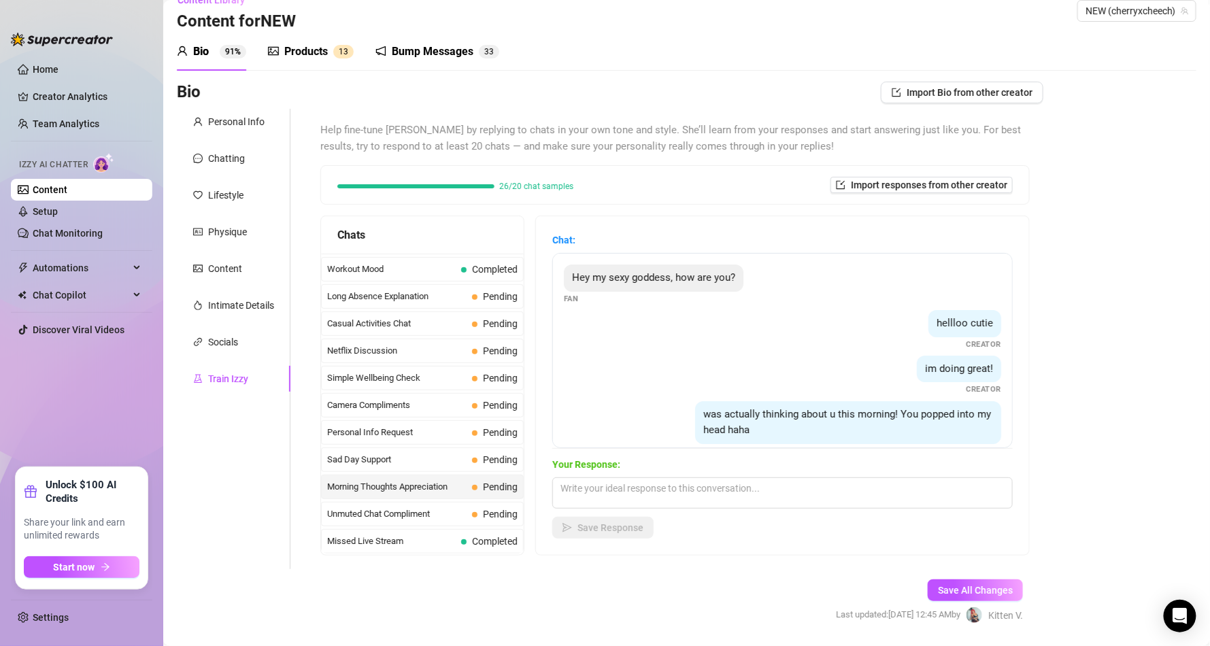
scroll to position [63, 0]
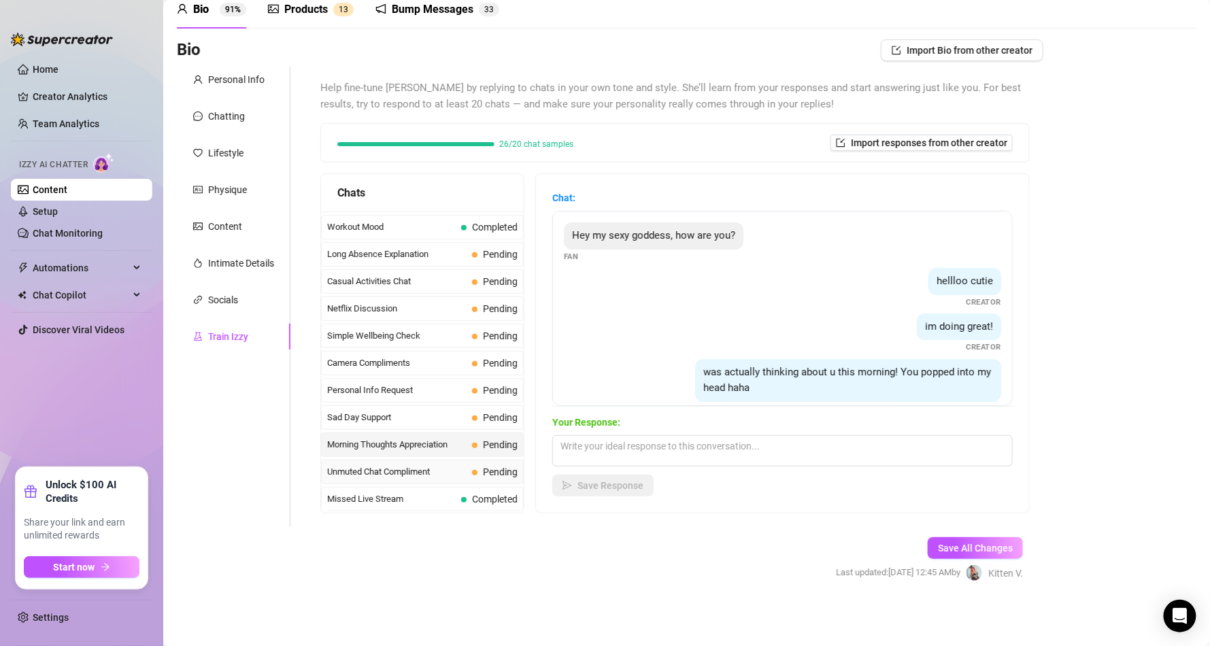
click at [405, 465] on span "Unmuted Chat Compliment" at bounding box center [396, 472] width 139 height 14
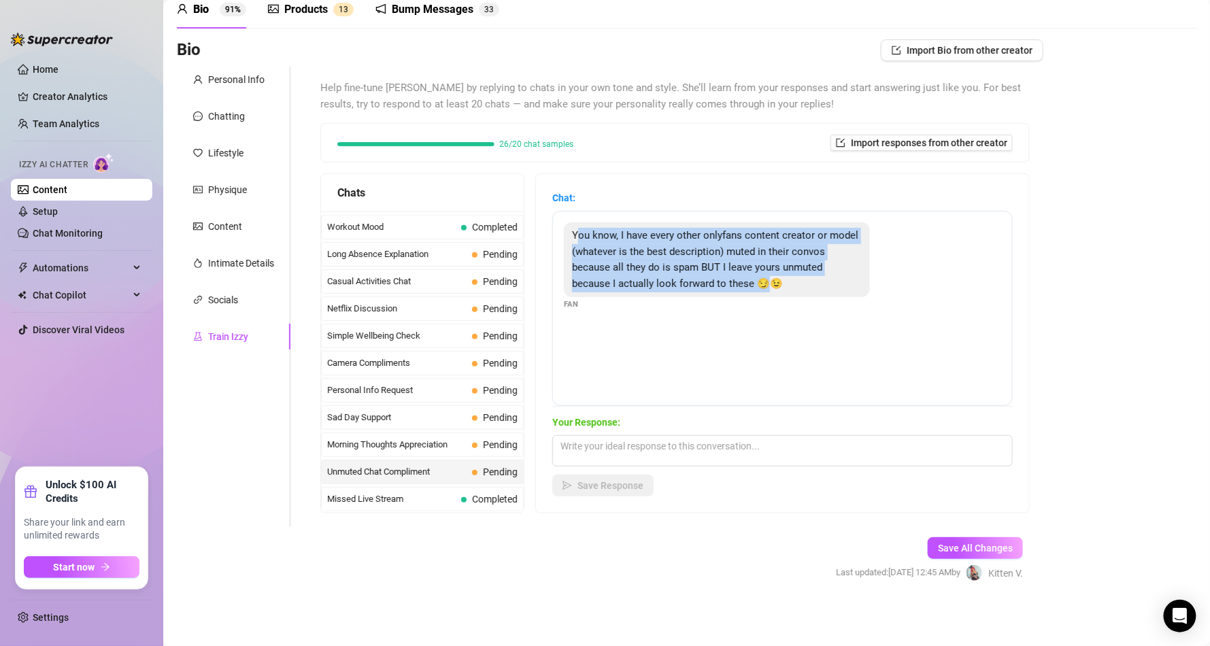
drag, startPoint x: 592, startPoint y: 233, endPoint x: 831, endPoint y: 287, distance: 244.8
click at [831, 287] on span "You know, I have every other onlyfans content creator or model (whatever is the…" at bounding box center [715, 259] width 286 height 61
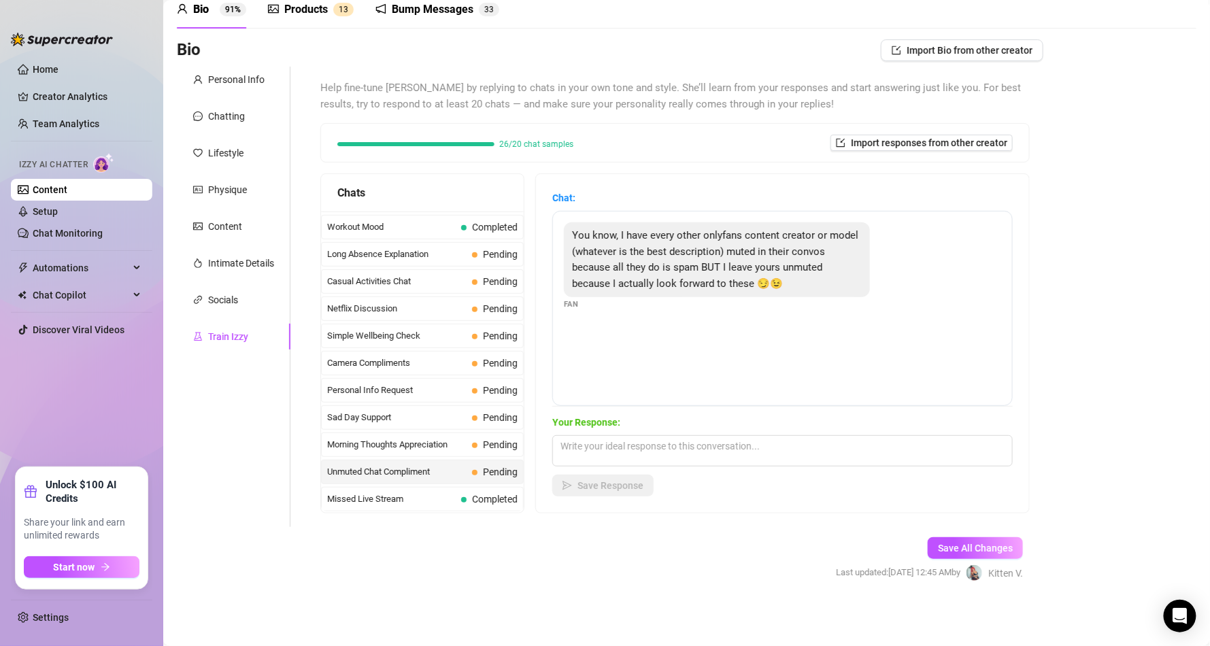
click at [849, 280] on div "You know, I have every other onlyfans content creator or model (whatever is the…" at bounding box center [717, 259] width 306 height 75
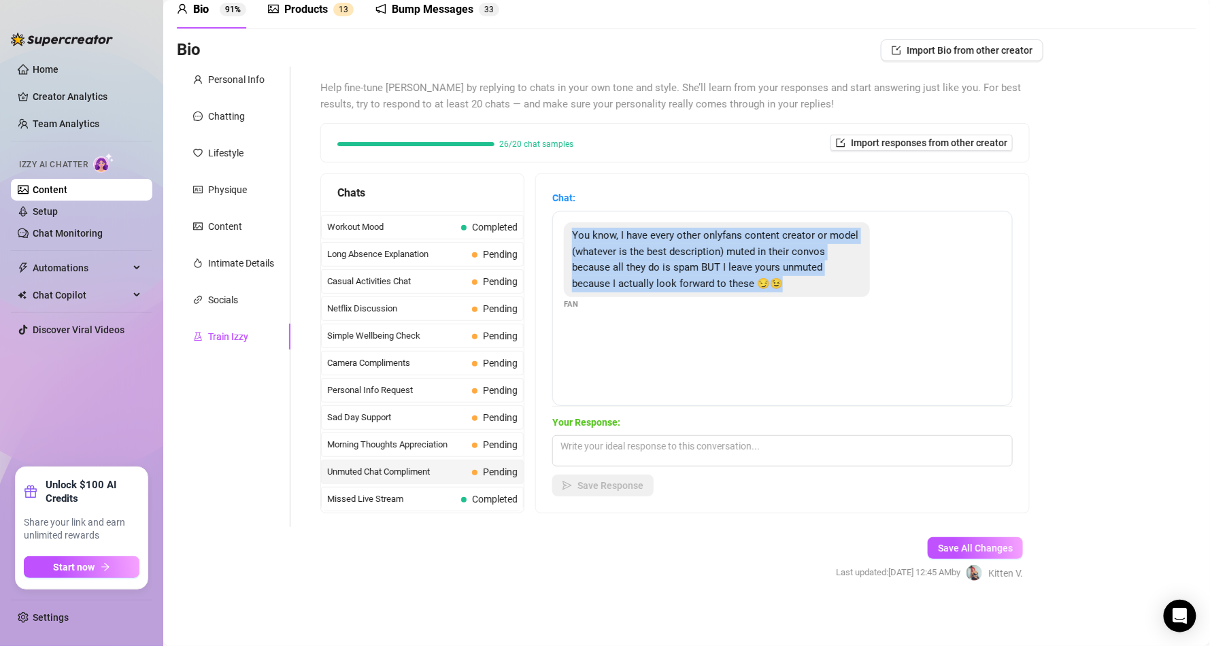
drag, startPoint x: 854, startPoint y: 283, endPoint x: 582, endPoint y: 241, distance: 275.4
click at [582, 241] on div "You know, I have every other onlyfans content creator or model (whatever is the…" at bounding box center [717, 259] width 306 height 75
copy span "You know, I have every other onlyfans content creator or model (whatever is the…"
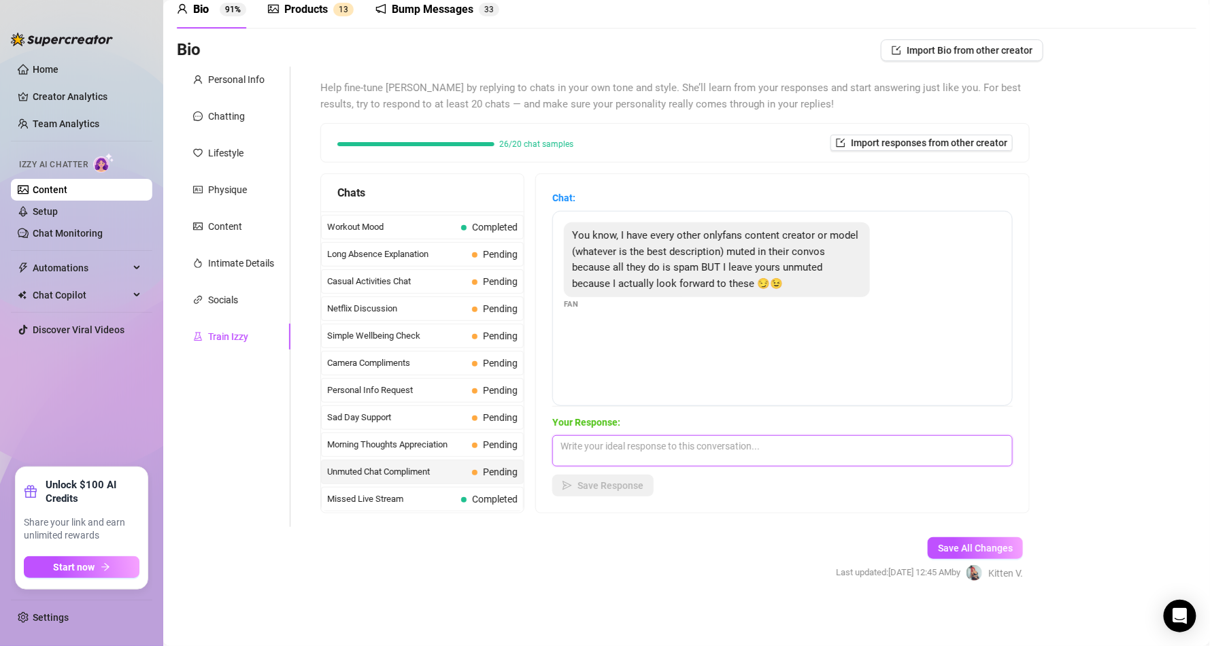
click at [694, 454] on textarea at bounding box center [782, 450] width 461 height 31
click at [702, 451] on textarea "Damn I feel special :3" at bounding box center [782, 450] width 461 height 31
paste textarea "Ahh that makes me melt 😘🖤 I love knowing you actually want to see me pop up on …"
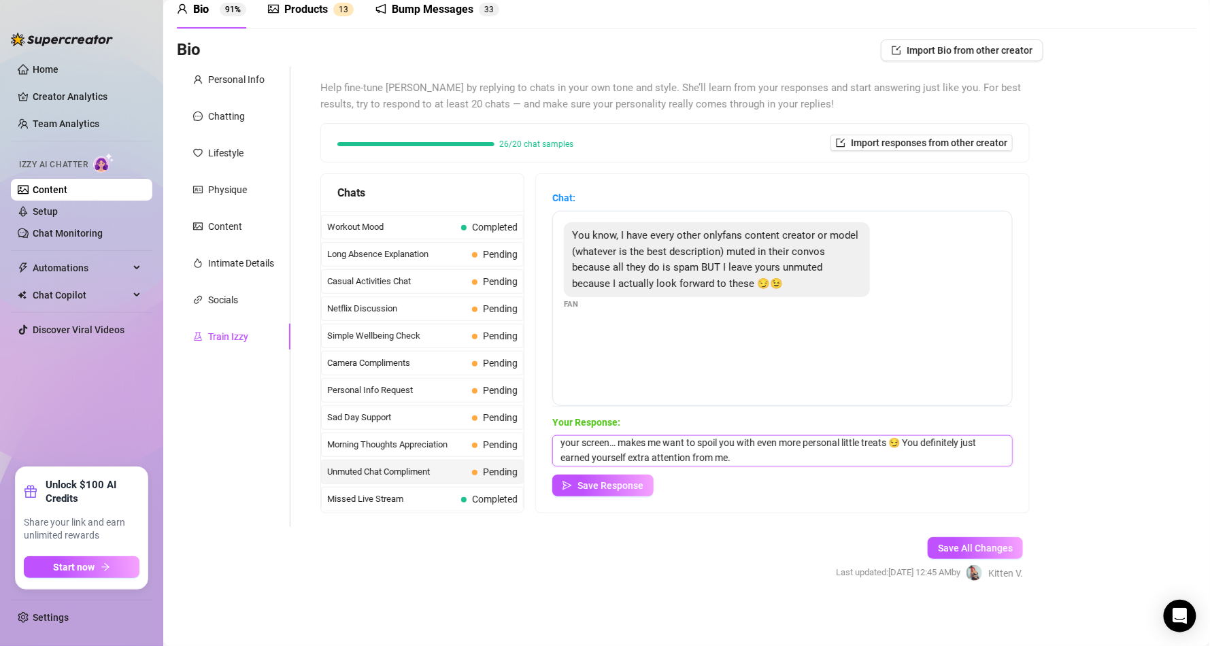
scroll to position [20, 0]
click at [644, 482] on span "Save Response" at bounding box center [611, 485] width 66 height 11
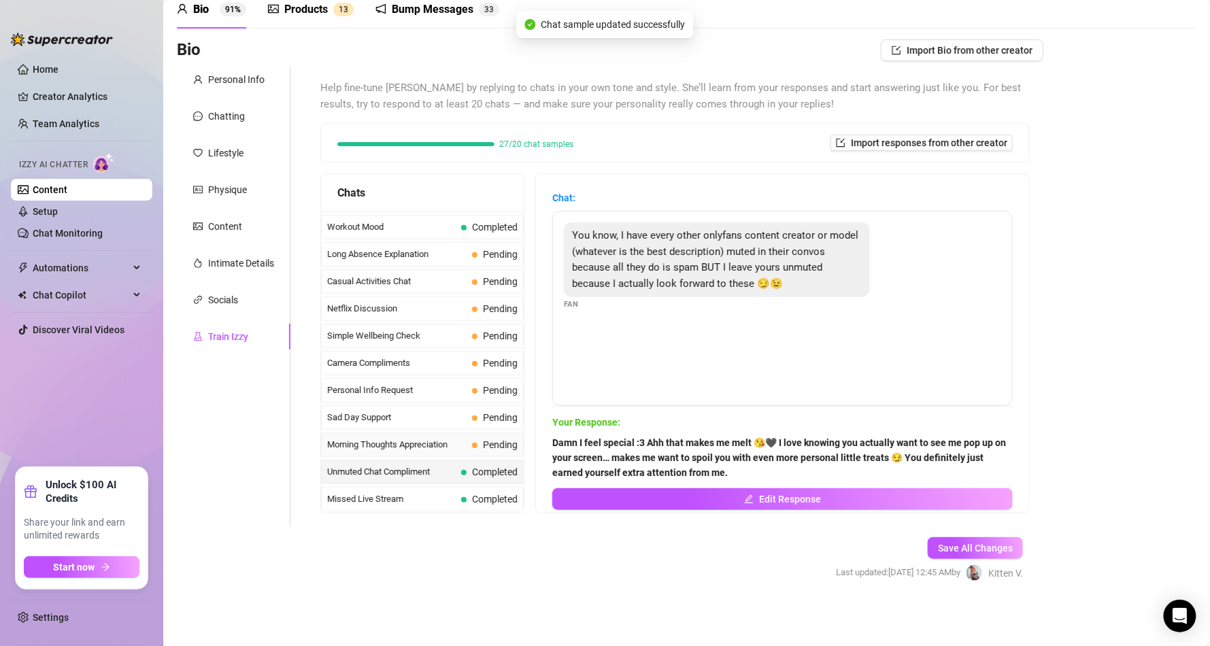
click at [450, 439] on span "Morning Thoughts Appreciation" at bounding box center [396, 445] width 139 height 14
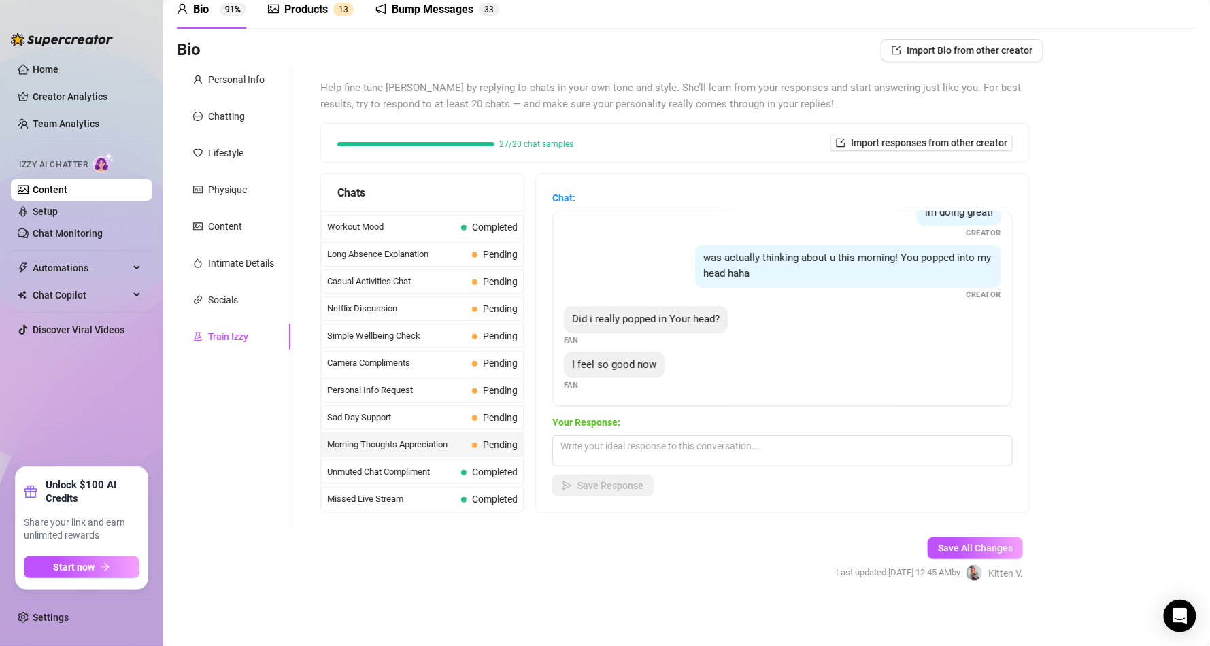
scroll to position [116, 0]
drag, startPoint x: 586, startPoint y: 310, endPoint x: 729, endPoint y: 312, distance: 142.9
click at [720, 312] on span "Did i really popped in Your head?" at bounding box center [646, 317] width 148 height 12
drag, startPoint x: 731, startPoint y: 312, endPoint x: 572, endPoint y: 306, distance: 159.3
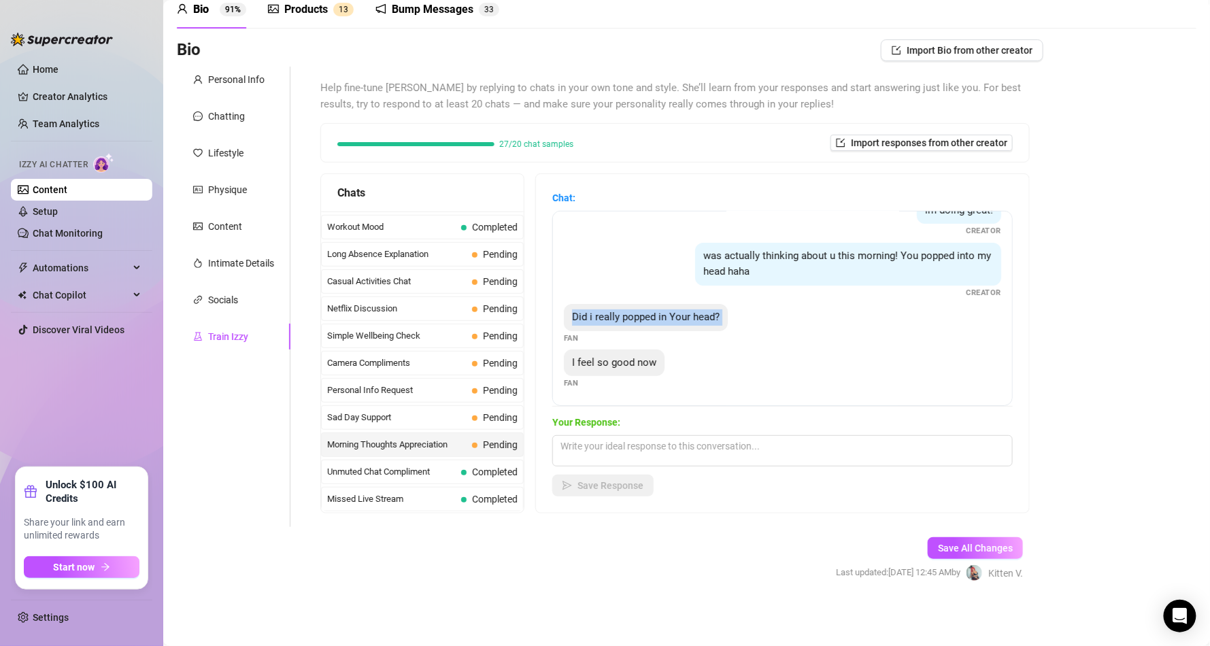
click at [572, 306] on div "Hey my sexy goddess, how are you? Fan hellloo cutie Creator im doing great! Cre…" at bounding box center [782, 308] width 461 height 195
click at [654, 360] on span "I feel so good now" at bounding box center [614, 362] width 84 height 12
copy span "I feel so good now"
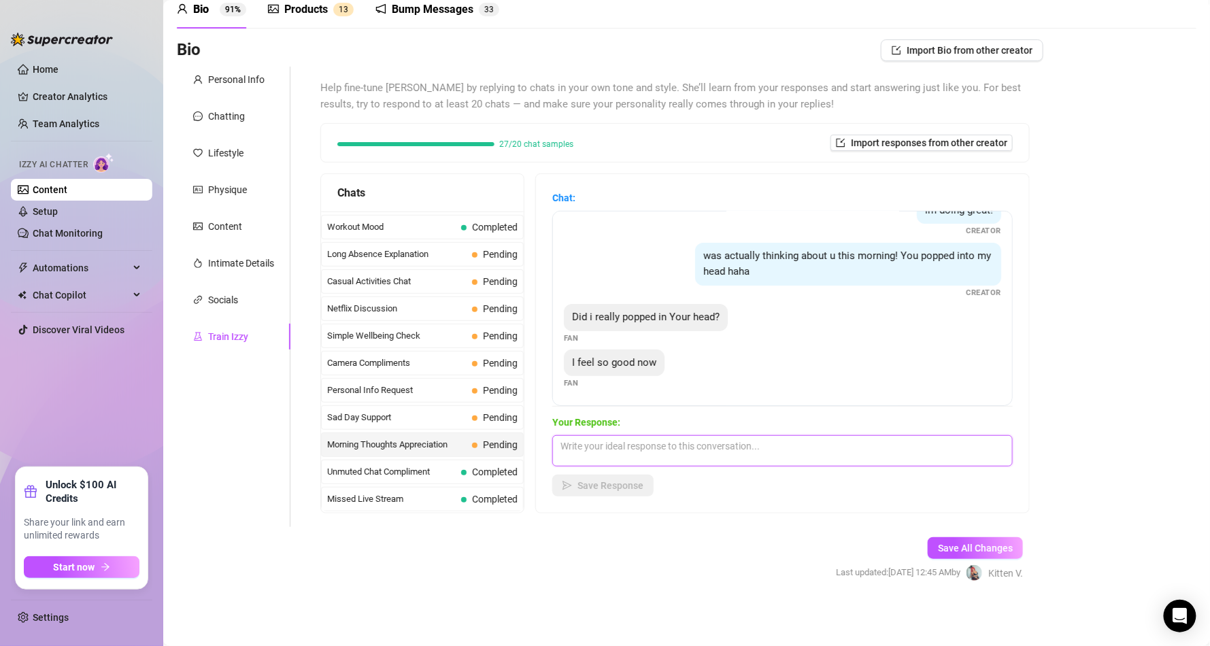
click at [615, 442] on textarea at bounding box center [782, 450] width 461 height 31
paste textarea "Mmm you did, baby 😘 you sneak into my thoughts and make me all distracted in th…"
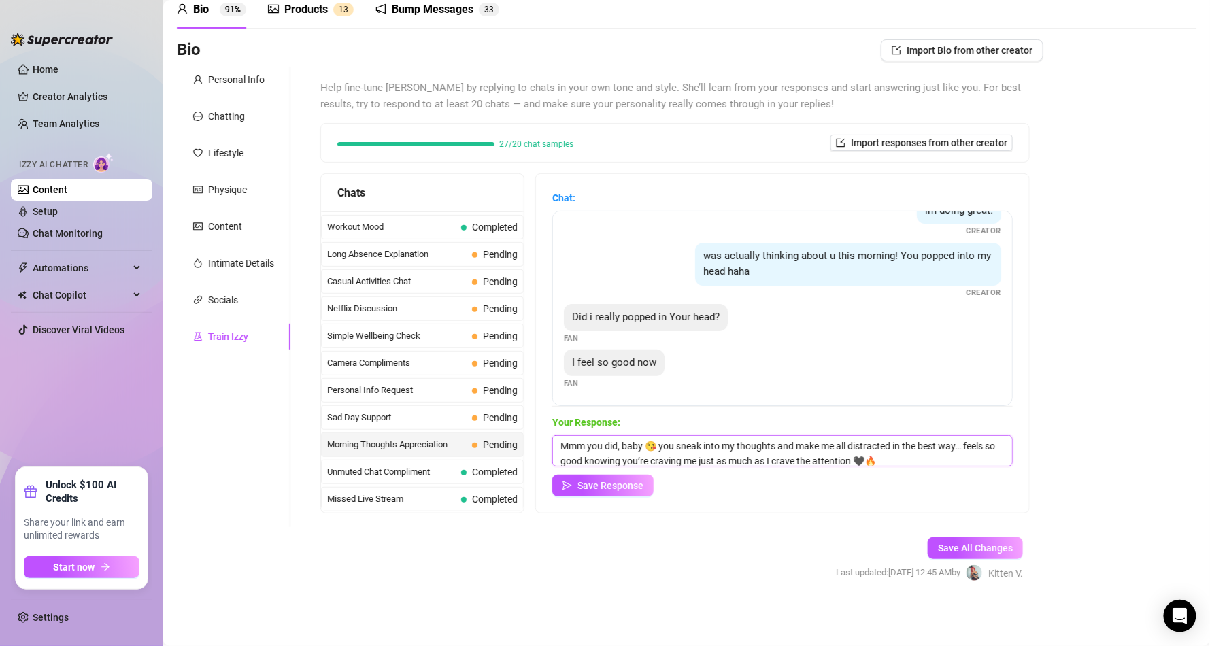
scroll to position [1, 0]
click at [613, 484] on span "Save Response" at bounding box center [611, 485] width 66 height 11
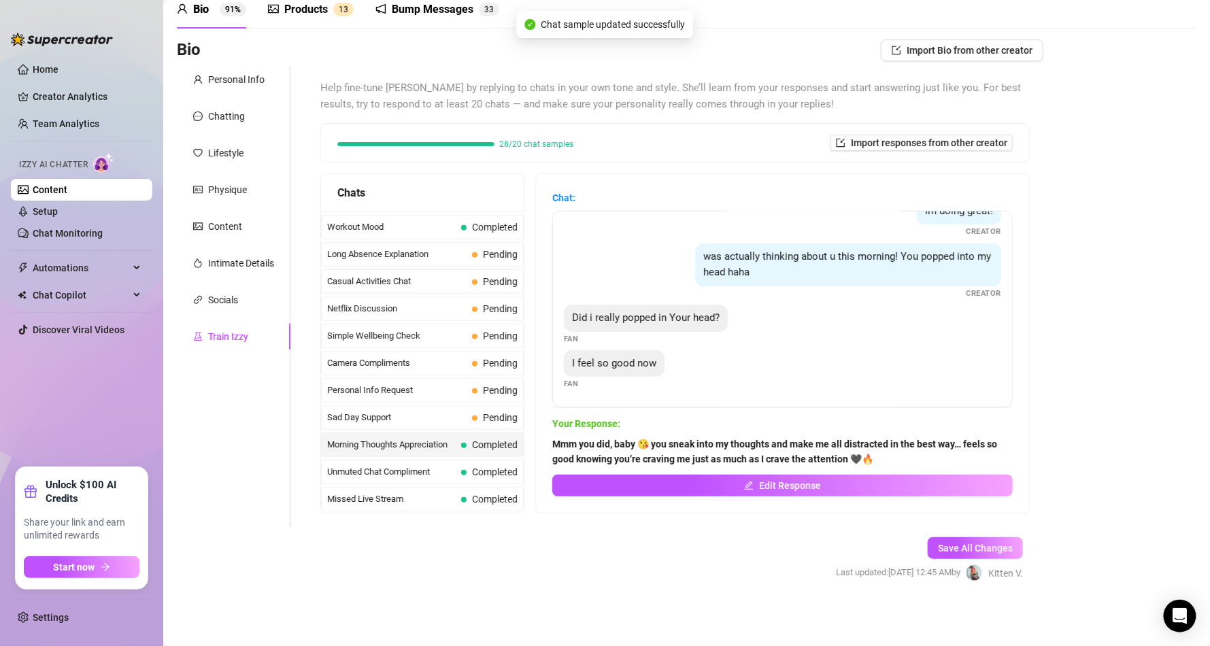
scroll to position [116, 0]
click at [471, 414] on div "Sad Day Support Pending" at bounding box center [422, 417] width 203 height 24
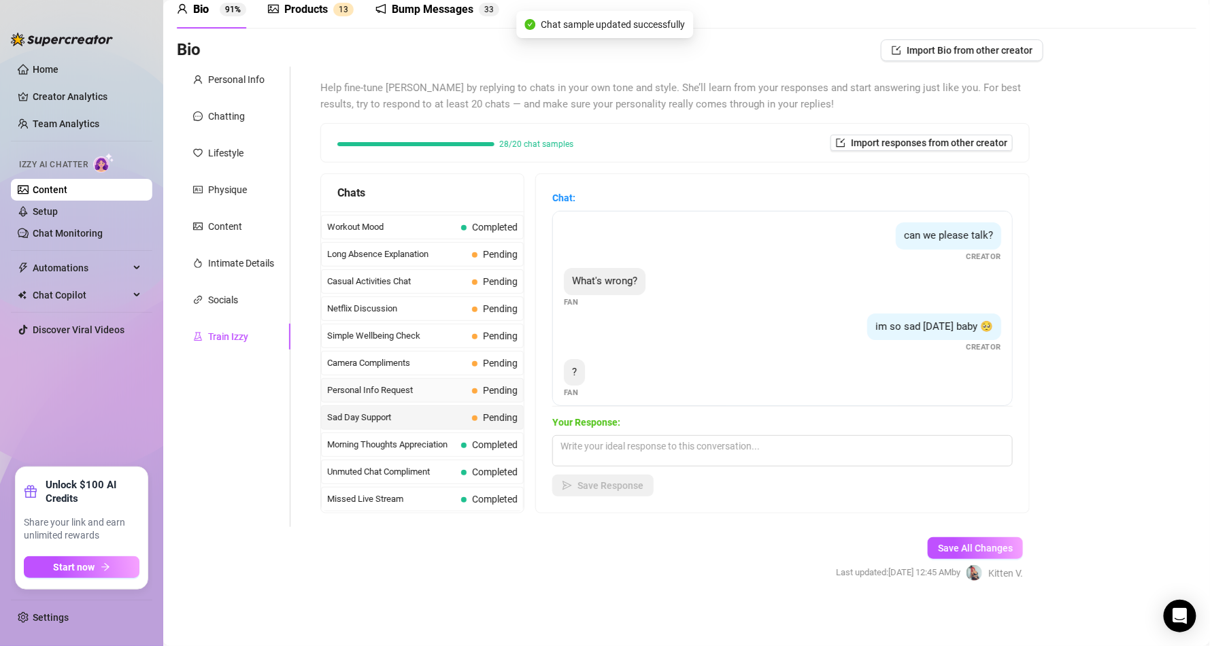
click at [421, 380] on div "Personal Info Request Pending" at bounding box center [422, 390] width 203 height 24
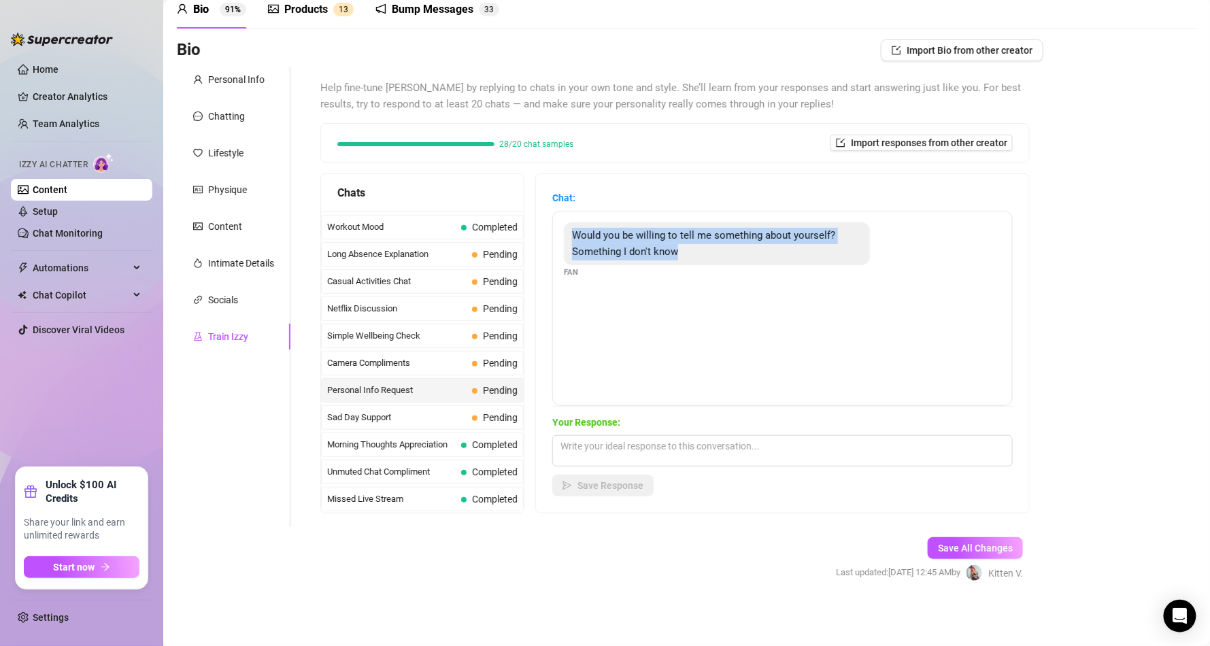
drag, startPoint x: 586, startPoint y: 231, endPoint x: 708, endPoint y: 250, distance: 123.4
click at [708, 250] on div "Would you be willing to tell me something about yourself? Something I don't know" at bounding box center [717, 243] width 306 height 43
copy span "Would you be willing to tell me something about yourself? Something I don't know"
click at [739, 433] on div "Your Response: Save Response" at bounding box center [782, 456] width 461 height 82
click at [721, 455] on textarea at bounding box center [782, 450] width 461 height 31
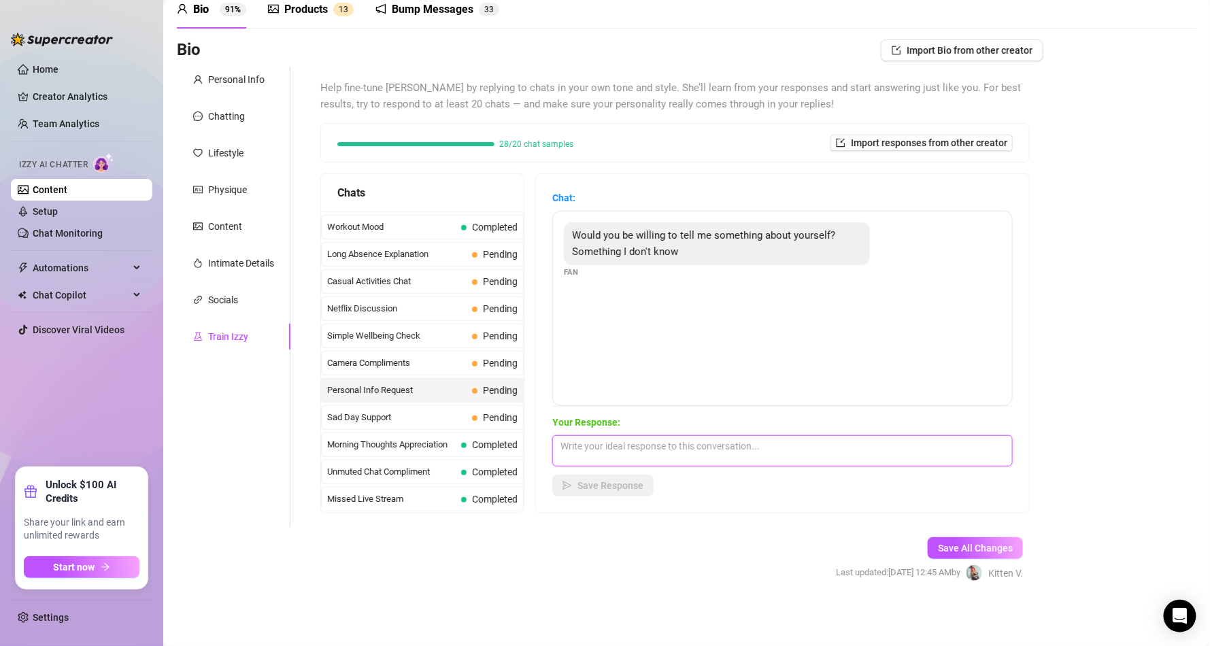
paste textarea "“My dirty little truth? I like playing the final girl who doesn’t run… I want t…"
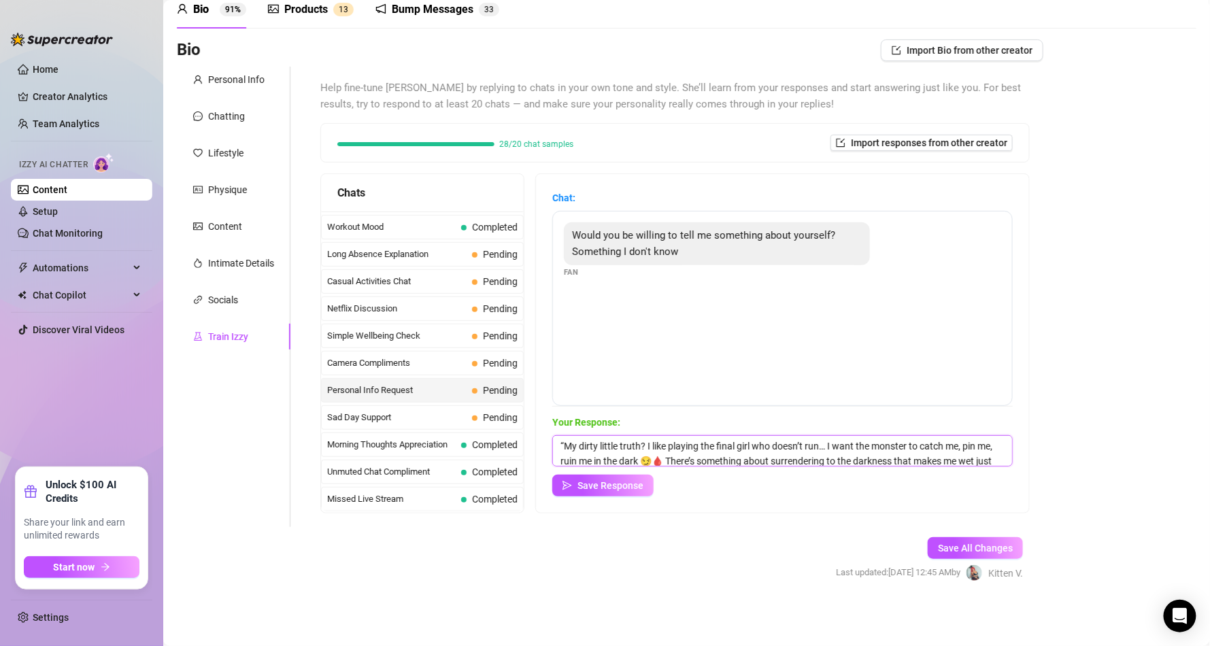
scroll to position [17, 0]
click at [699, 447] on textarea "“My dirty little truth? I like playing the final girl who doesn’t run… I want t…" at bounding box center [782, 450] width 461 height 31
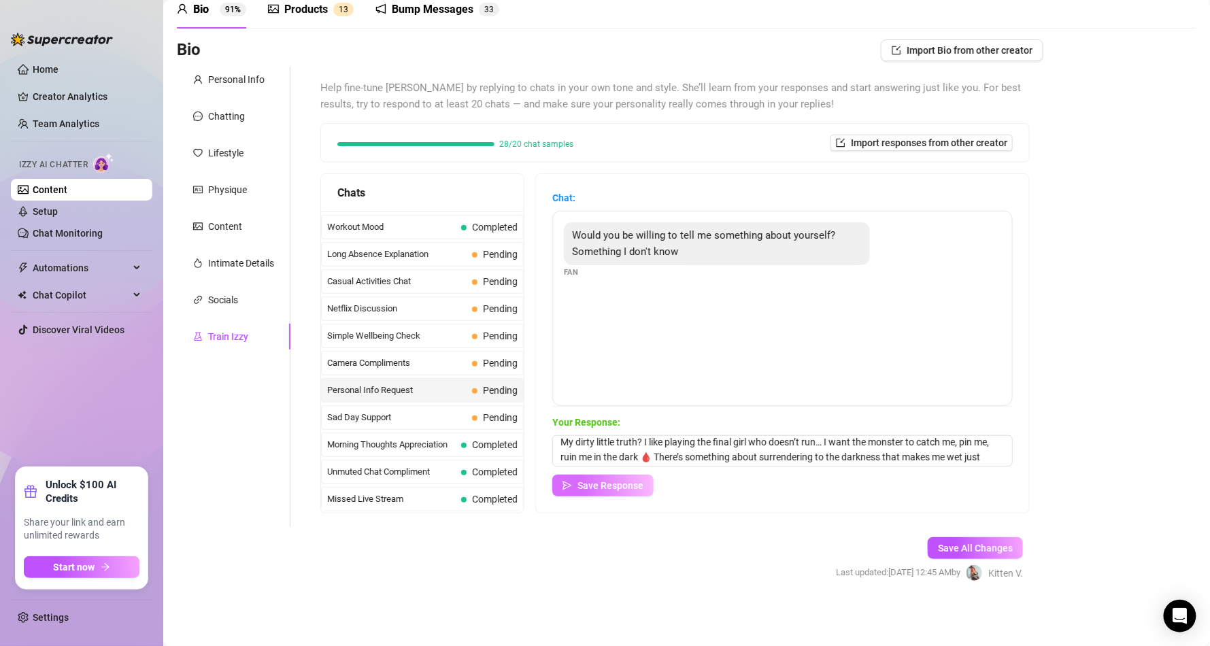
click at [643, 488] on span "Save Response" at bounding box center [611, 485] width 66 height 11
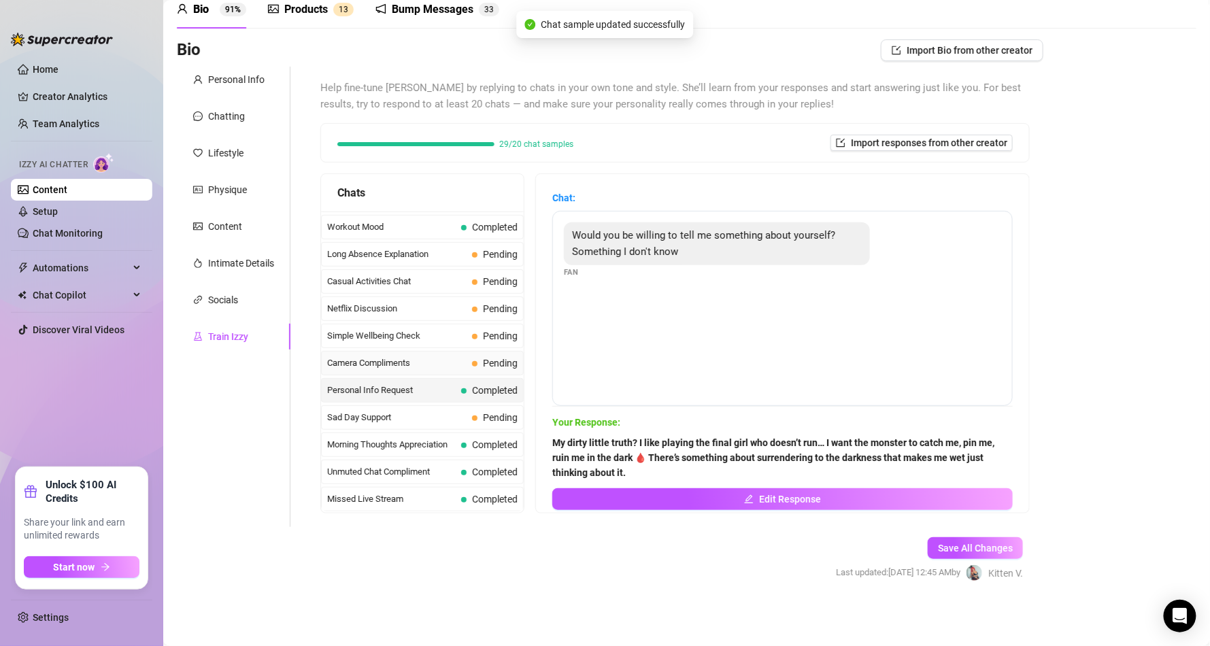
click at [487, 365] on span "Pending" at bounding box center [500, 363] width 35 height 11
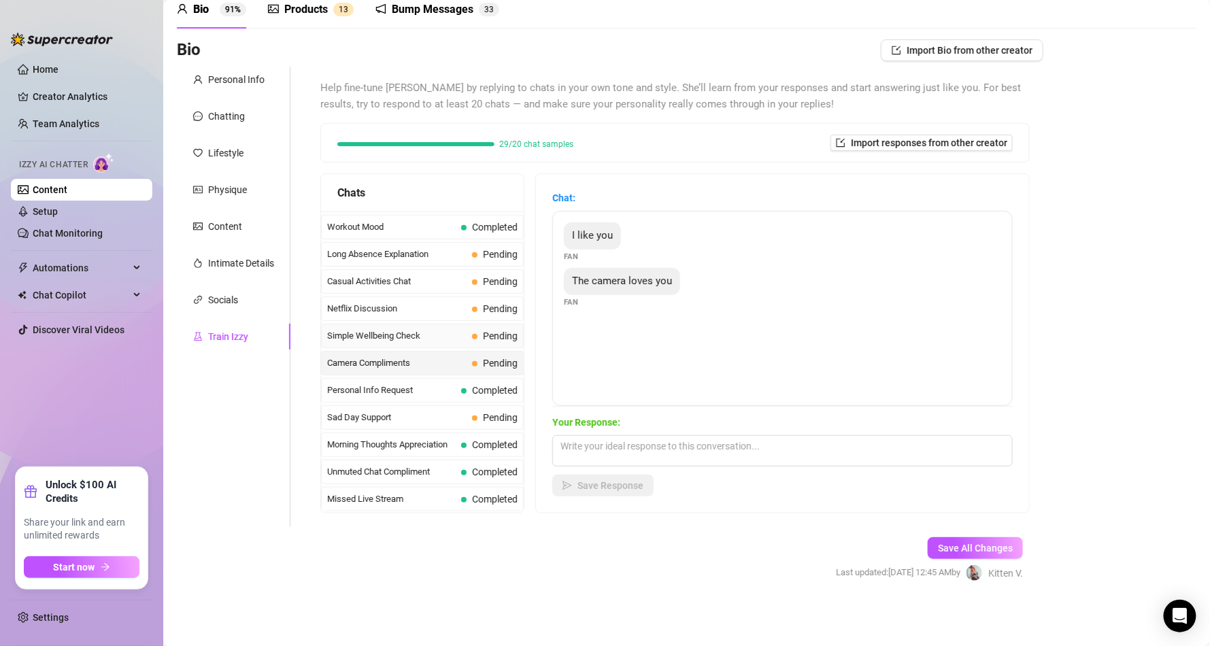
click at [448, 329] on span "Simple Wellbeing Check" at bounding box center [396, 336] width 139 height 14
drag, startPoint x: 586, startPoint y: 233, endPoint x: 712, endPoint y: 221, distance: 125.8
click at [712, 221] on div "I'm well! How are you [DATE]? Fan" at bounding box center [782, 308] width 461 height 195
click at [707, 238] on span "I'm well! How are you [DATE]?" at bounding box center [639, 235] width 135 height 12
drag, startPoint x: 712, startPoint y: 238, endPoint x: 586, endPoint y: 235, distance: 125.9
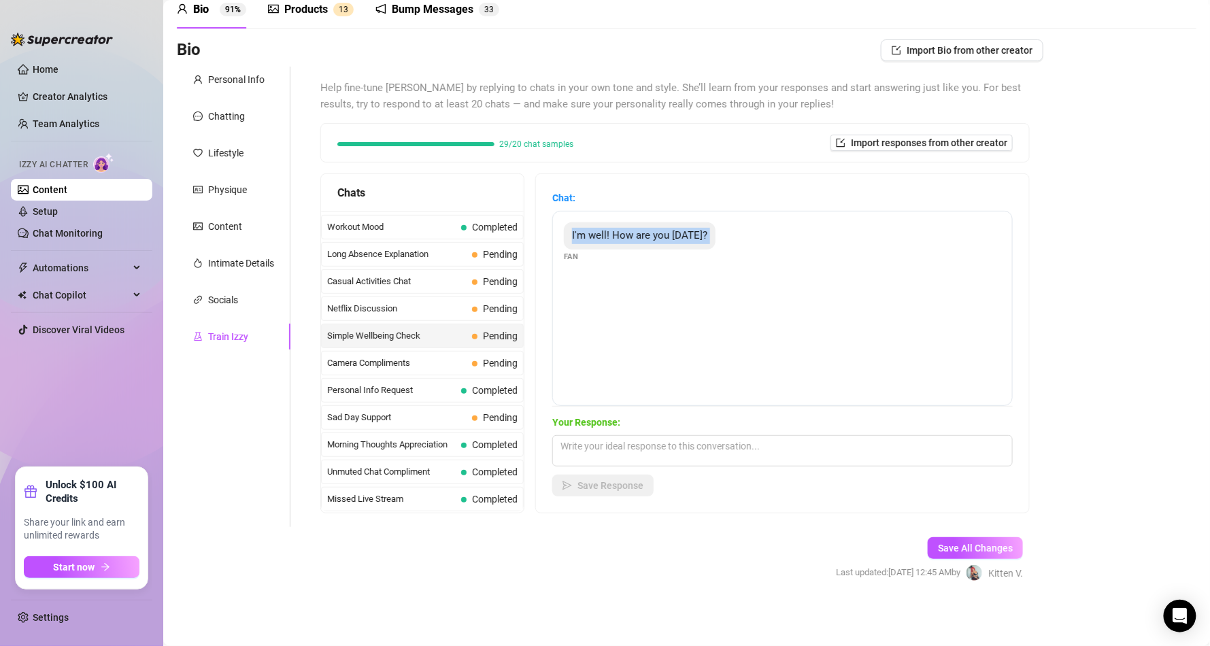
click at [588, 239] on span "I'm well! How are you [DATE]?" at bounding box center [639, 235] width 135 height 12
copy span "I'm well! How are you [DATE]?"
click at [660, 447] on textarea at bounding box center [782, 450] width 461 height 31
paste textarea "Mmm I’m better now that you asked 😘 I love when you check in on me—it makes me …"
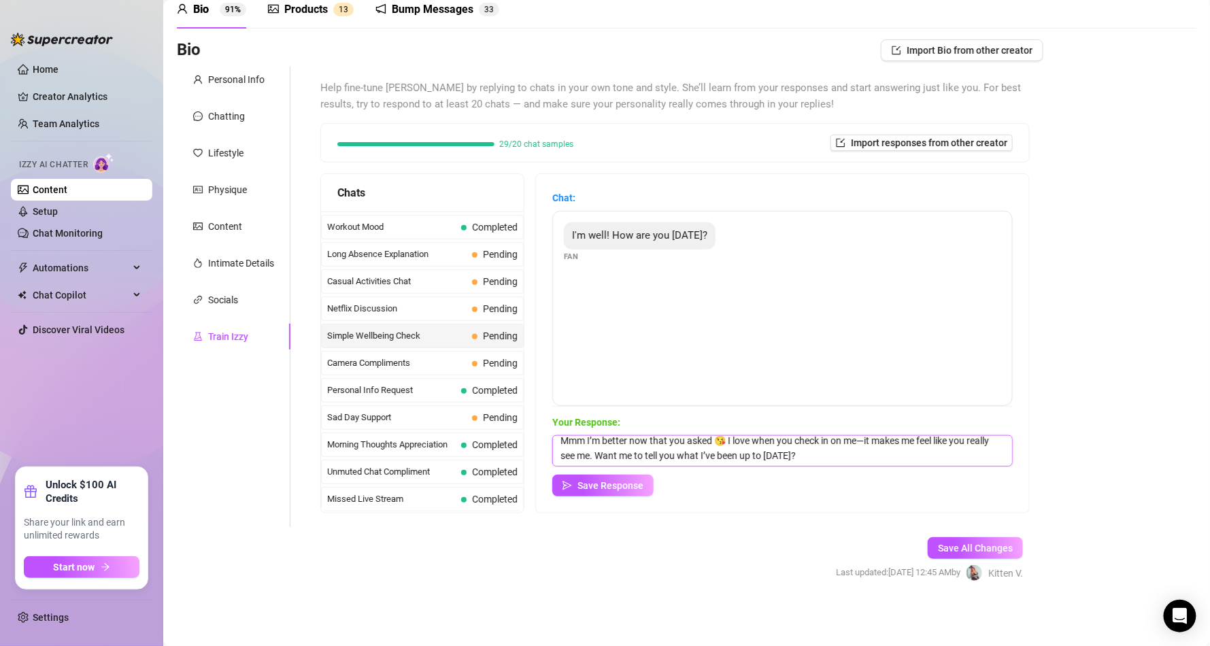
scroll to position [17, 0]
click at [1127, 162] on div "Bio Import Bio from other creator Personal Info Chatting Lifestyle Physique Con…" at bounding box center [687, 322] width 1020 height 566
